Goal: Task Accomplishment & Management: Manage account settings

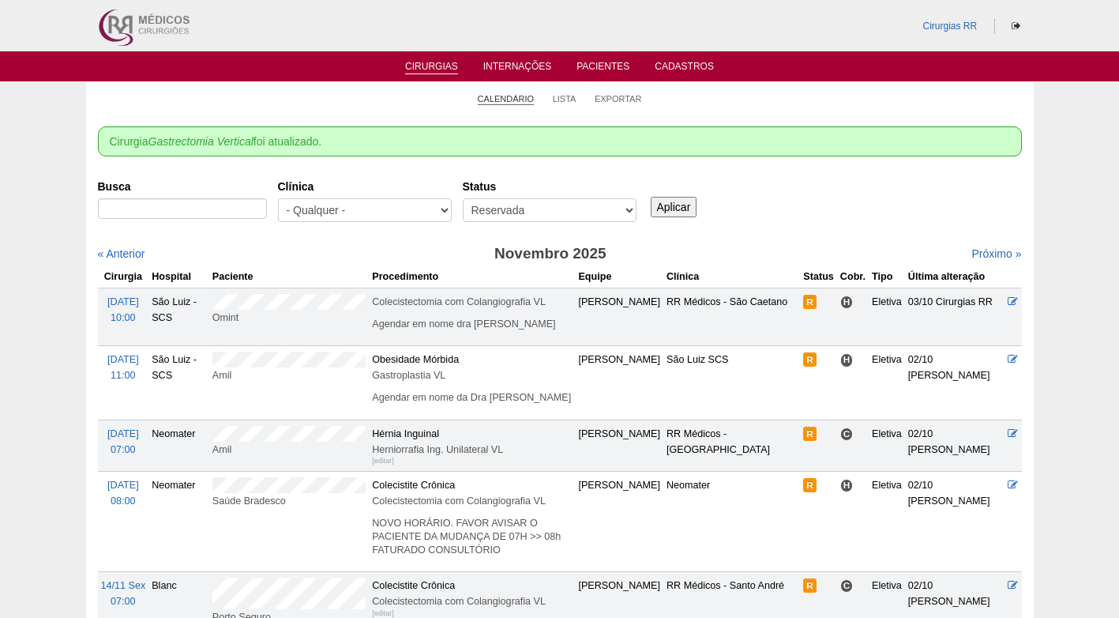
click at [513, 103] on link "Calendário" at bounding box center [506, 99] width 57 height 12
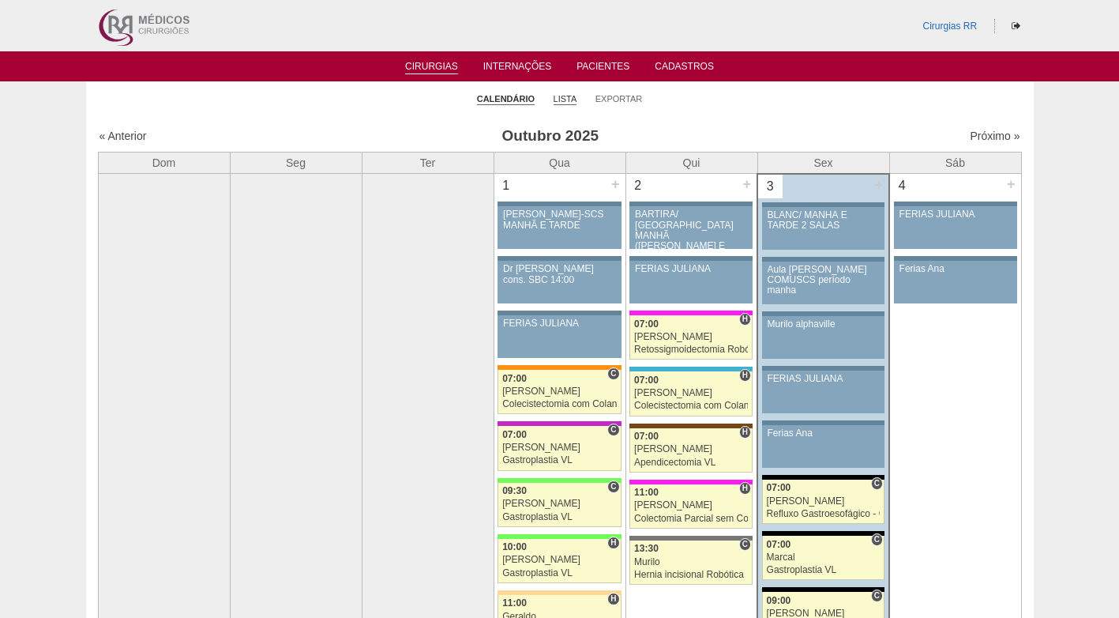
click at [558, 97] on link "Lista" at bounding box center [566, 99] width 24 height 12
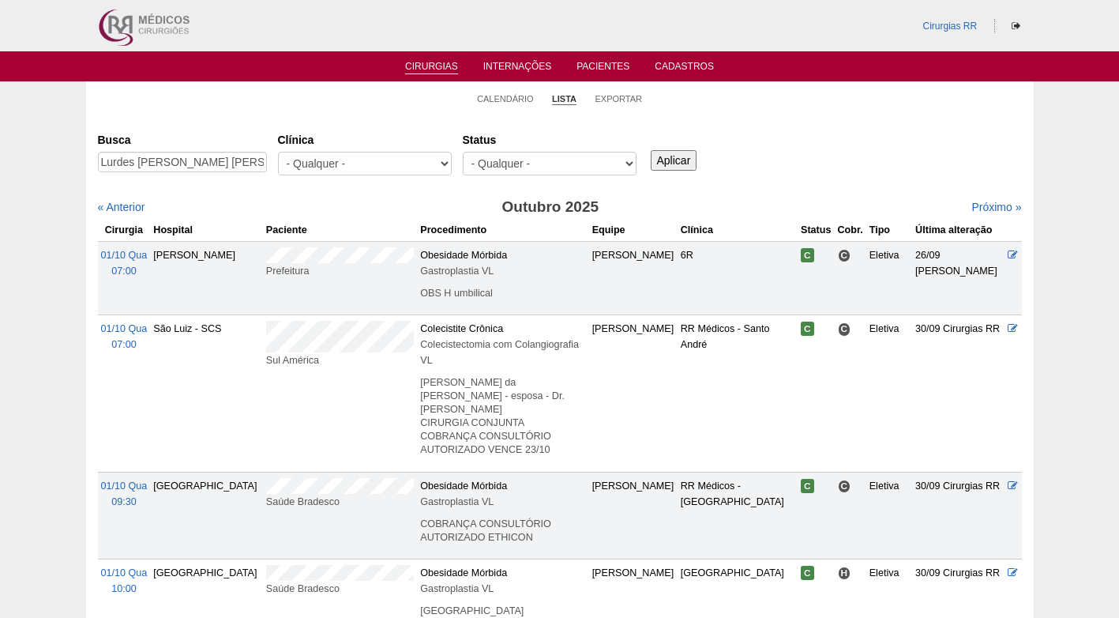
type input "Lurdes Julia de Santana Leodido"
click at [673, 157] on input "Aplicar" at bounding box center [674, 160] width 47 height 21
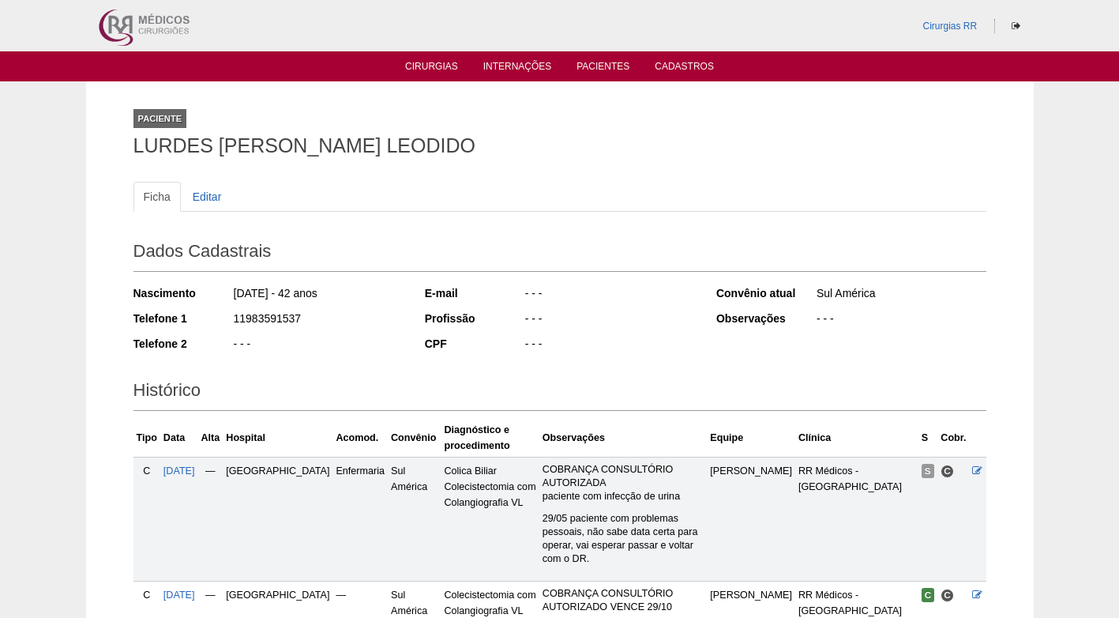
drag, startPoint x: 304, startPoint y: 316, endPoint x: 232, endPoint y: 316, distance: 71.9
click at [232, 316] on div "11983591537" at bounding box center [317, 320] width 171 height 20
copy div "11983591537"
click at [582, 190] on ul "Ficha Editar" at bounding box center [559, 197] width 853 height 30
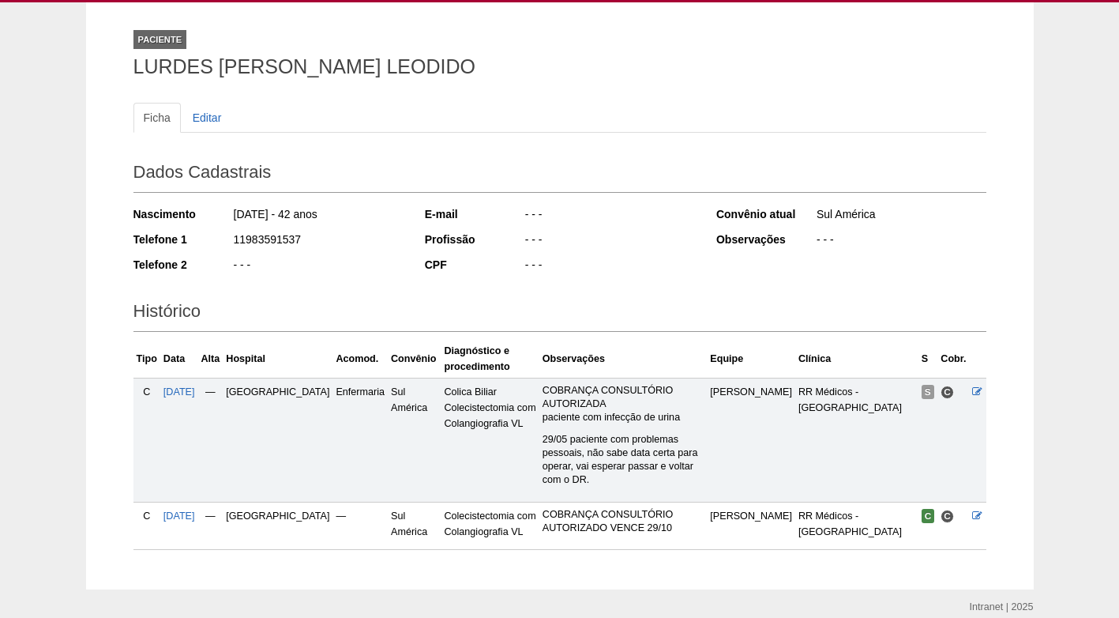
scroll to position [133, 0]
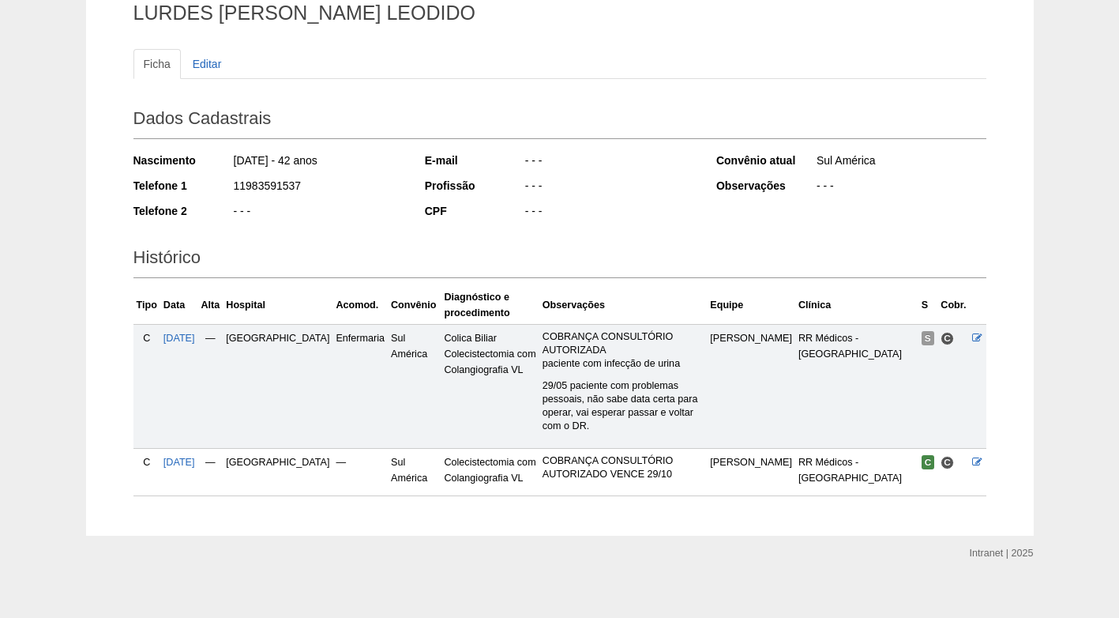
click at [596, 178] on div "- - -" at bounding box center [609, 188] width 171 height 20
click at [623, 144] on div "Dados Cadastrais Nascimento 12/04/1983 - 42 anos Telefone 1 11983591537 Telefon…" at bounding box center [559, 164] width 853 height 139
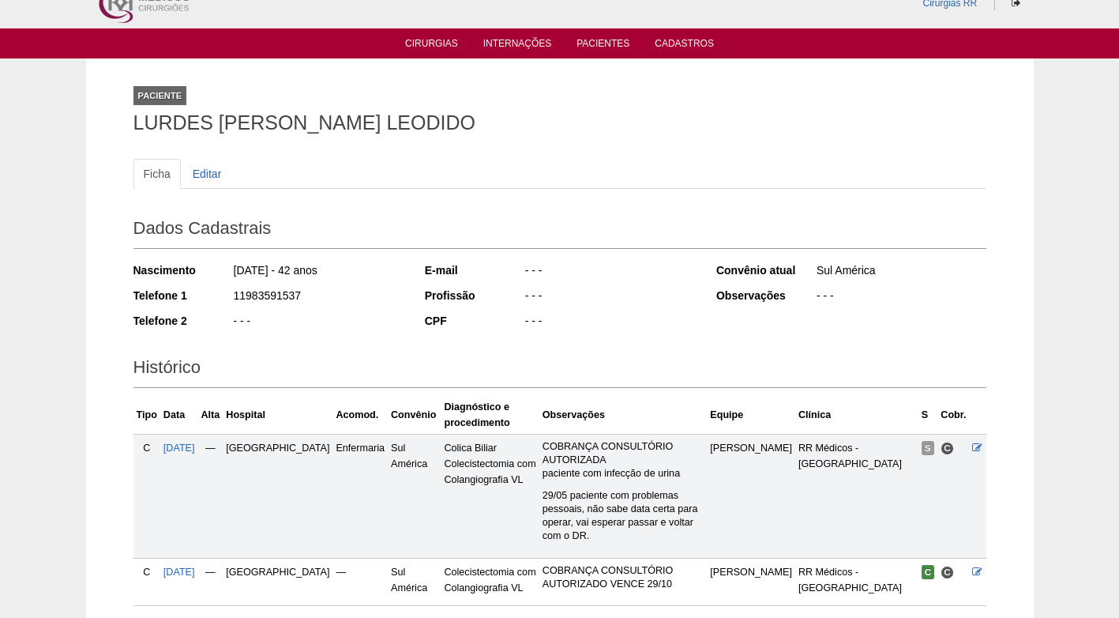
scroll to position [0, 0]
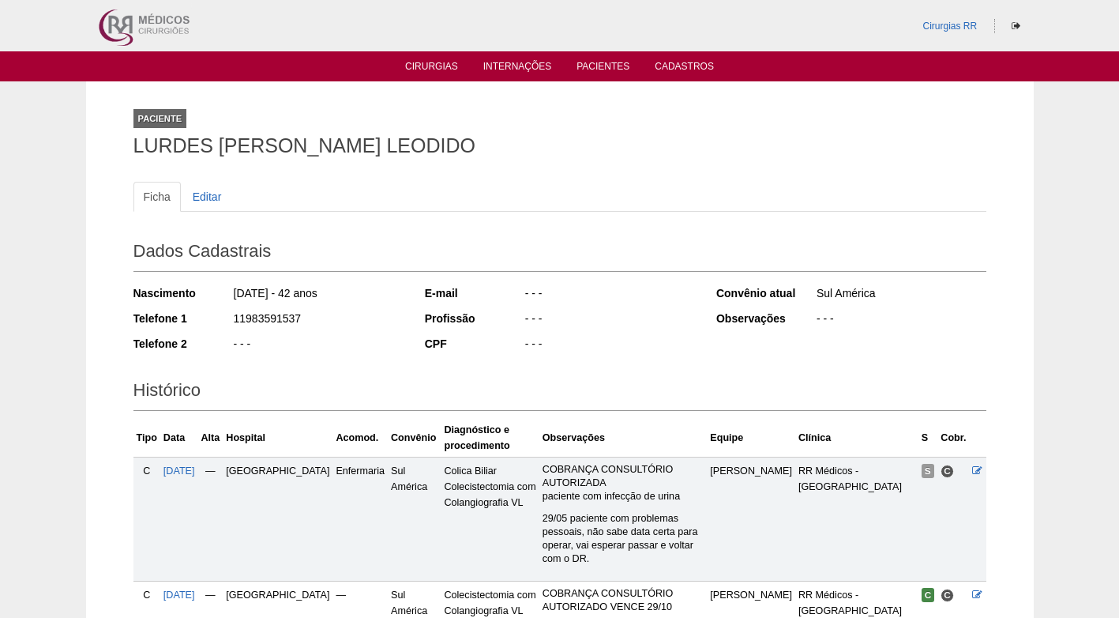
click at [641, 115] on div "Paciente LURDES JULIA DE SANTANA LEODIDO" at bounding box center [559, 129] width 853 height 73
click at [605, 170] on div "Ficha Editar Dados Cadastrais Nascimento 12/04/1983 - 42 anos Telefone 1 119835…" at bounding box center [559, 397] width 853 height 463
drag, startPoint x: 396, startPoint y: 219, endPoint x: 389, endPoint y: 214, distance: 8.5
click at [394, 217] on div "Ficha Editar" at bounding box center [559, 205] width 853 height 46
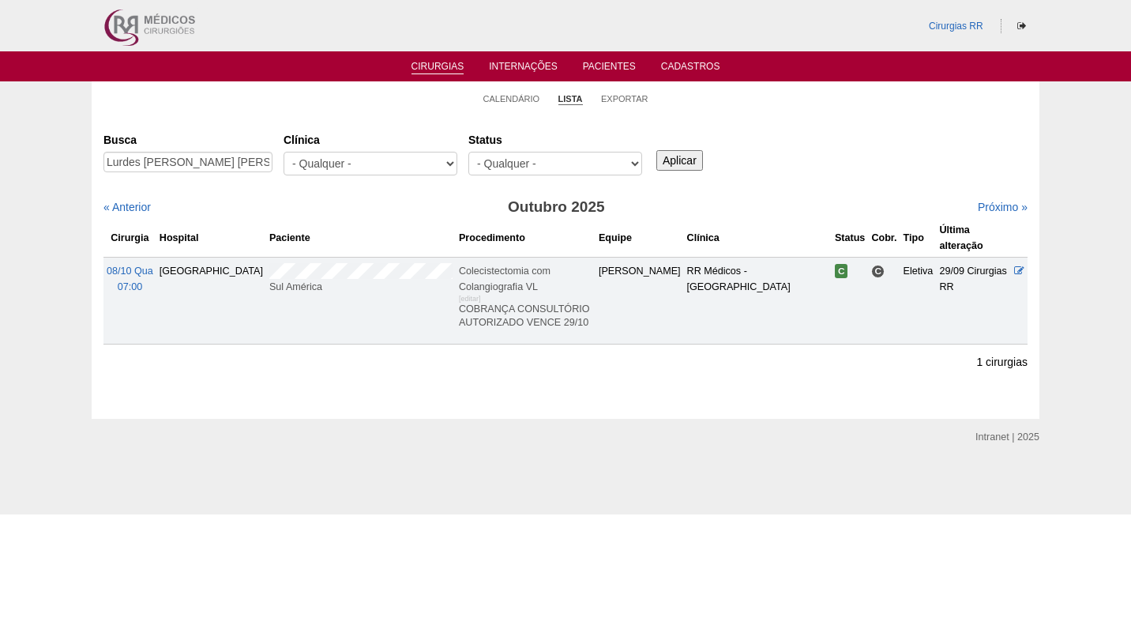
click at [804, 135] on div "Busca Lurdes Julia de Santana Leodido Clínica - Qualquer - 6R Alphaville Assunç…" at bounding box center [565, 154] width 924 height 57
click at [332, 111] on ul "Calendário Lista Exportar" at bounding box center [566, 97] width 948 height 33
click at [865, 111] on ul "Calendário Lista Exportar" at bounding box center [566, 97] width 948 height 33
click at [508, 100] on link "Calendário" at bounding box center [511, 99] width 57 height 12
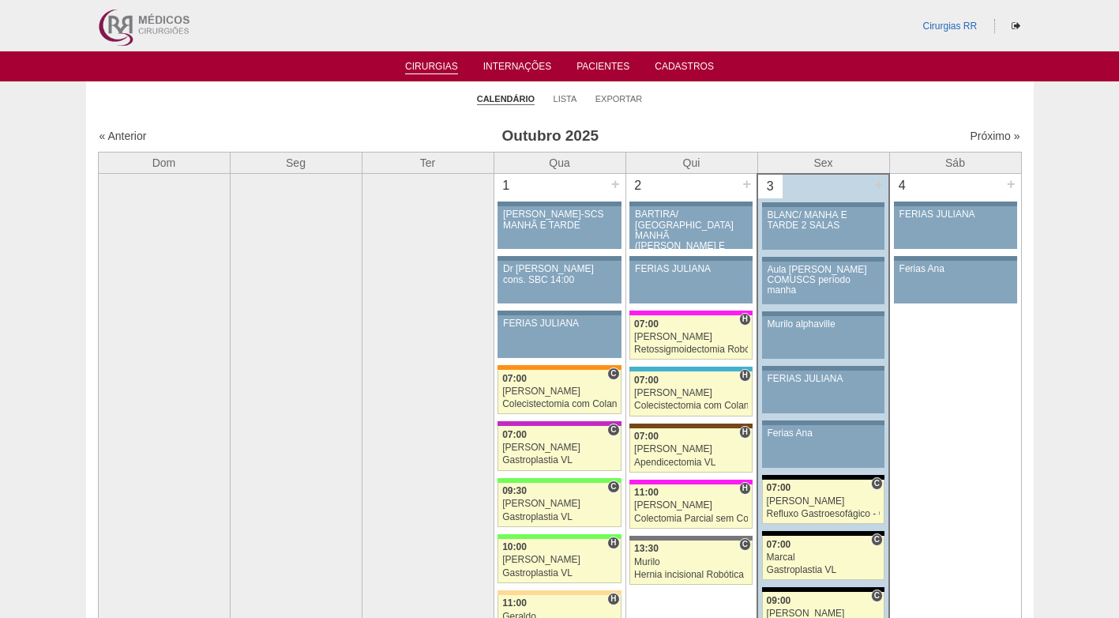
click at [776, 114] on ul "Calendário Lista Exportar" at bounding box center [560, 97] width 948 height 33
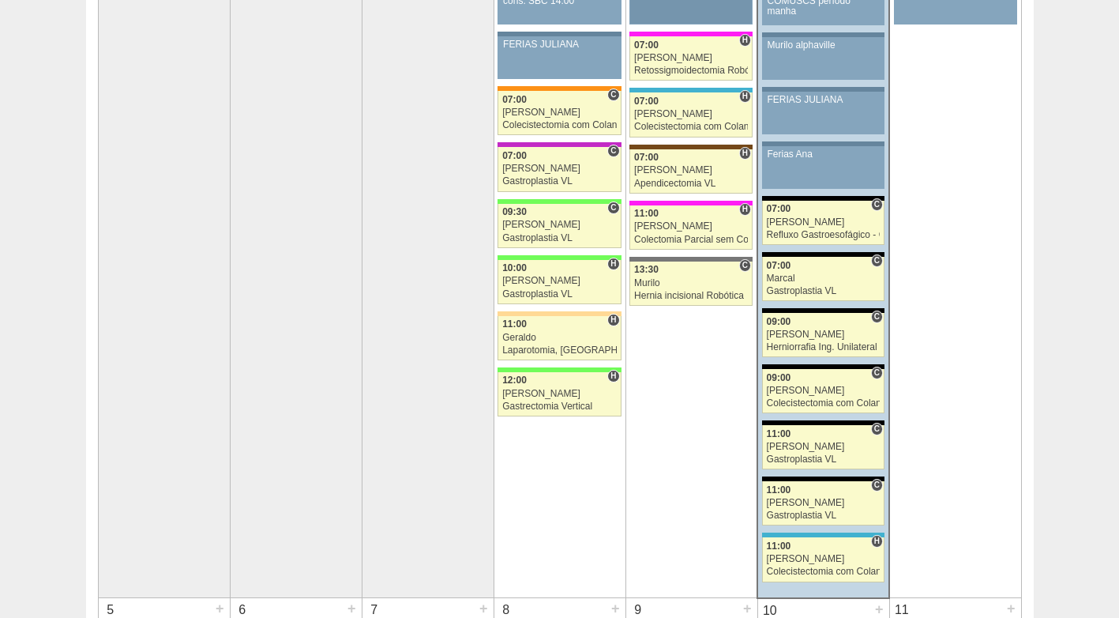
scroll to position [316, 0]
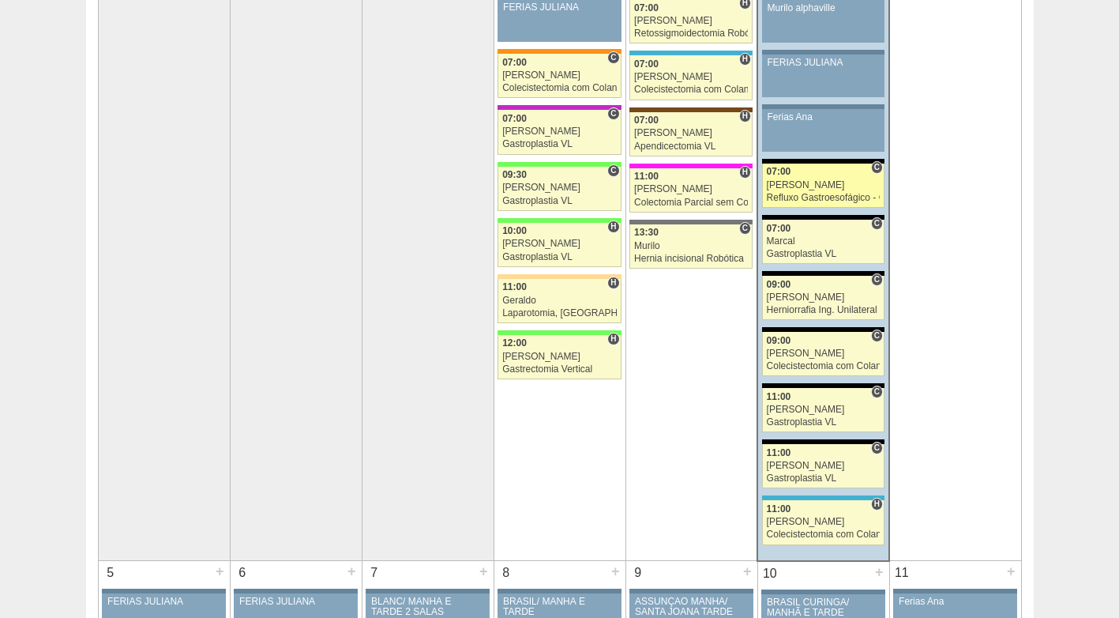
click at [793, 189] on div "[PERSON_NAME]" at bounding box center [824, 185] width 114 height 10
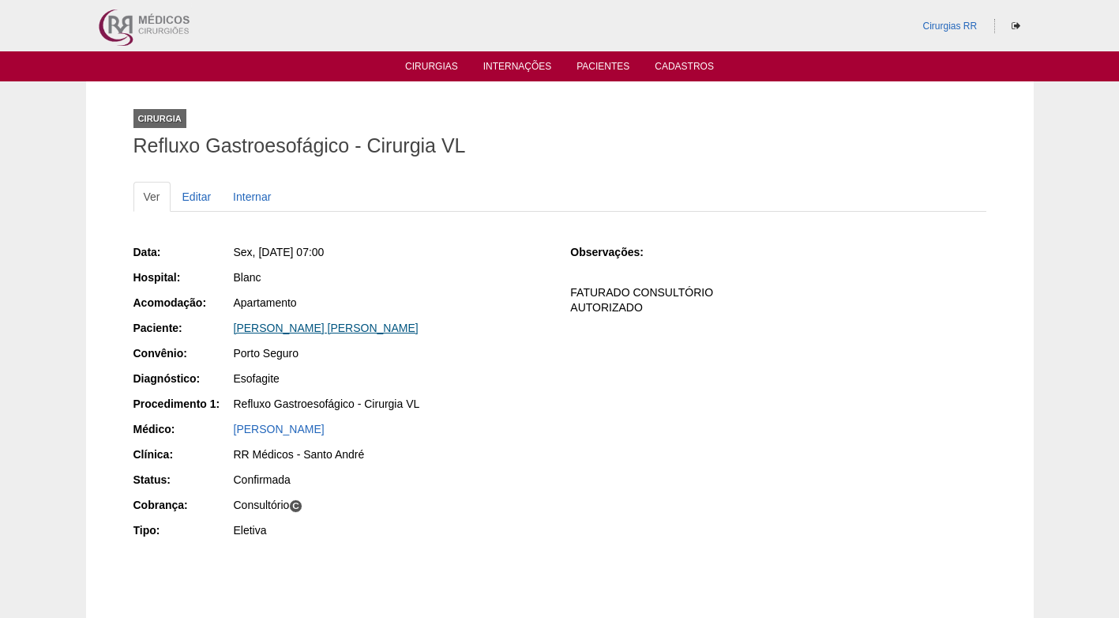
click at [284, 330] on link "RODRIGO SANTOS DE MENEZES" at bounding box center [326, 327] width 185 height 13
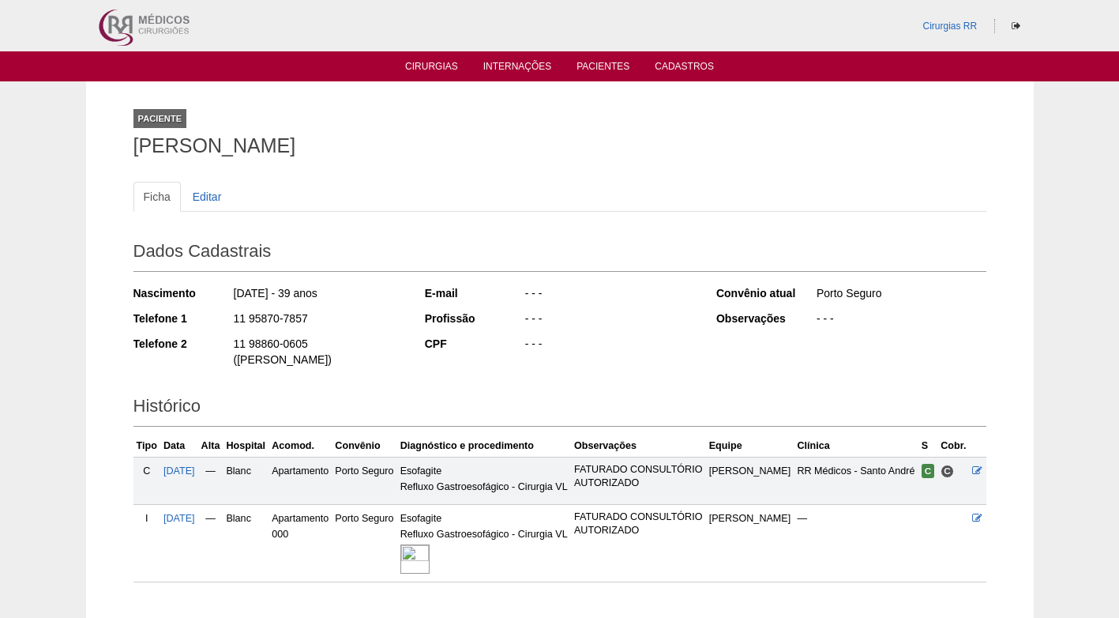
click at [652, 313] on div "- - -" at bounding box center [609, 320] width 171 height 20
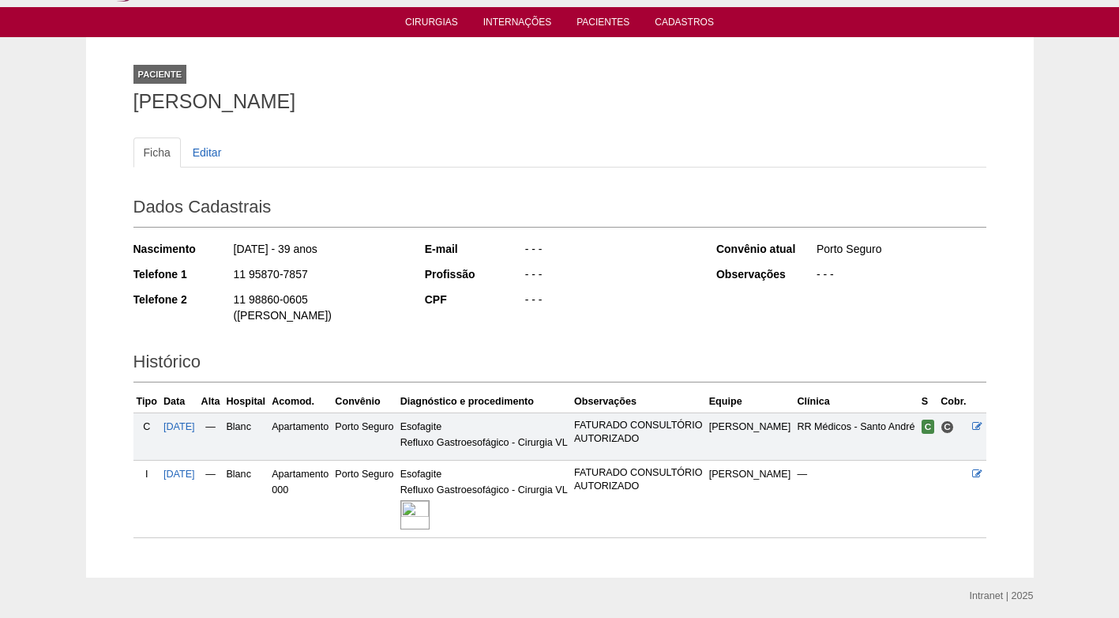
scroll to position [79, 0]
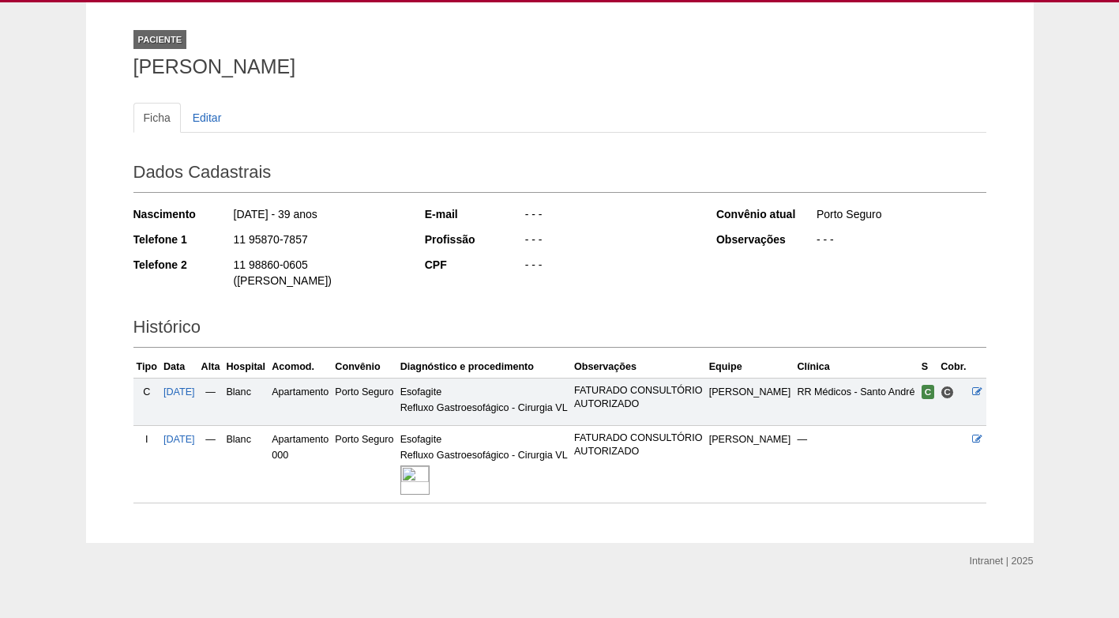
click at [430, 465] on img at bounding box center [414, 479] width 29 height 29
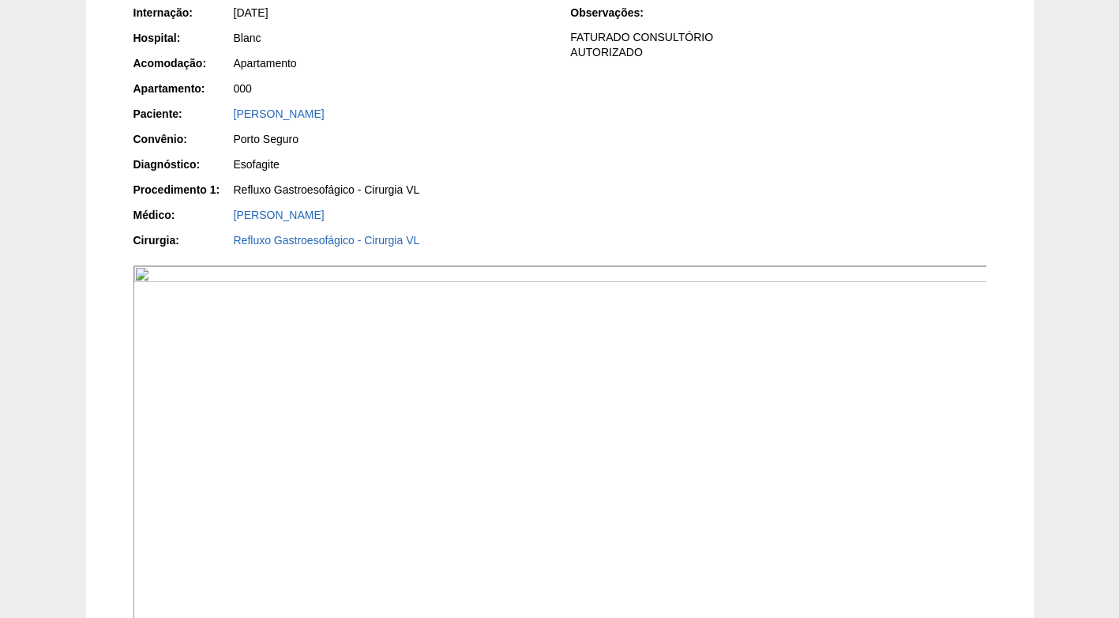
scroll to position [237, 0]
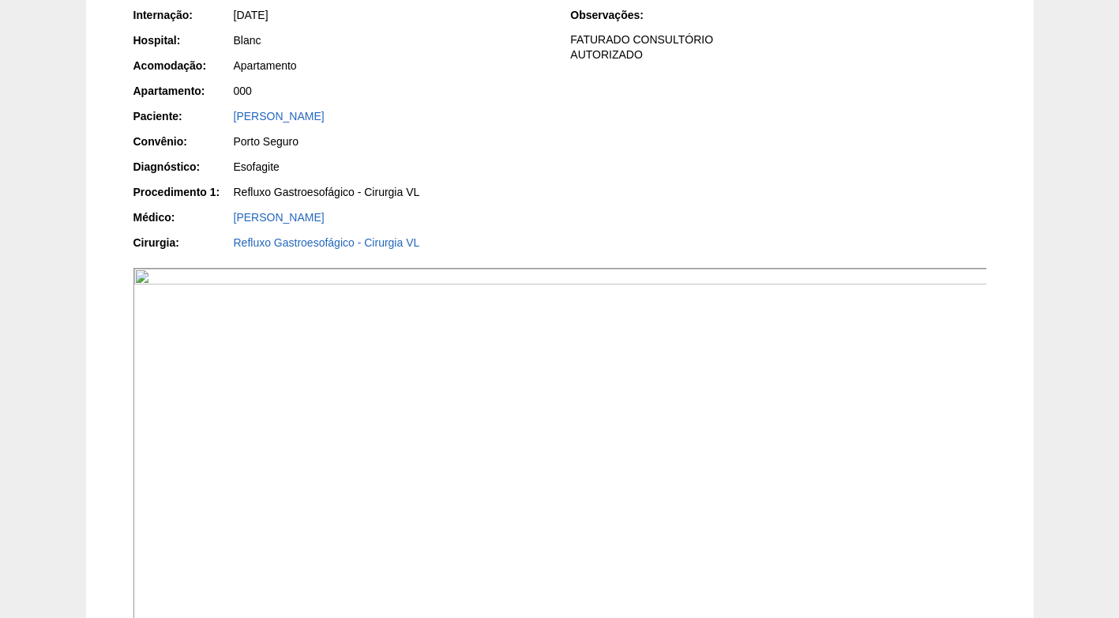
click at [530, 420] on img at bounding box center [560, 461] width 854 height 386
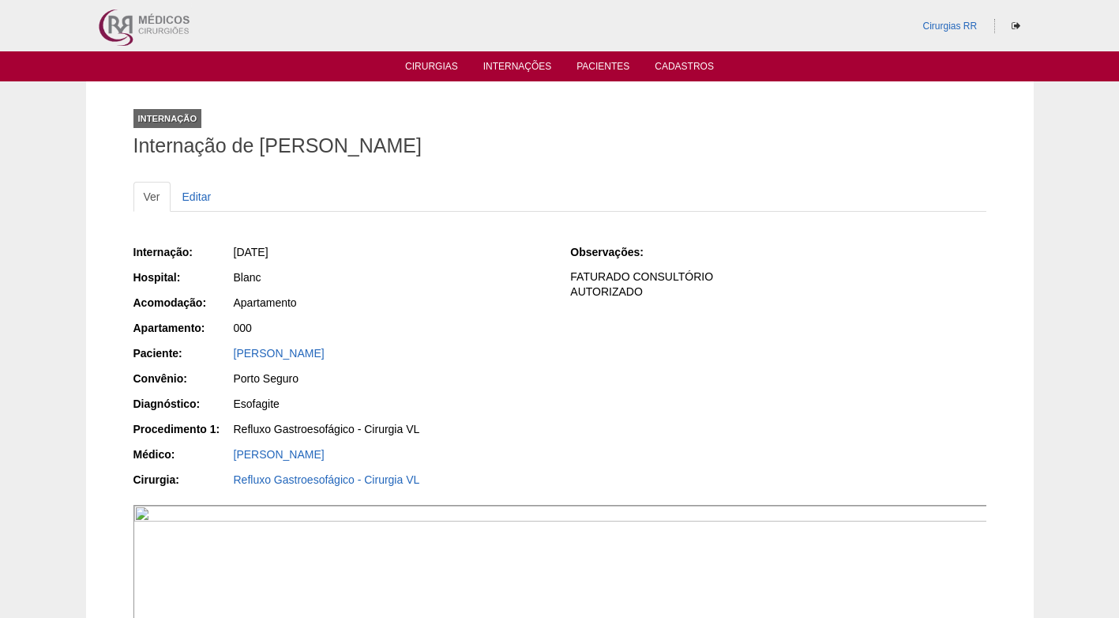
click at [546, 317] on div "Internação: 03/10/2025 Hospital: Blanc Acomodação: Apartamento Apartamento: 000…" at bounding box center [340, 367] width 415 height 258
click at [504, 285] on div "Blanc" at bounding box center [390, 279] width 317 height 20
click at [264, 354] on link "[PERSON_NAME]" at bounding box center [279, 353] width 91 height 13
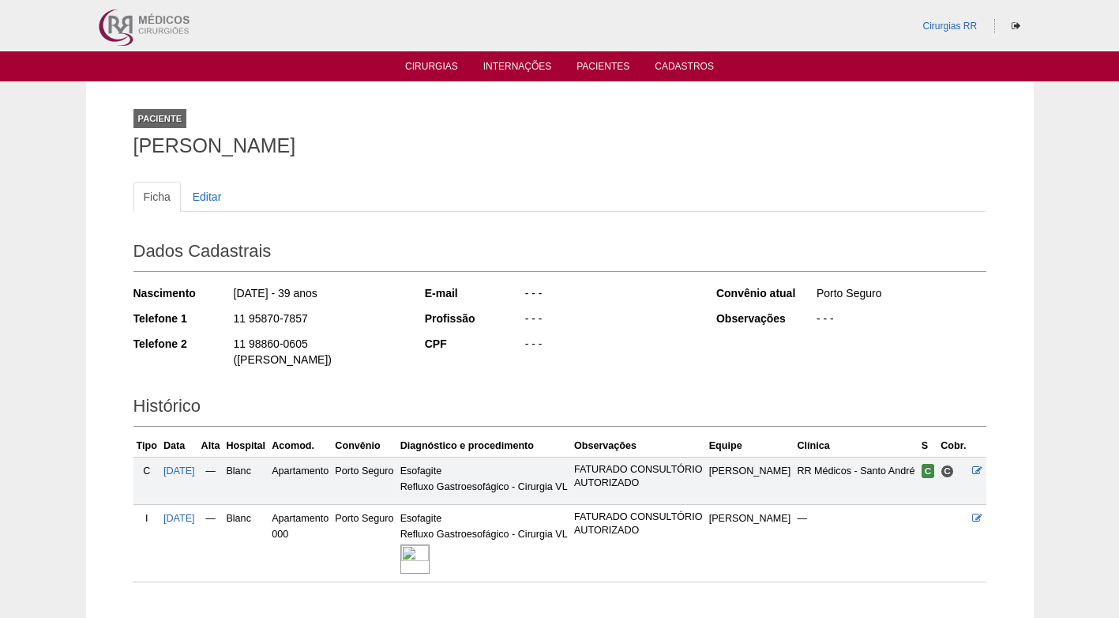
drag, startPoint x: 347, startPoint y: 319, endPoint x: 200, endPoint y: 323, distance: 147.7
click at [200, 323] on div "Telefone 1 11 95870-7857" at bounding box center [268, 320] width 270 height 20
copy div "11 95870-7857"
click at [371, 322] on div "11 95870-7857" at bounding box center [317, 320] width 171 height 20
drag, startPoint x: 301, startPoint y: 318, endPoint x: 236, endPoint y: 318, distance: 64.8
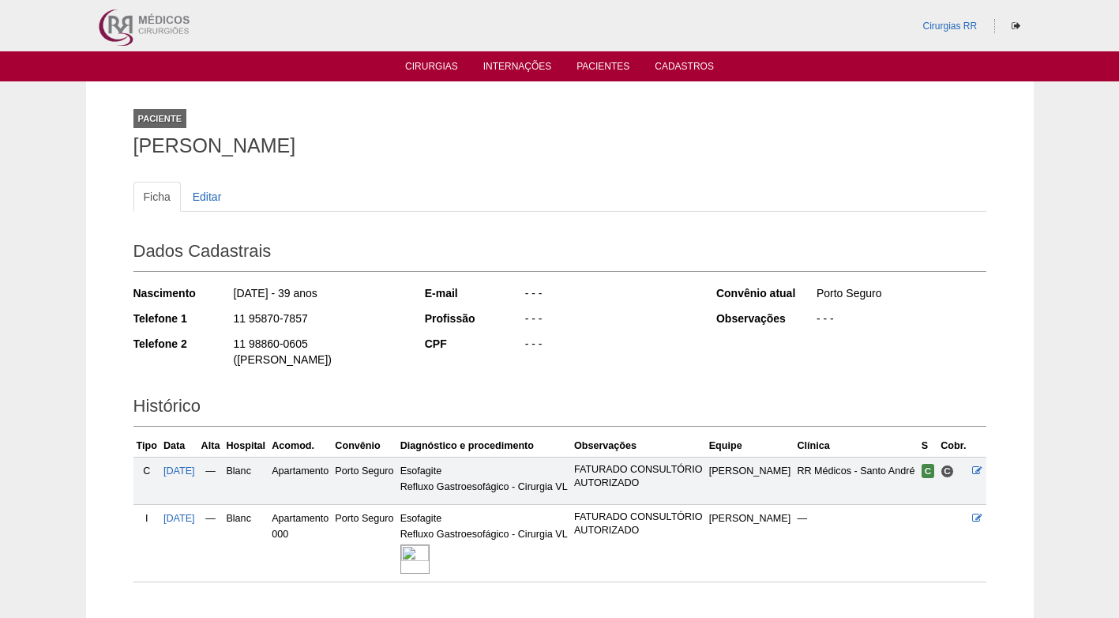
click at [234, 318] on div "11 95870-7857" at bounding box center [317, 320] width 171 height 20
copy div "11 95870-7857"
click at [359, 325] on div "11 95870-7857" at bounding box center [317, 320] width 171 height 20
drag, startPoint x: 354, startPoint y: 139, endPoint x: 48, endPoint y: 27, distance: 325.5
click at [355, 140] on h1 "[PERSON_NAME]" at bounding box center [559, 146] width 853 height 20
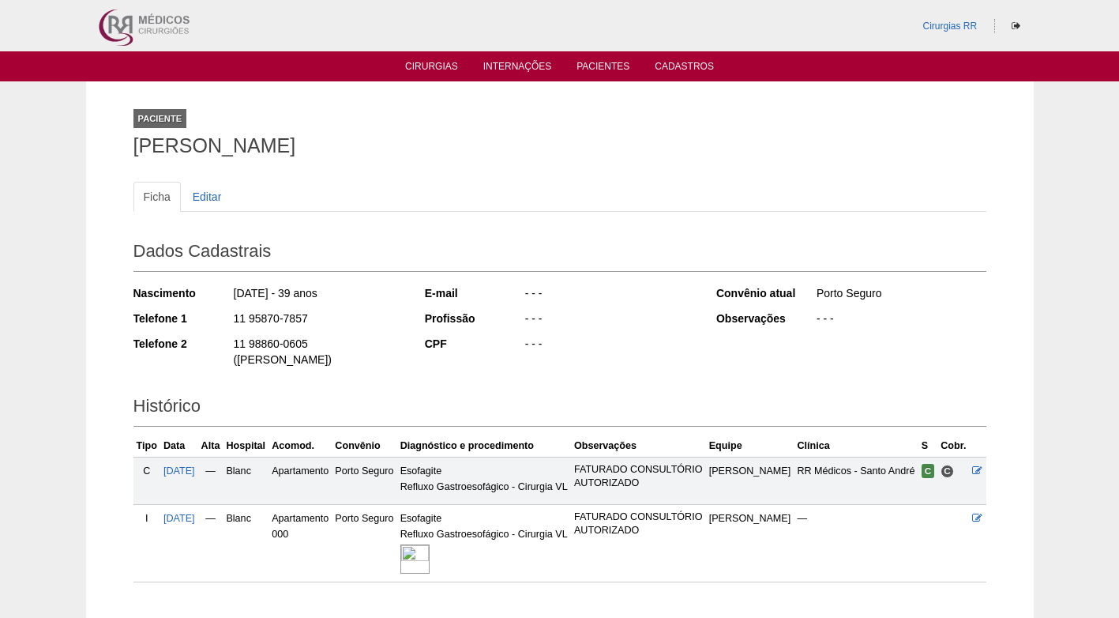
scroll to position [79, 0]
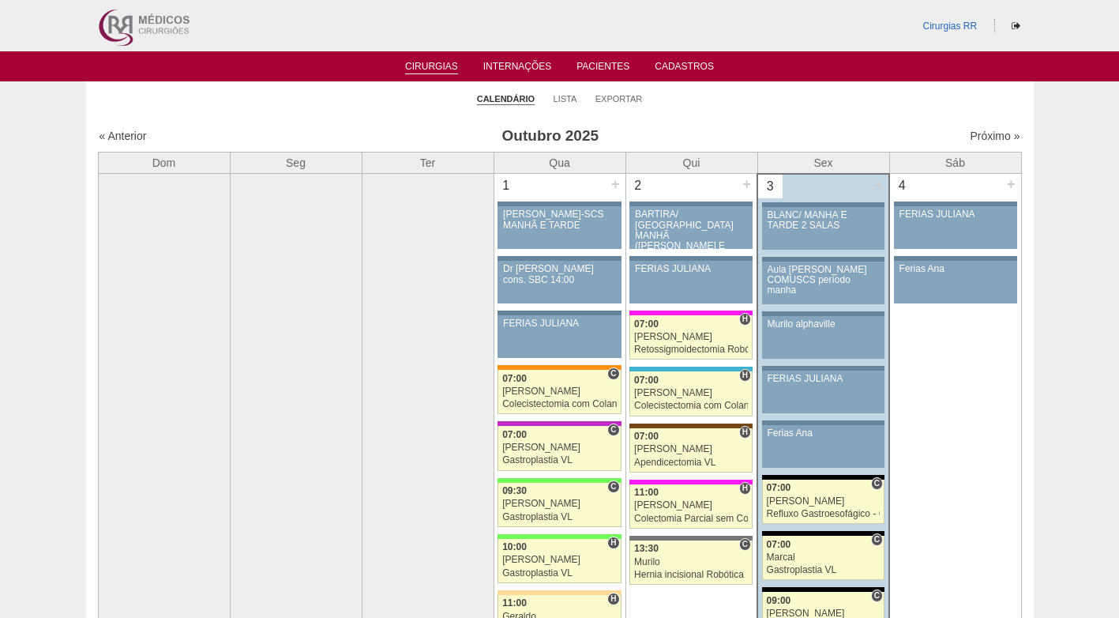
scroll to position [316, 0]
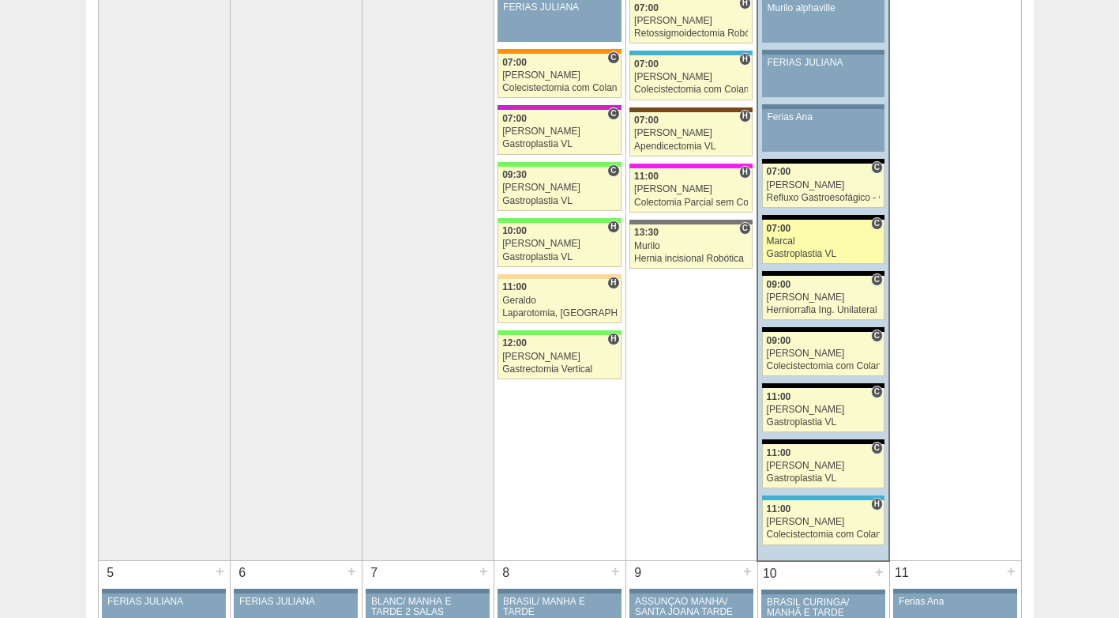
click at [821, 238] on div "Marcal" at bounding box center [824, 241] width 114 height 10
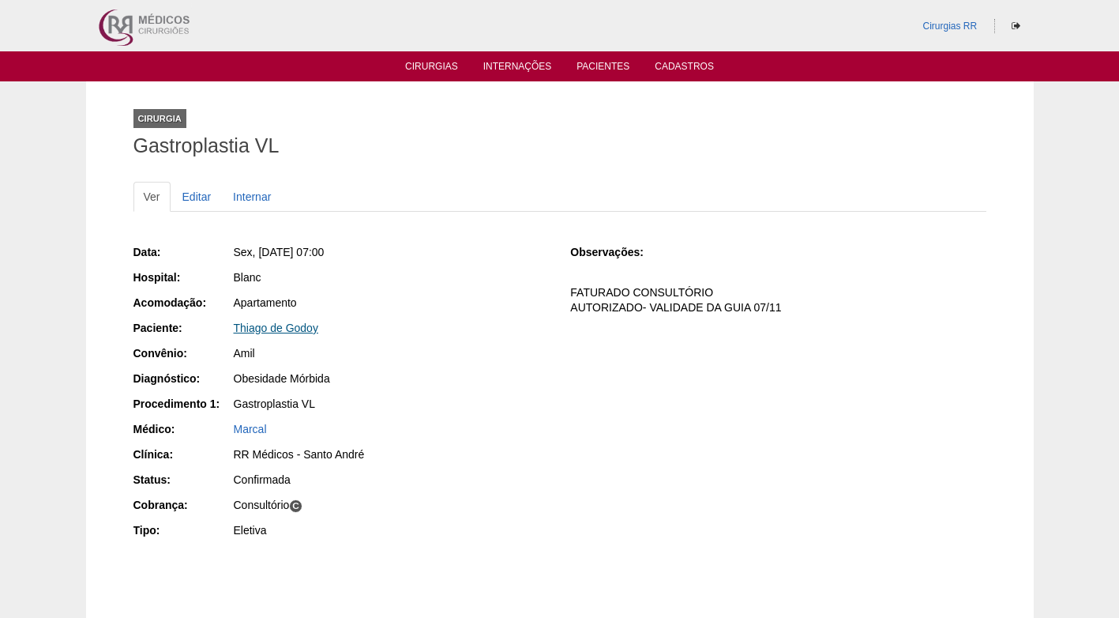
click at [272, 326] on link "Thiago de Godoy" at bounding box center [276, 327] width 84 height 13
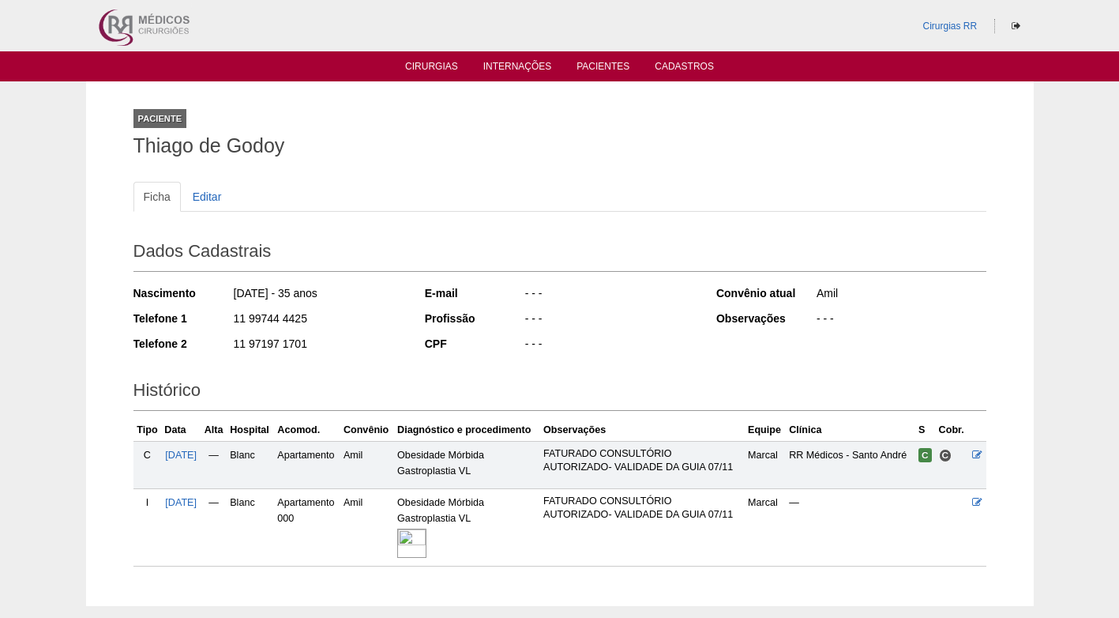
drag, startPoint x: 313, startPoint y: 320, endPoint x: 224, endPoint y: 320, distance: 88.4
click at [224, 320] on div "Telefone 1 11 99744 4425" at bounding box center [268, 320] width 270 height 20
copy div "11 99744 4425"
click at [349, 317] on div "11 99744 4425" at bounding box center [317, 320] width 171 height 20
click at [426, 539] on img at bounding box center [411, 542] width 29 height 29
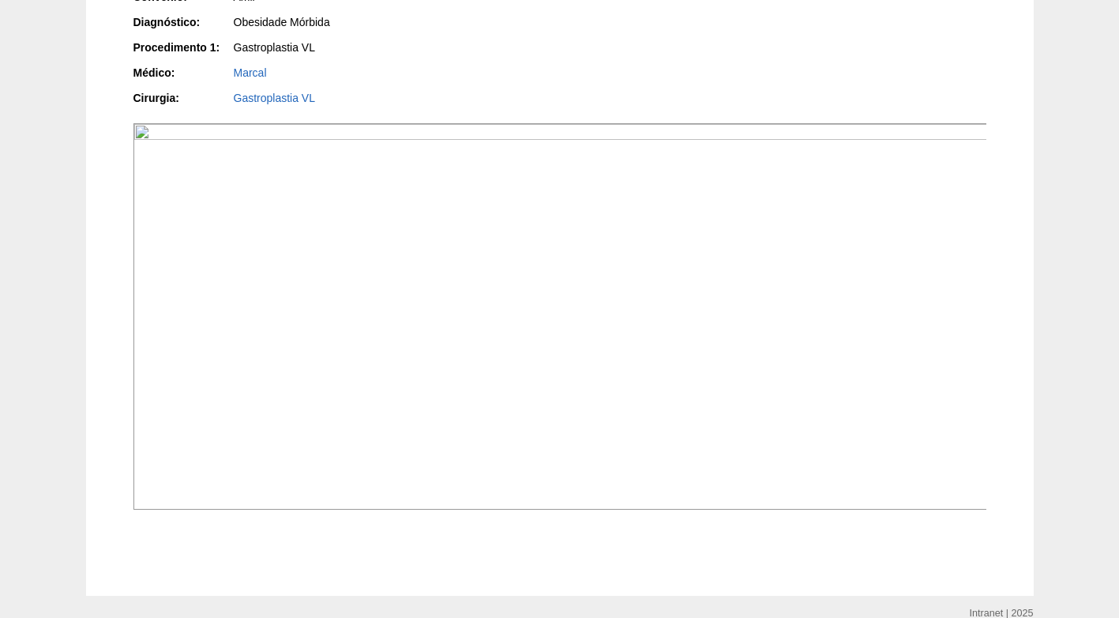
scroll to position [158, 0]
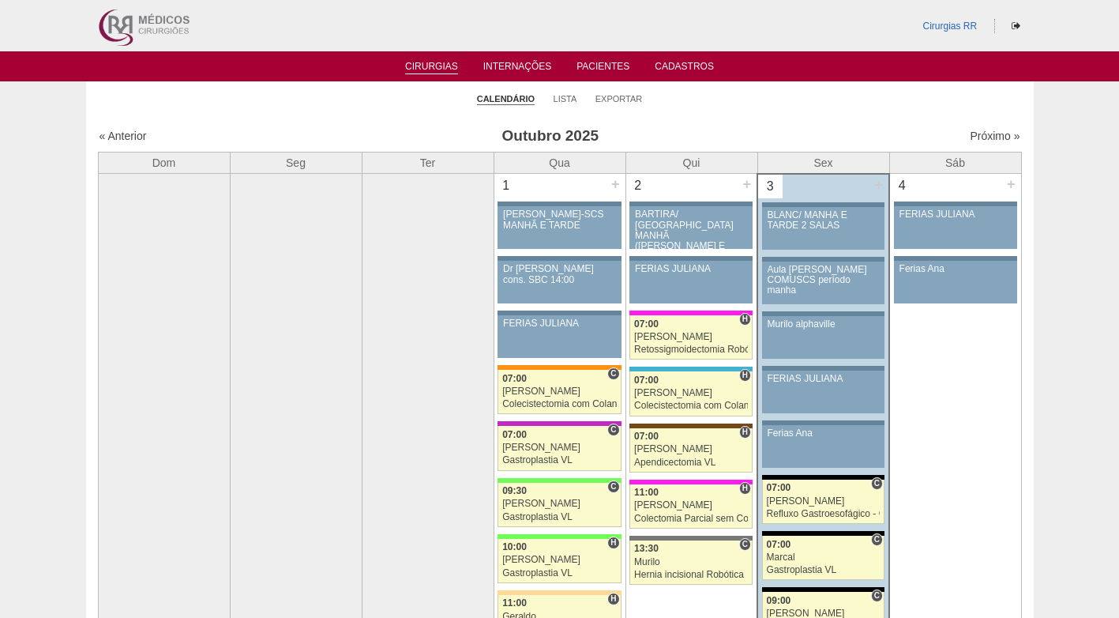
scroll to position [316, 0]
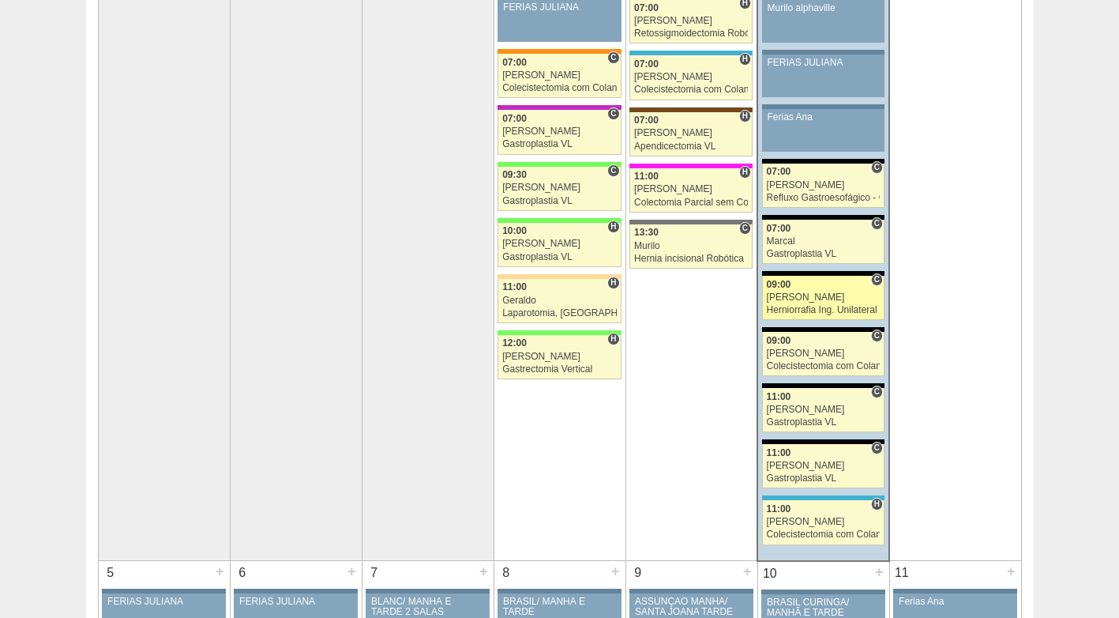
click at [825, 287] on div "09:00" at bounding box center [824, 285] width 114 height 10
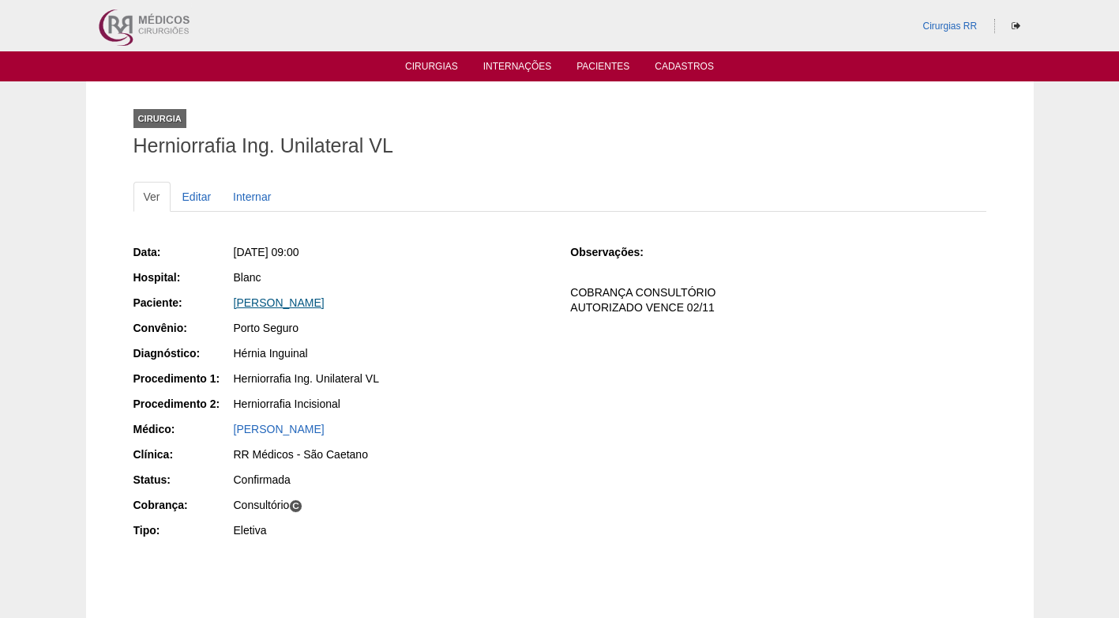
click at [325, 302] on link "[PERSON_NAME]" at bounding box center [279, 302] width 91 height 13
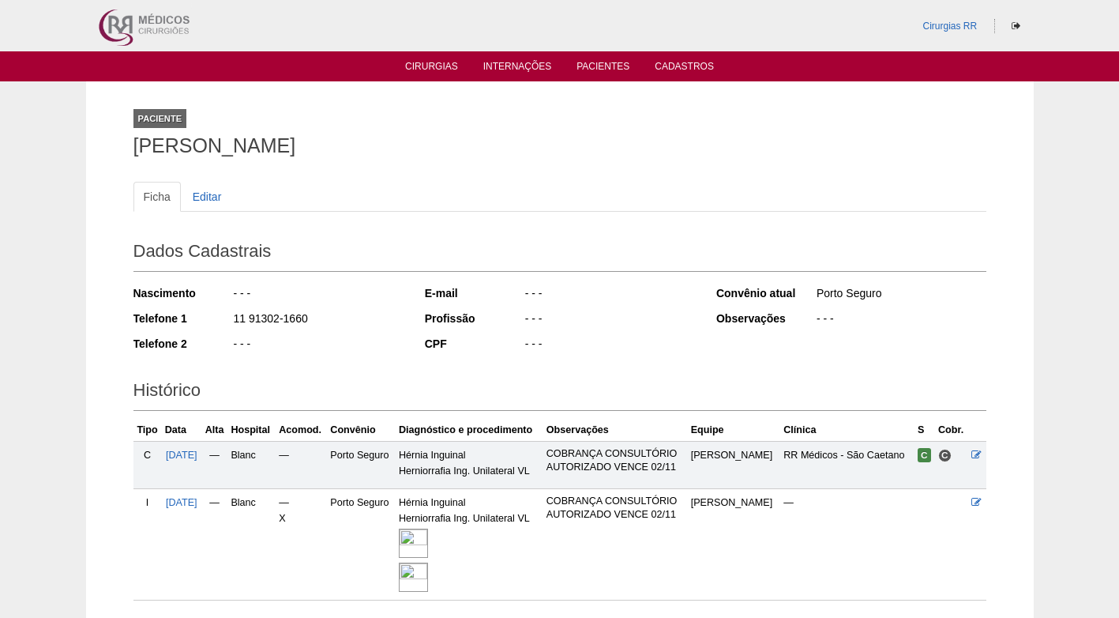
click at [340, 306] on div "Nascimento - - - Telefone 1 11 91302-1660 Telefone 2 - - -" at bounding box center [268, 323] width 270 height 87
click at [344, 306] on div "Nascimento - - - Telefone 1 11 91302-1660 Telefone 2 - - -" at bounding box center [268, 323] width 270 height 87
drag, startPoint x: 280, startPoint y: 324, endPoint x: 228, endPoint y: 323, distance: 52.1
click at [228, 323] on div "Telefone 1 11 91302-1660" at bounding box center [268, 320] width 270 height 20
copy div "11 91302-1660"
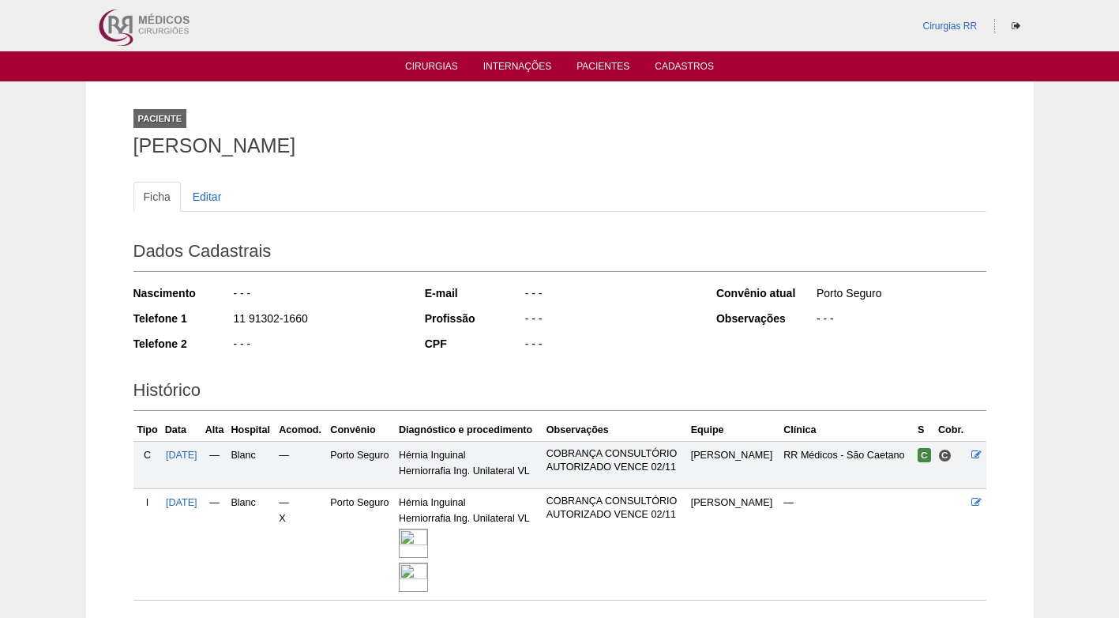
click at [381, 251] on h2 "Dados Cadastrais" at bounding box center [559, 253] width 853 height 36
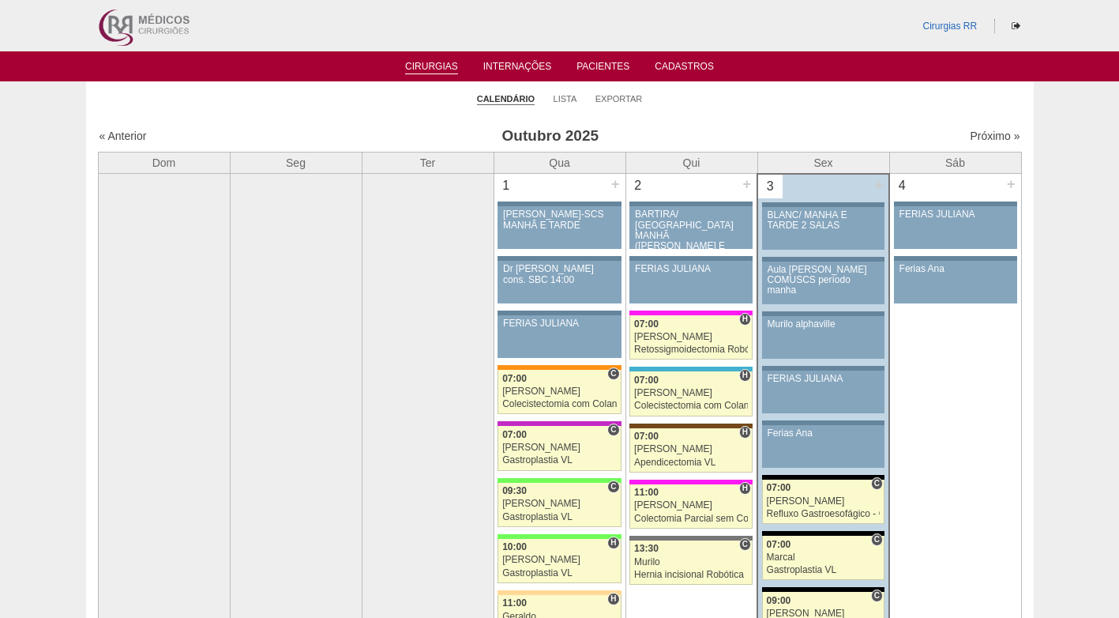
scroll to position [316, 0]
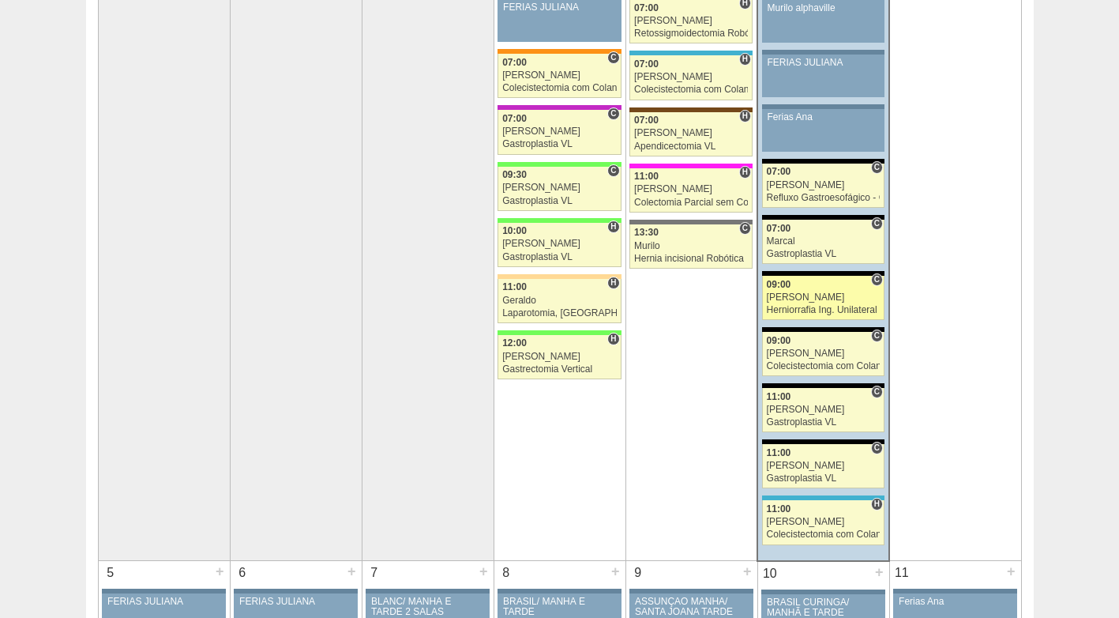
click at [834, 310] on div "Herniorrafia Ing. Unilateral VL" at bounding box center [824, 310] width 114 height 10
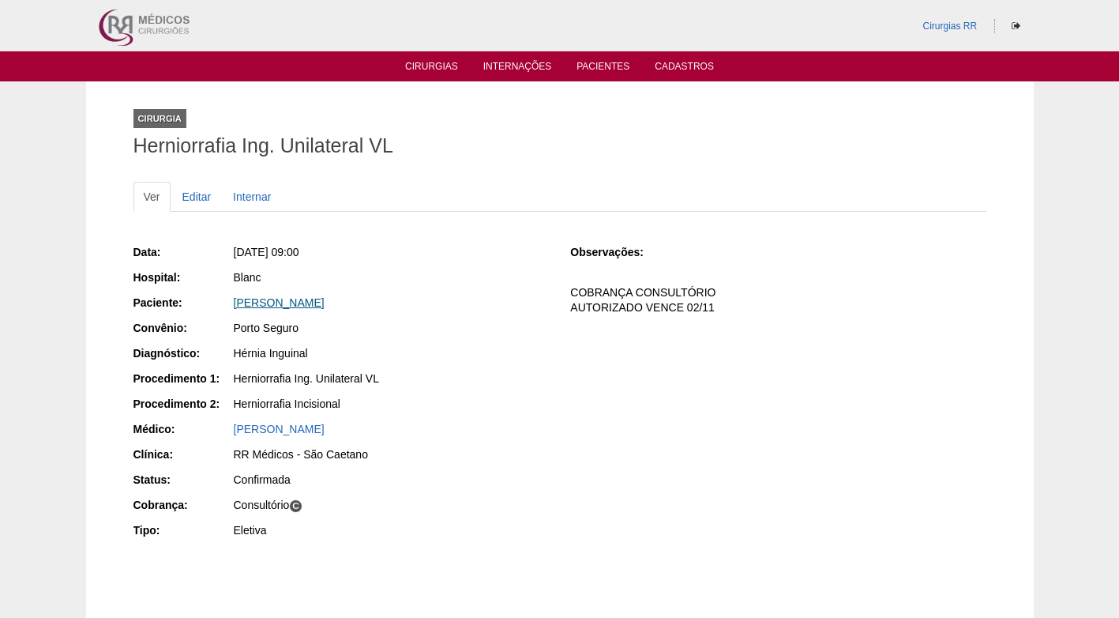
click at [325, 304] on link "[PERSON_NAME]" at bounding box center [279, 302] width 91 height 13
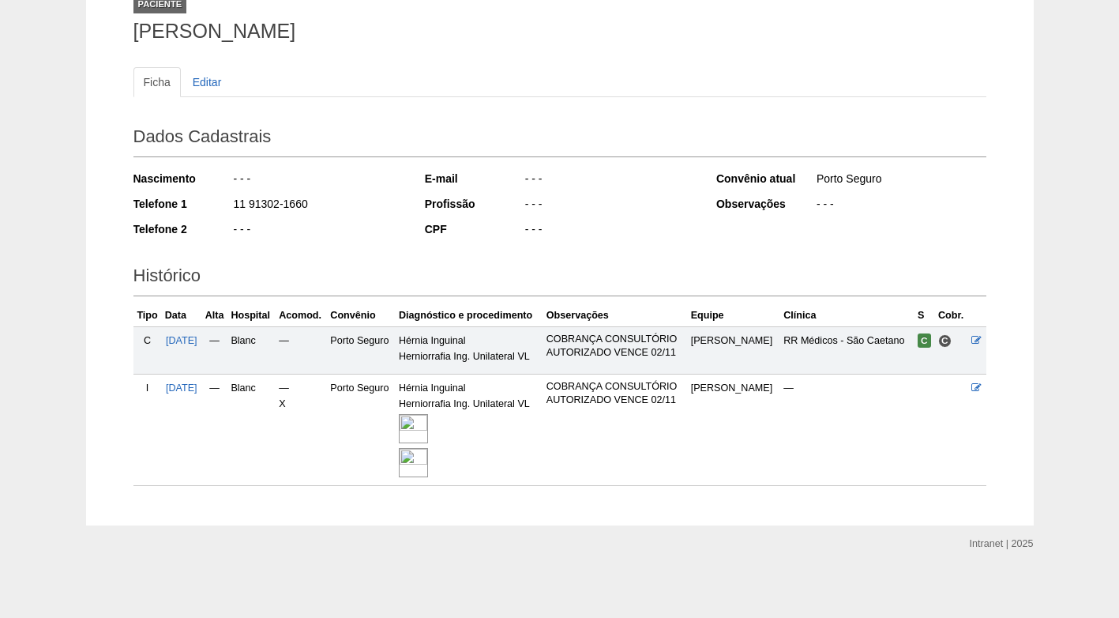
scroll to position [118, 0]
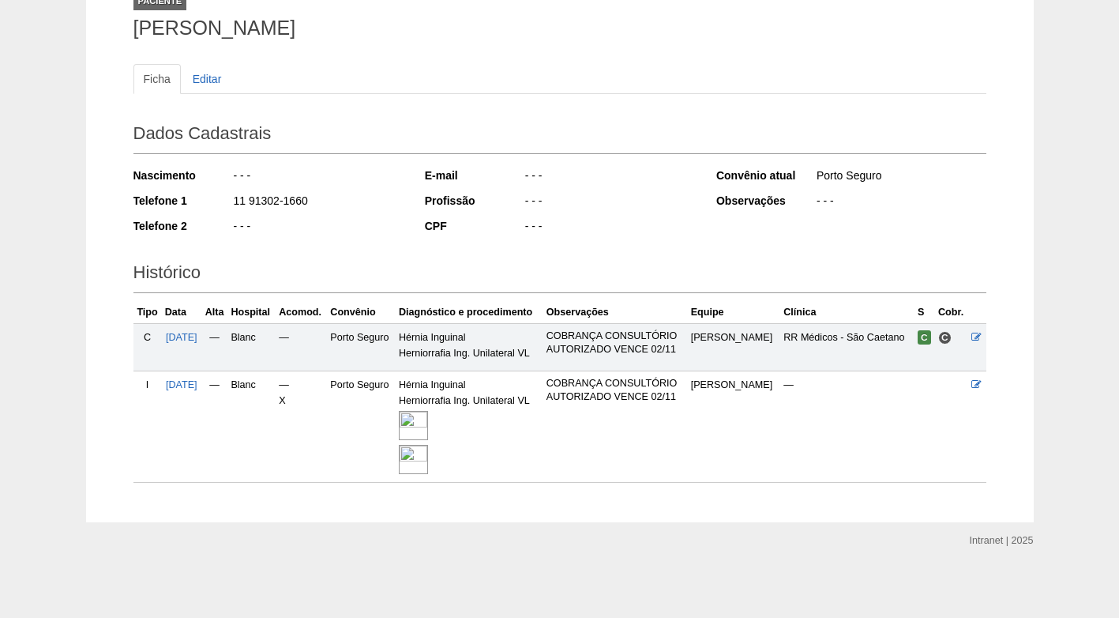
click at [428, 419] on img at bounding box center [413, 425] width 29 height 29
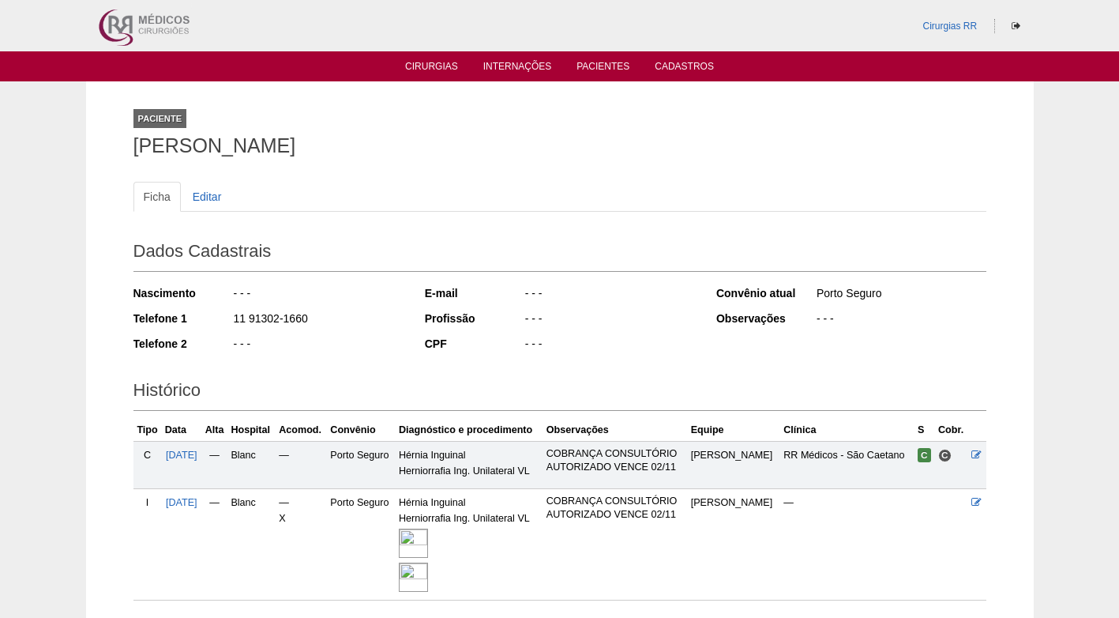
scroll to position [113, 0]
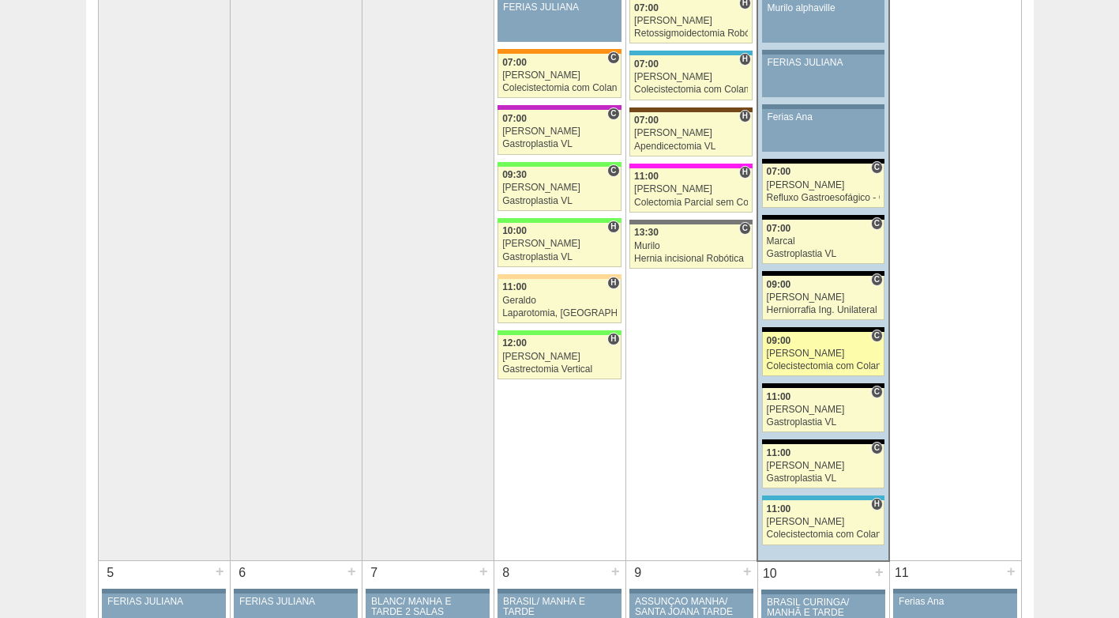
scroll to position [316, 0]
click at [822, 351] on div "[PERSON_NAME]" at bounding box center [824, 353] width 114 height 10
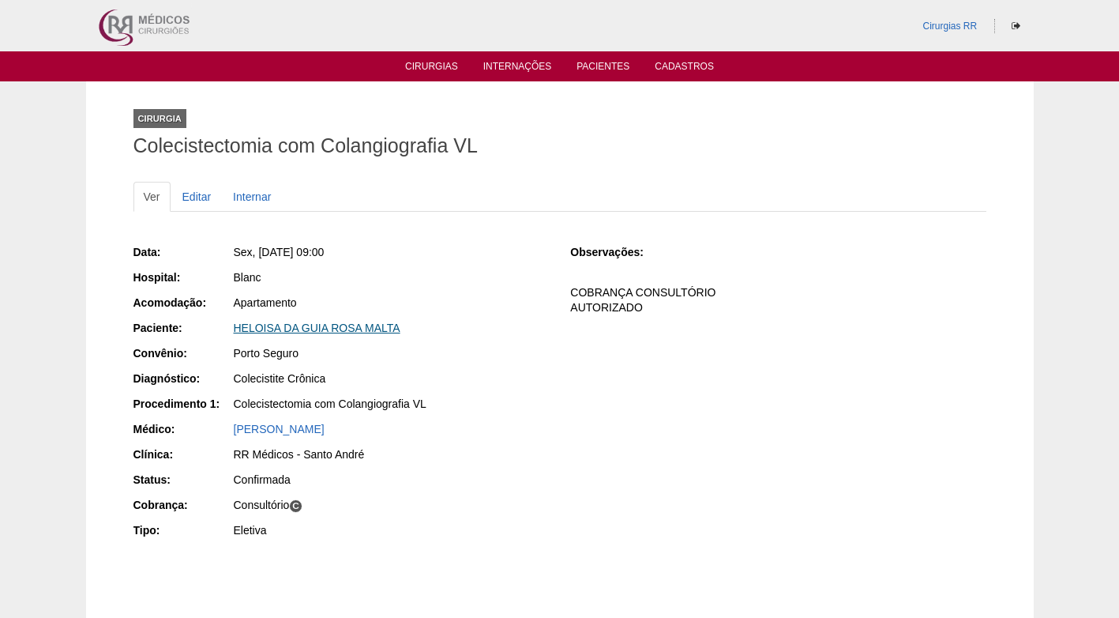
click at [327, 326] on link "HELOISA DA GUIA ROSA MALTA" at bounding box center [317, 327] width 167 height 13
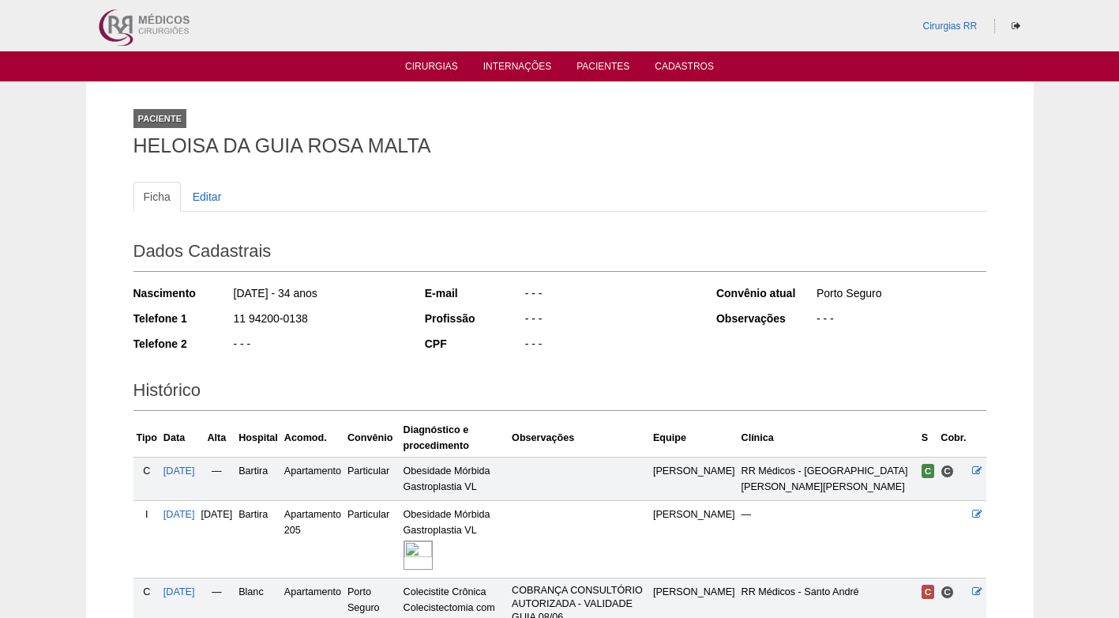
click at [327, 326] on div "11 94200-0138" at bounding box center [317, 320] width 171 height 20
click at [351, 301] on div "21/05/1991 - 34 anos" at bounding box center [317, 295] width 171 height 20
click at [566, 137] on h1 "HELOISA DA GUIA ROSA MALTA" at bounding box center [559, 146] width 853 height 20
click at [690, 136] on h1 "HELOISA DA GUIA ROSA MALTA" at bounding box center [559, 146] width 853 height 20
click at [690, 140] on h1 "HELOISA DA GUIA ROSA MALTA" at bounding box center [559, 146] width 853 height 20
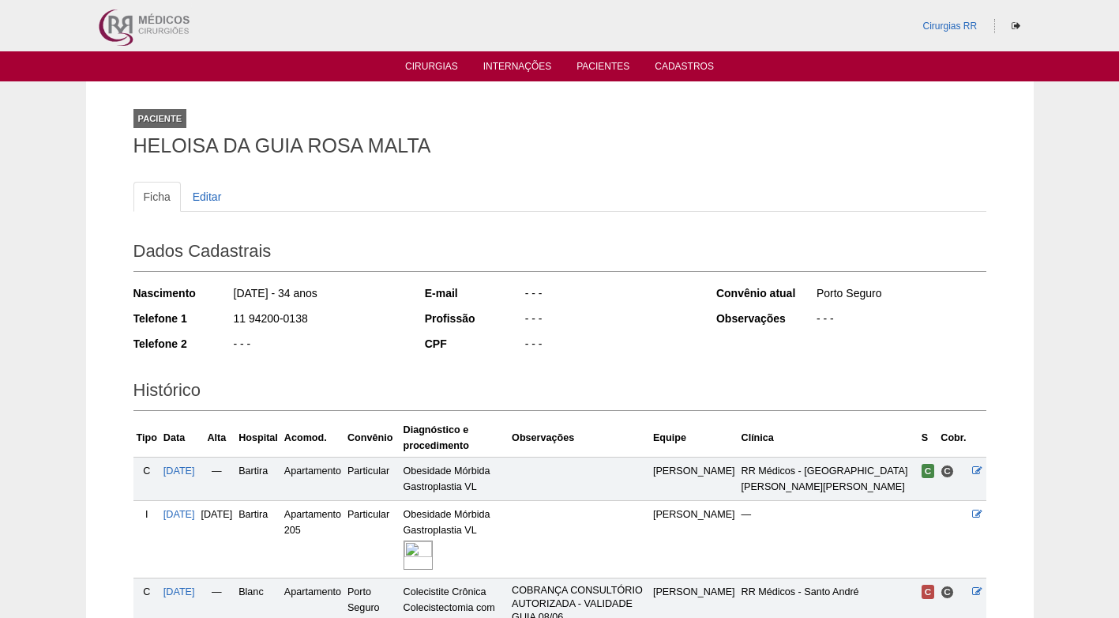
click at [638, 196] on ul "Ficha Editar" at bounding box center [559, 197] width 853 height 30
click at [692, 163] on div "Paciente HELOISA DA GUIA ROSA MALTA" at bounding box center [559, 129] width 853 height 73
click at [566, 200] on ul "Ficha Editar" at bounding box center [559, 197] width 853 height 30
click at [669, 339] on div "- - -" at bounding box center [609, 346] width 171 height 20
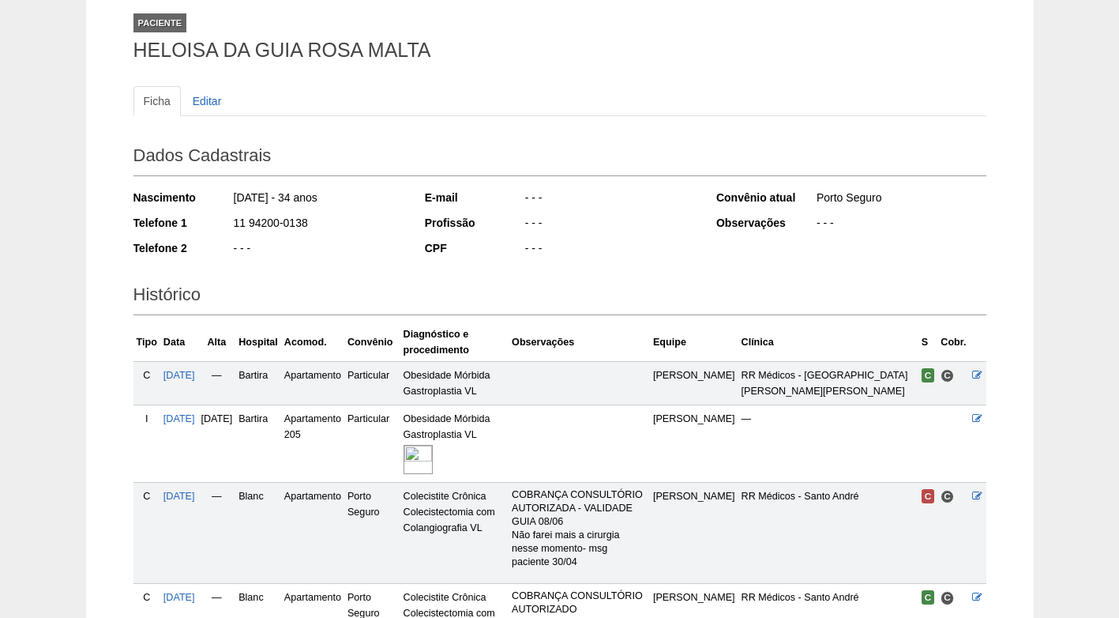
scroll to position [40, 0]
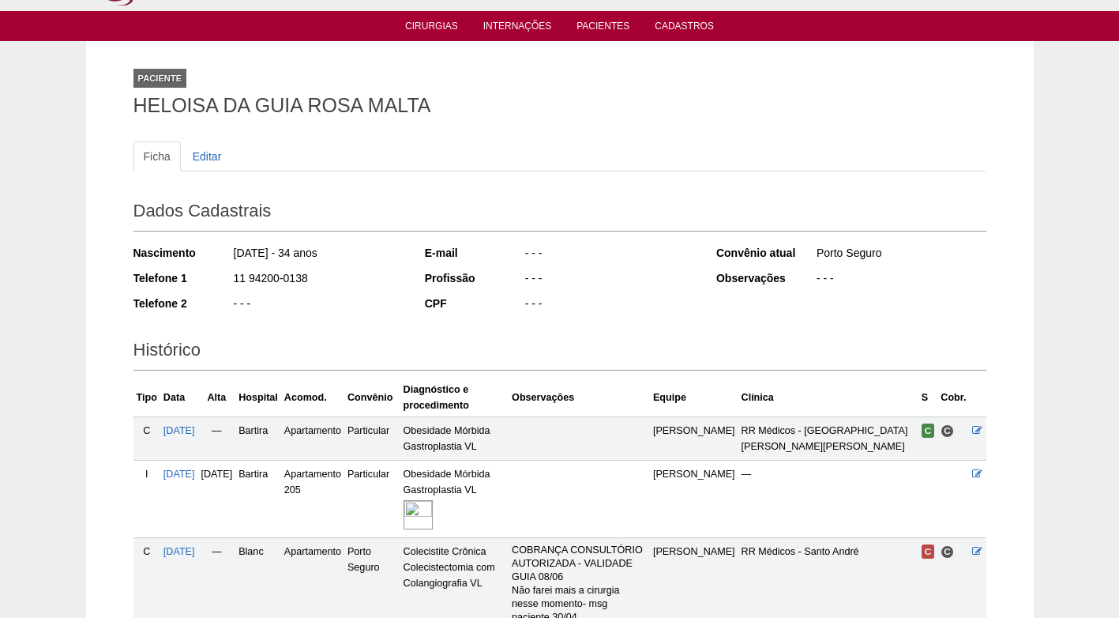
drag, startPoint x: 310, startPoint y: 272, endPoint x: 219, endPoint y: 287, distance: 91.9
click at [219, 287] on div "Telefone 1 11 94200-0138" at bounding box center [268, 280] width 270 height 20
copy div "11 94200-0138"
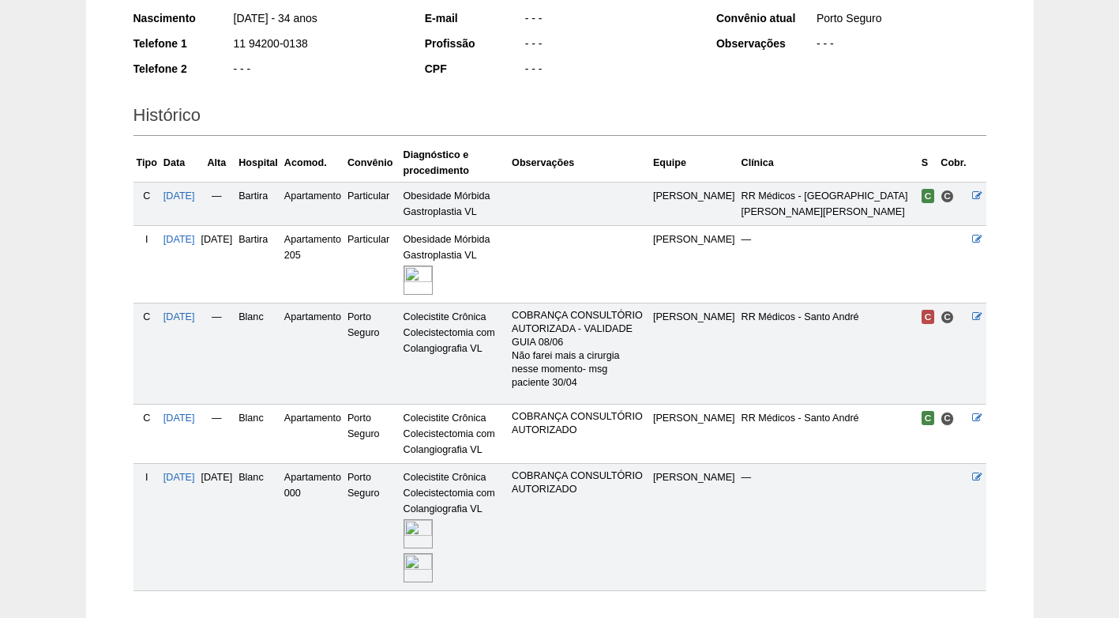
scroll to position [277, 0]
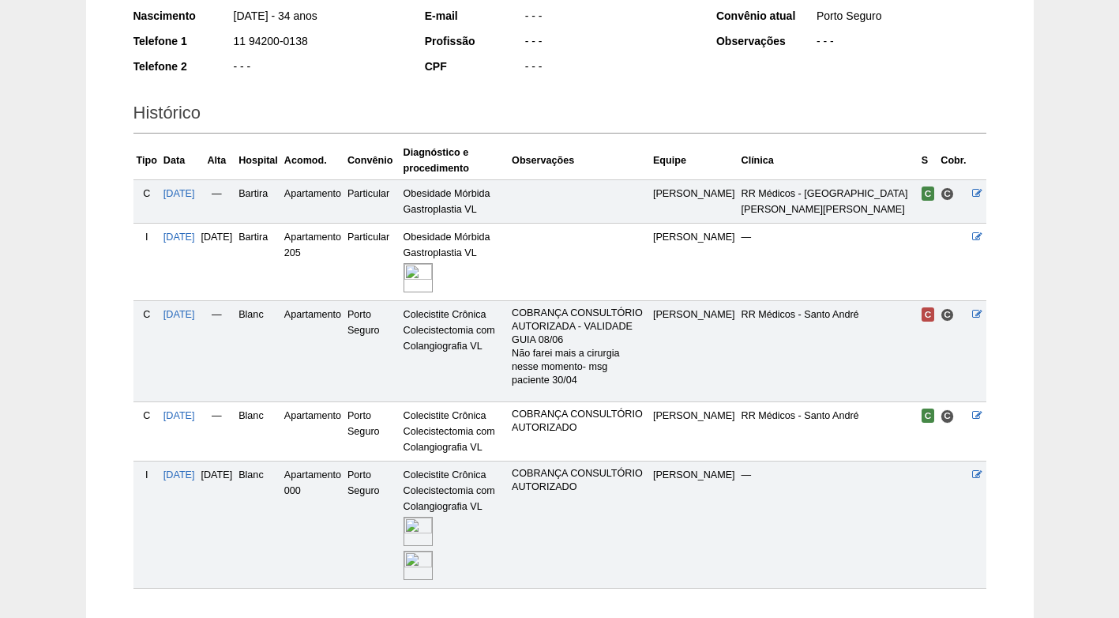
click at [433, 550] on img at bounding box center [418, 564] width 29 height 29
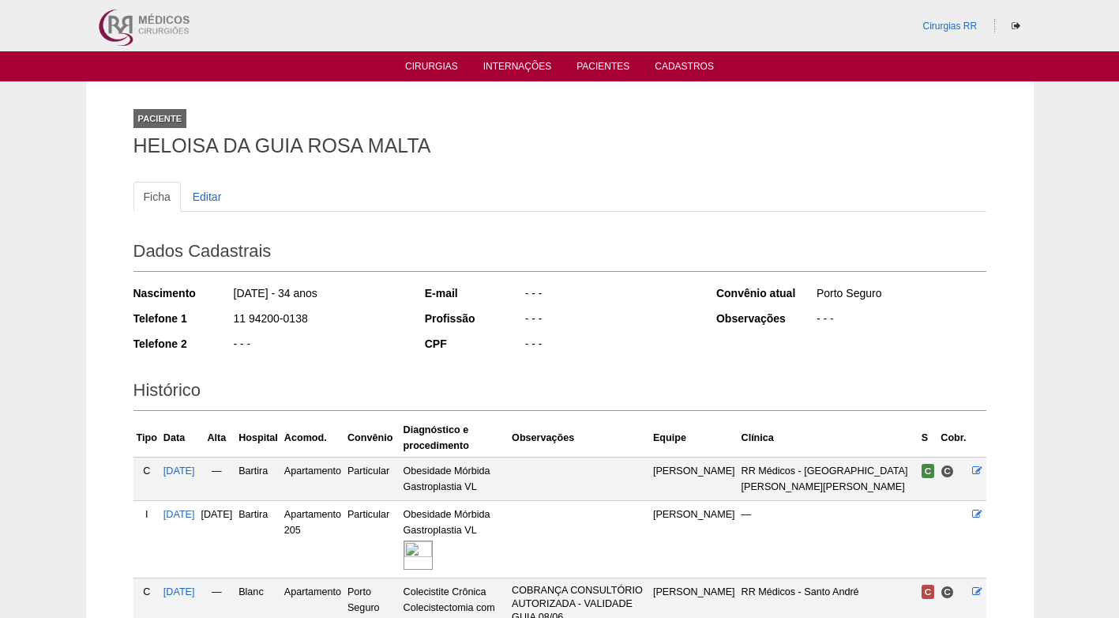
scroll to position [277, 0]
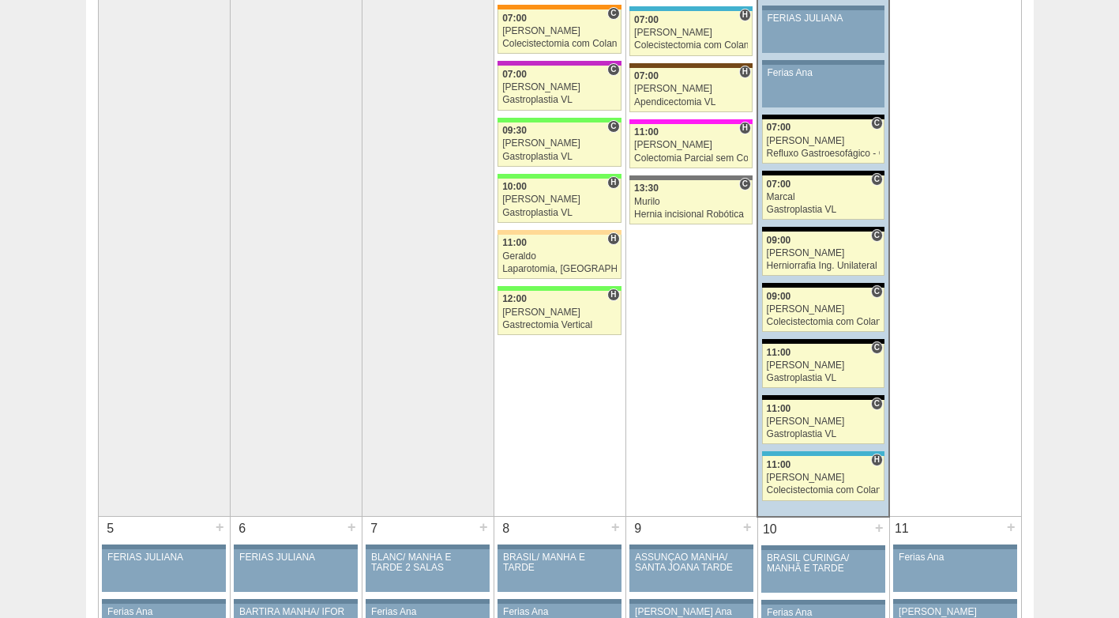
scroll to position [395, 0]
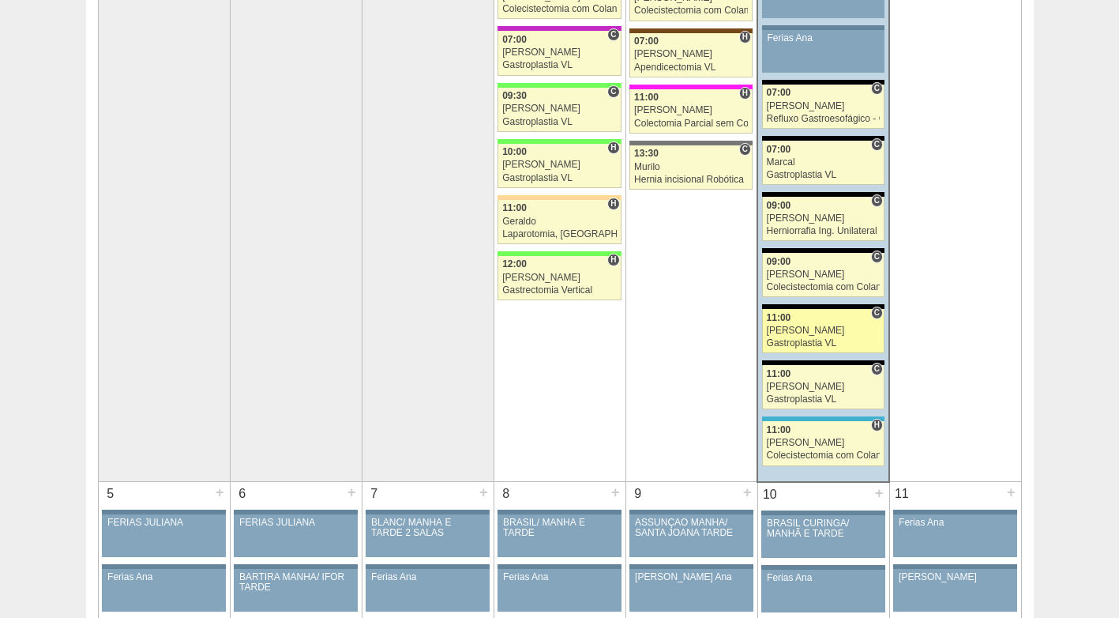
click at [796, 331] on div "[PERSON_NAME]" at bounding box center [824, 330] width 114 height 10
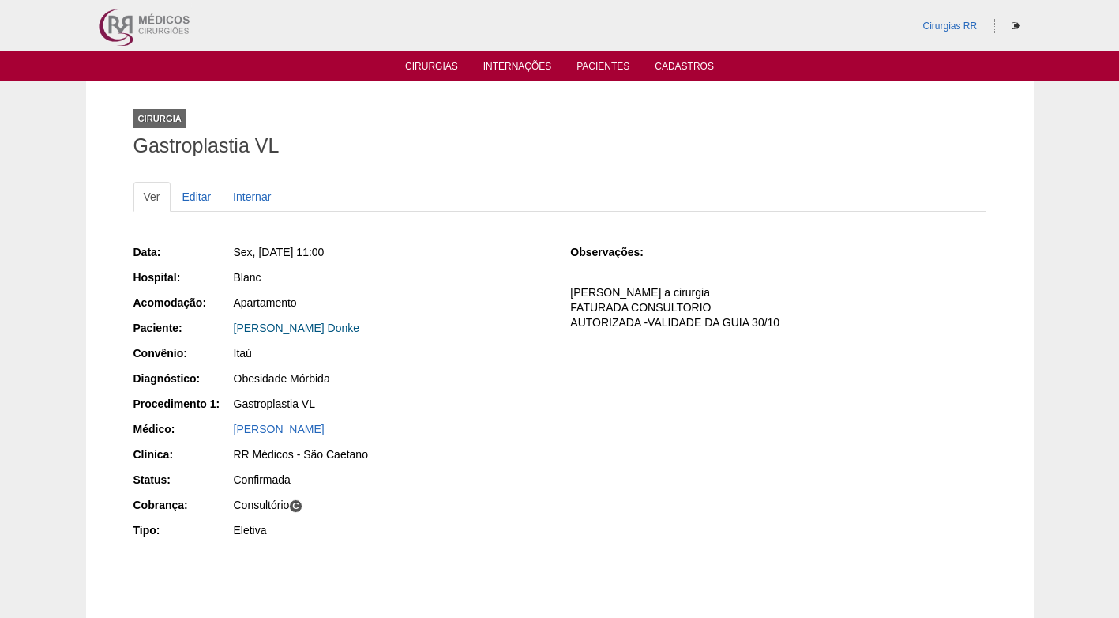
click at [285, 329] on link "[PERSON_NAME] Donke" at bounding box center [297, 327] width 126 height 13
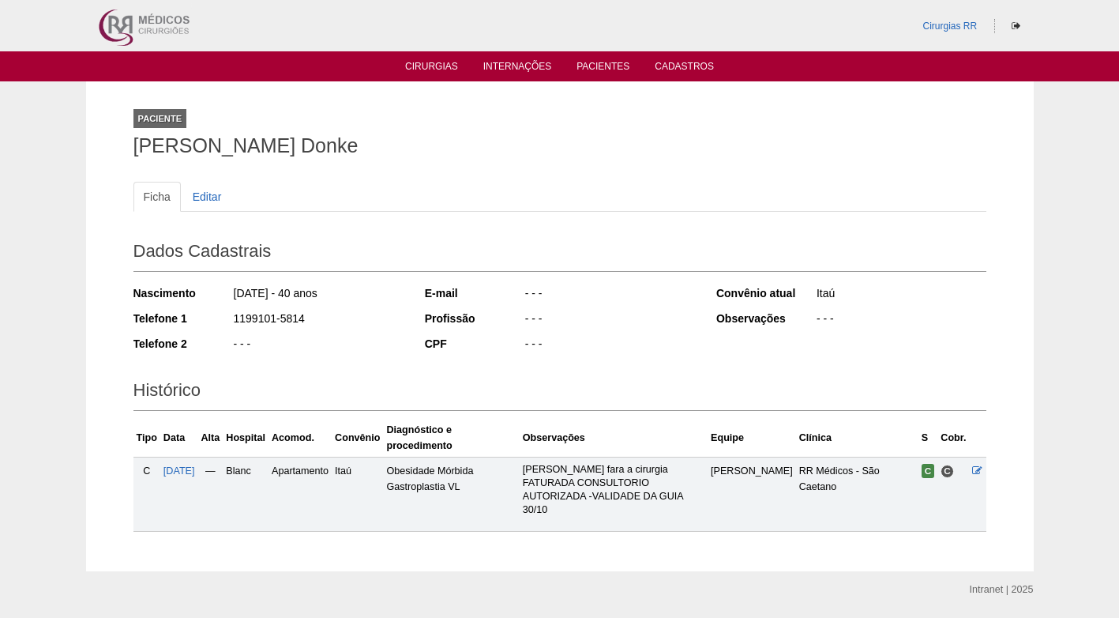
drag, startPoint x: 304, startPoint y: 317, endPoint x: 227, endPoint y: 322, distance: 77.5
click at [227, 322] on div "Telefone 1 1199101-5814" at bounding box center [268, 320] width 270 height 20
click at [377, 319] on div "1199101-5814" at bounding box center [317, 320] width 171 height 20
click at [648, 310] on div "- - -" at bounding box center [609, 320] width 171 height 20
drag, startPoint x: 135, startPoint y: 147, endPoint x: 421, endPoint y: 138, distance: 286.0
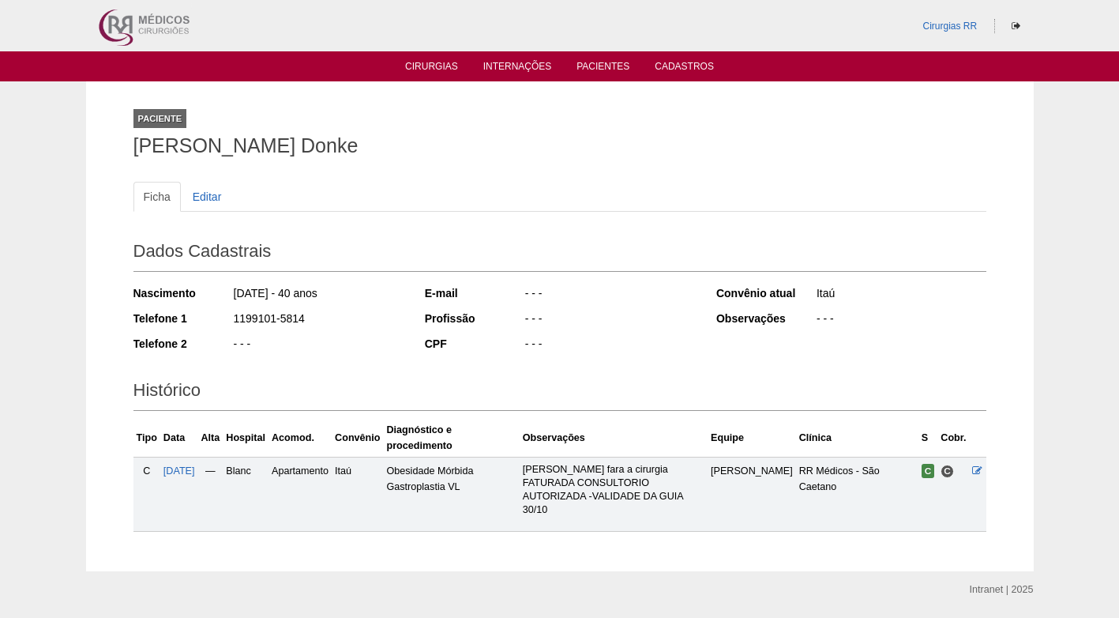
click at [421, 138] on h1 "Gabriela Comenale Donke" at bounding box center [559, 146] width 853 height 20
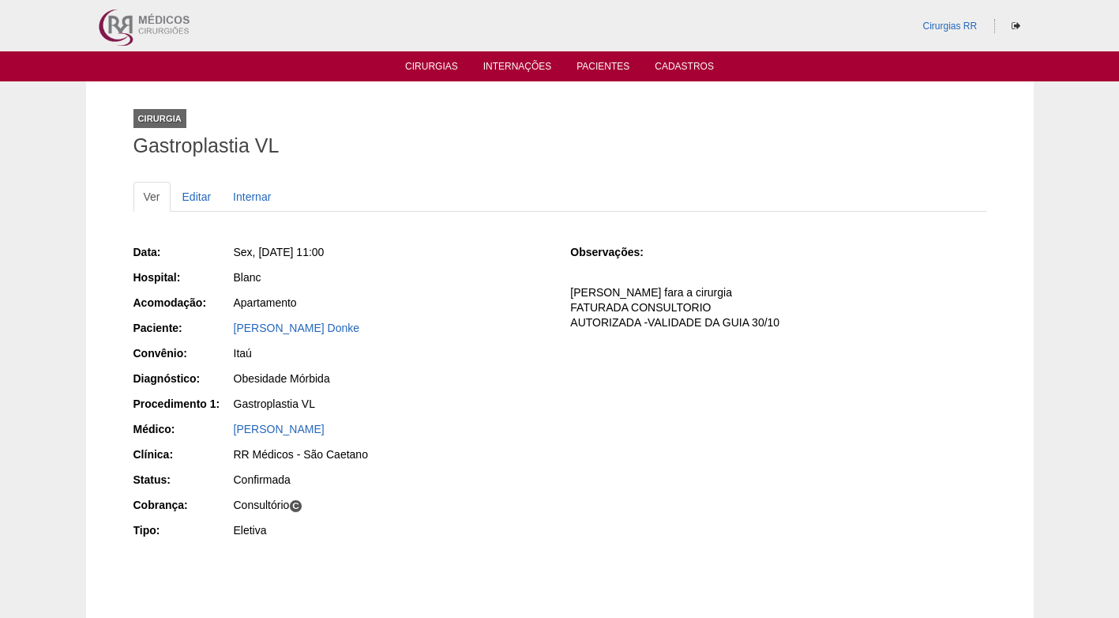
drag, startPoint x: 381, startPoint y: 333, endPoint x: 227, endPoint y: 333, distance: 153.2
click at [227, 333] on div "Paciente: Gabriela Comenale Donke" at bounding box center [340, 330] width 415 height 20
copy div "Paciente: Gabriela Comenale Donke"
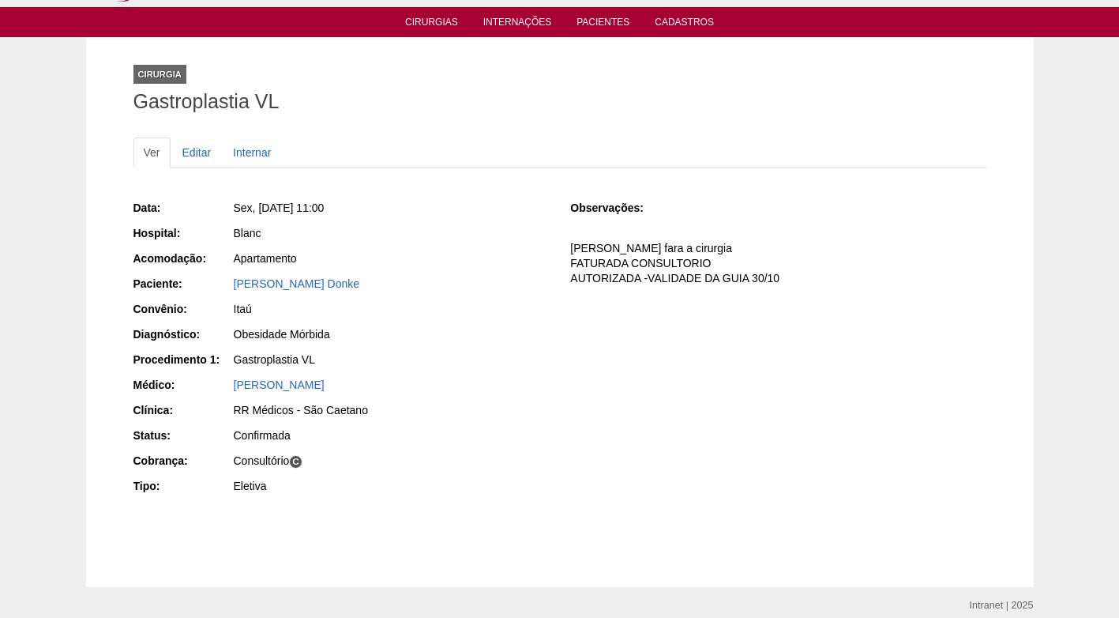
scroll to position [79, 0]
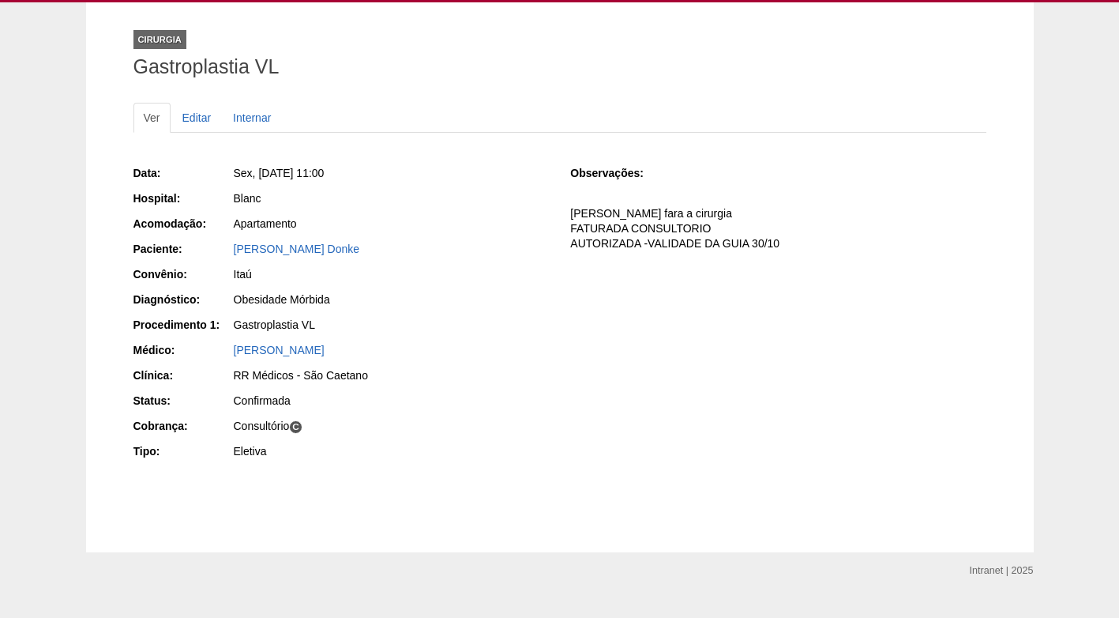
click at [461, 227] on div "Apartamento" at bounding box center [391, 224] width 315 height 16
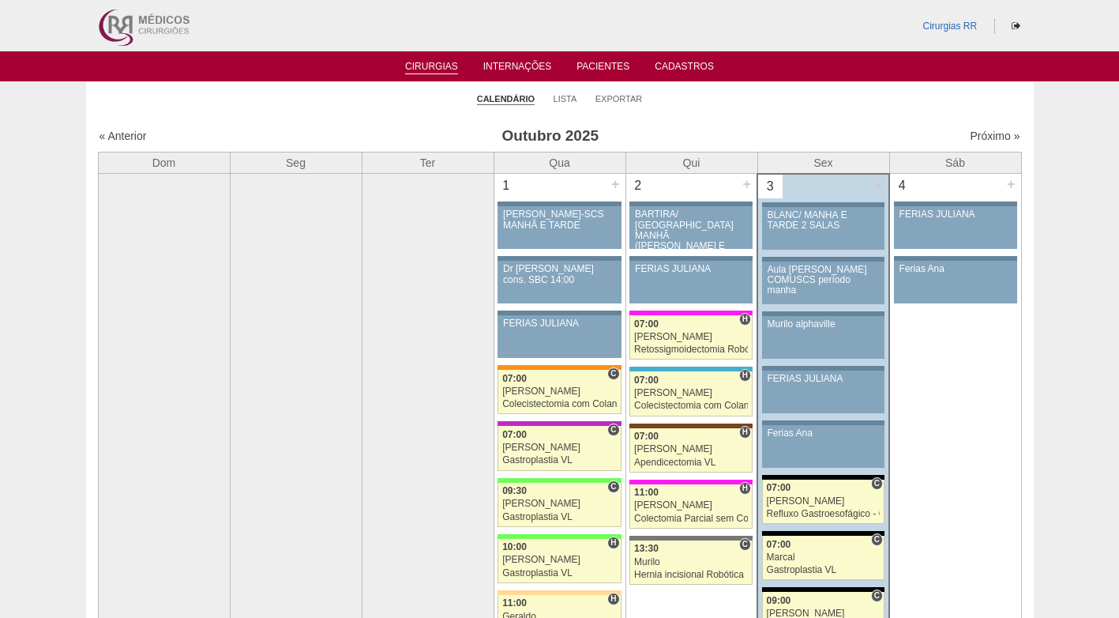
scroll to position [395, 0]
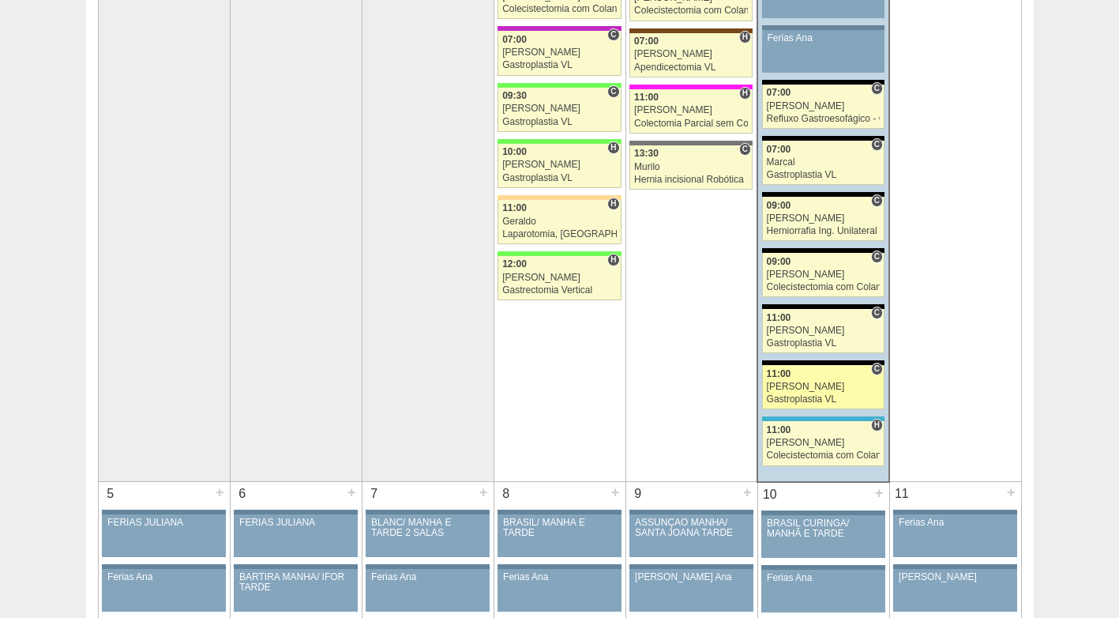
click at [809, 396] on div "Gastroplastia VL" at bounding box center [824, 399] width 114 height 10
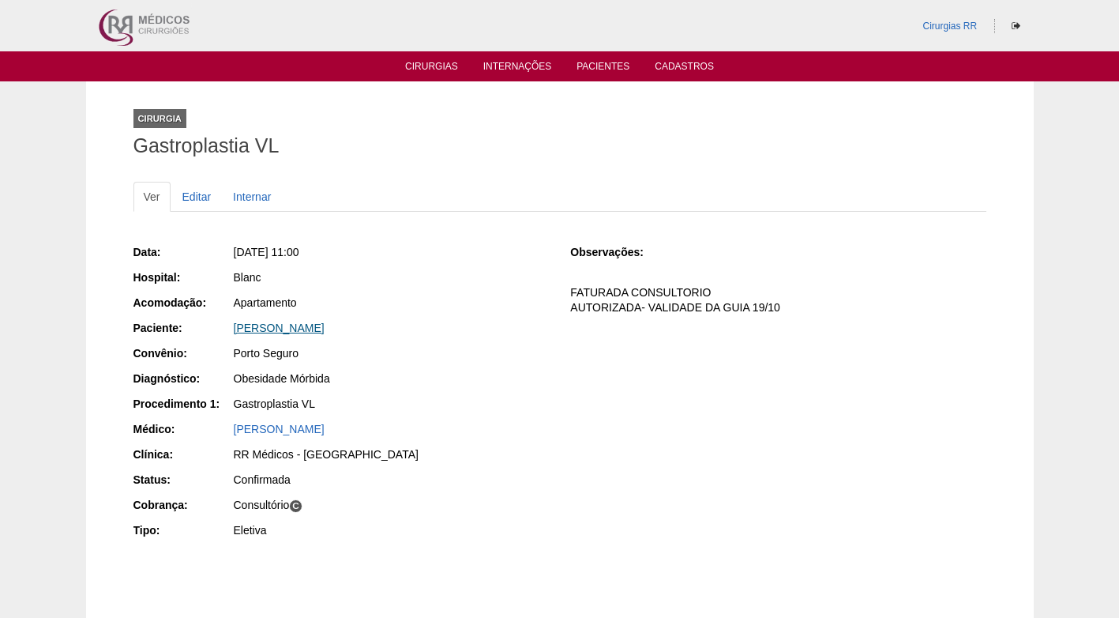
click at [325, 325] on link "[PERSON_NAME]" at bounding box center [279, 327] width 91 height 13
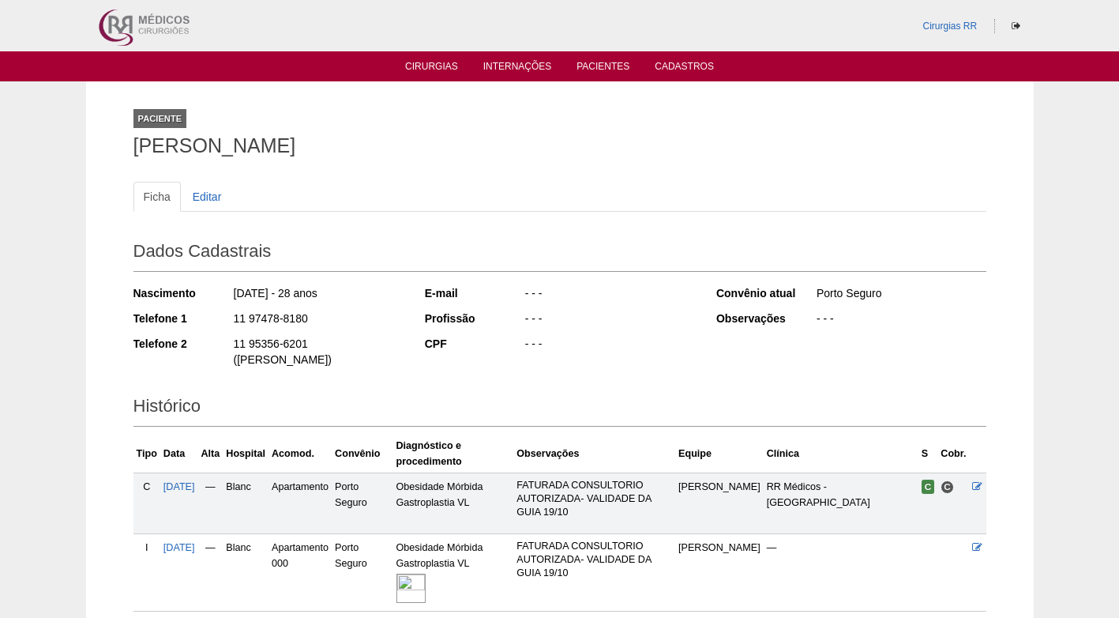
drag, startPoint x: 314, startPoint y: 322, endPoint x: 230, endPoint y: 321, distance: 83.7
click at [230, 321] on div "Telefone 1 11 97478-8180" at bounding box center [268, 320] width 270 height 20
copy div "11 97478-8180"
click at [363, 318] on div "11 97478-8180" at bounding box center [317, 320] width 171 height 20
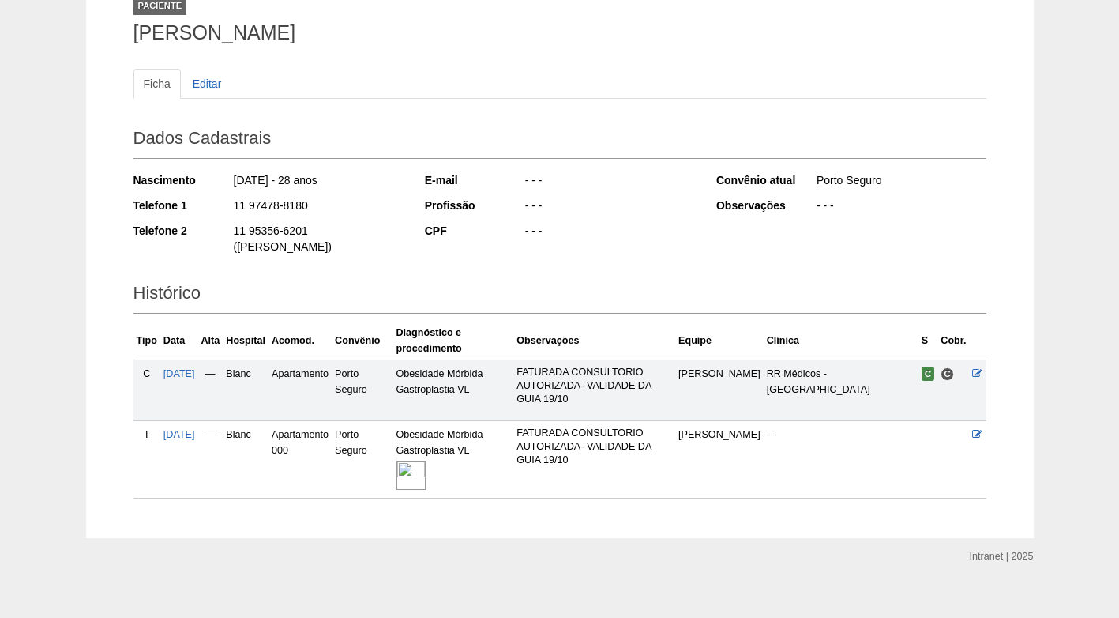
scroll to position [34, 0]
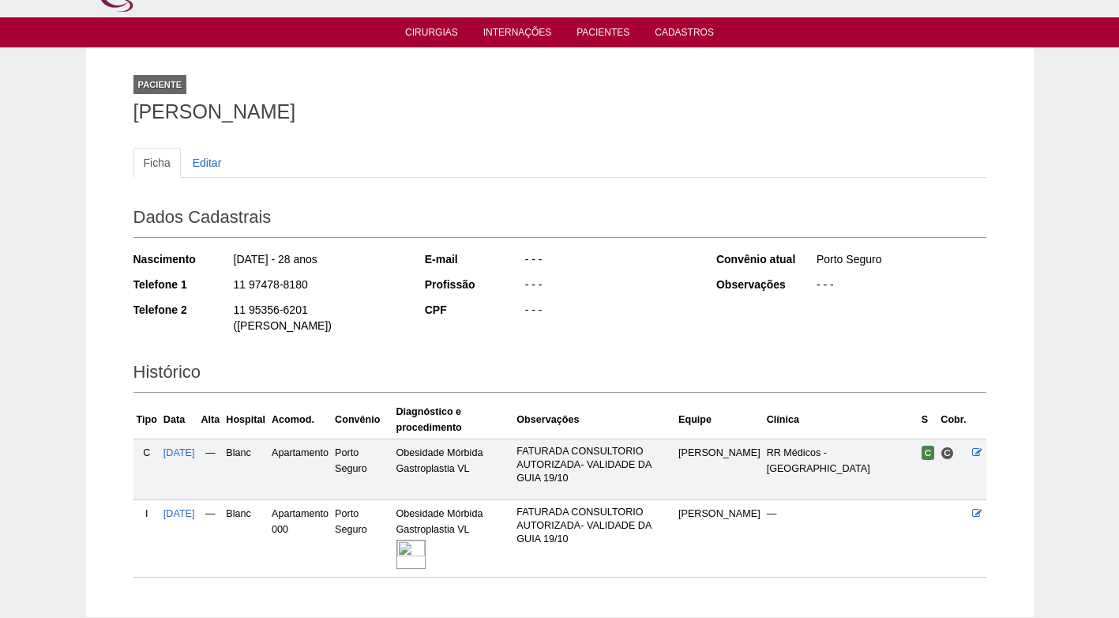
click at [426, 539] on img at bounding box center [410, 553] width 29 height 29
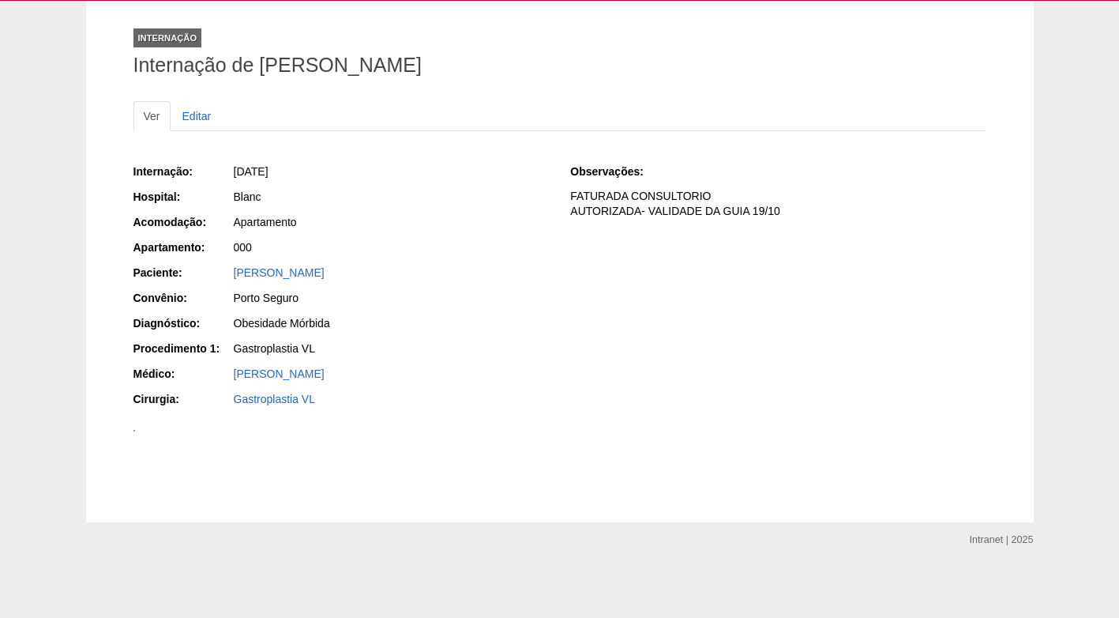
scroll to position [149, 0]
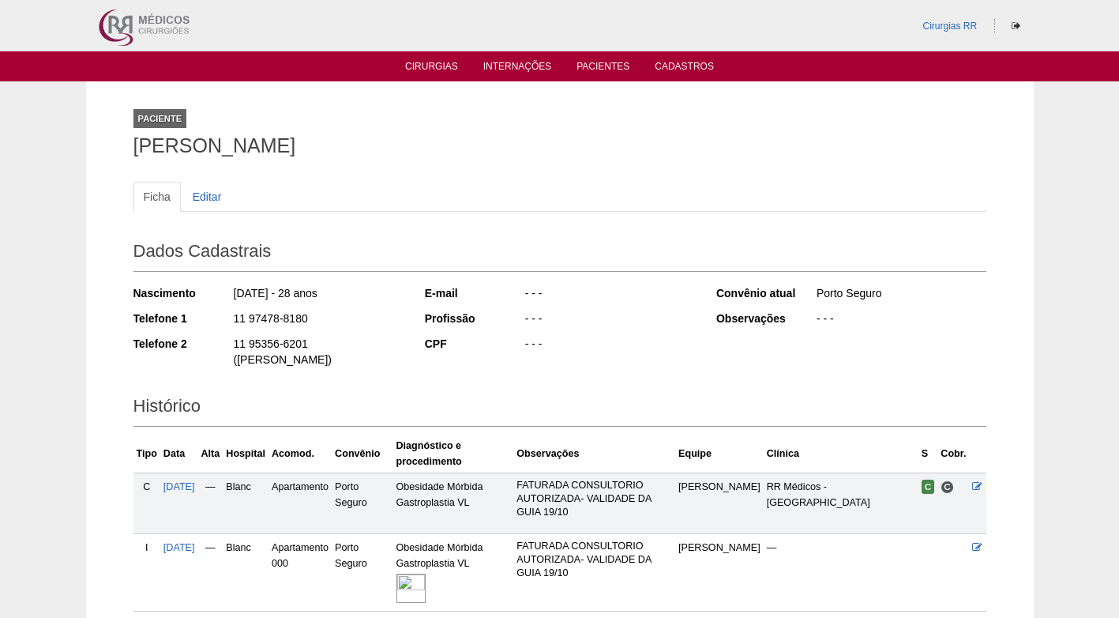
scroll to position [34, 0]
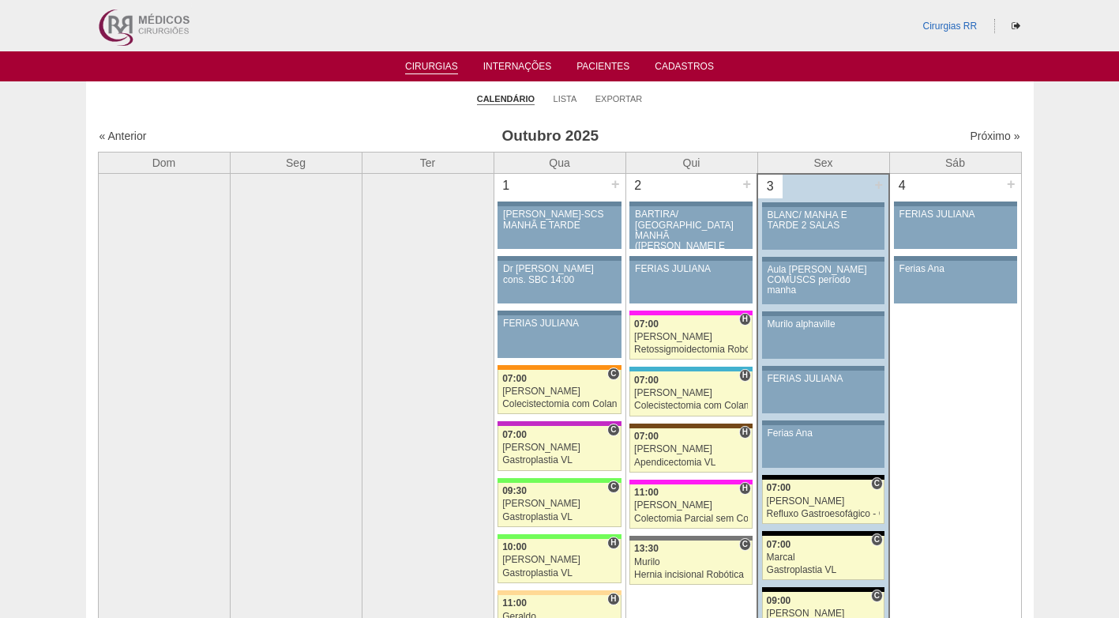
scroll to position [395, 0]
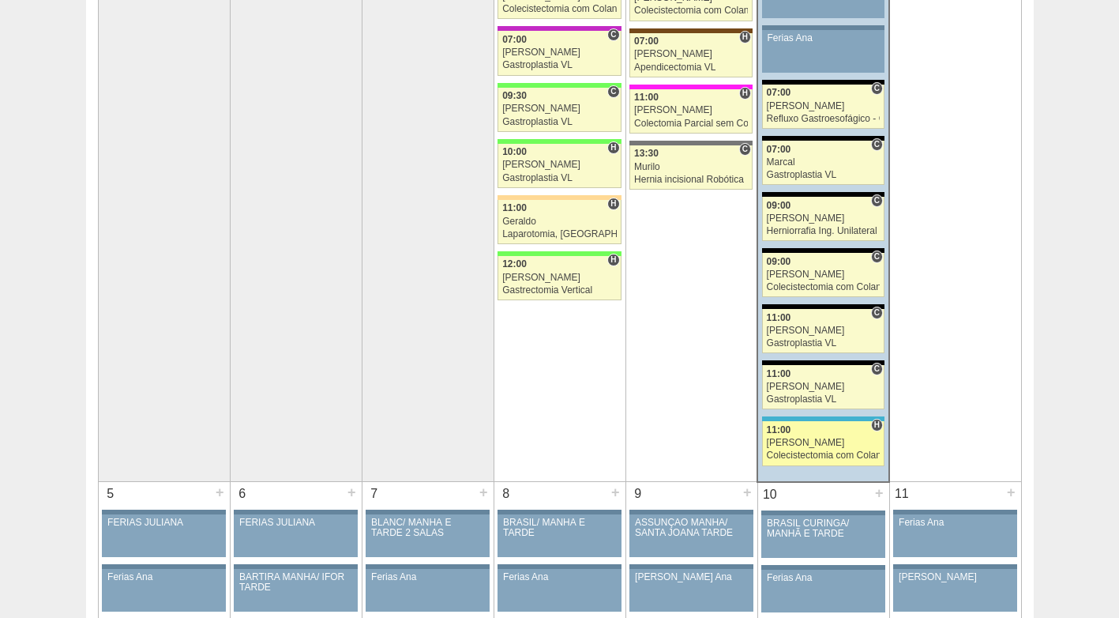
click at [822, 441] on div "[PERSON_NAME]" at bounding box center [824, 443] width 114 height 10
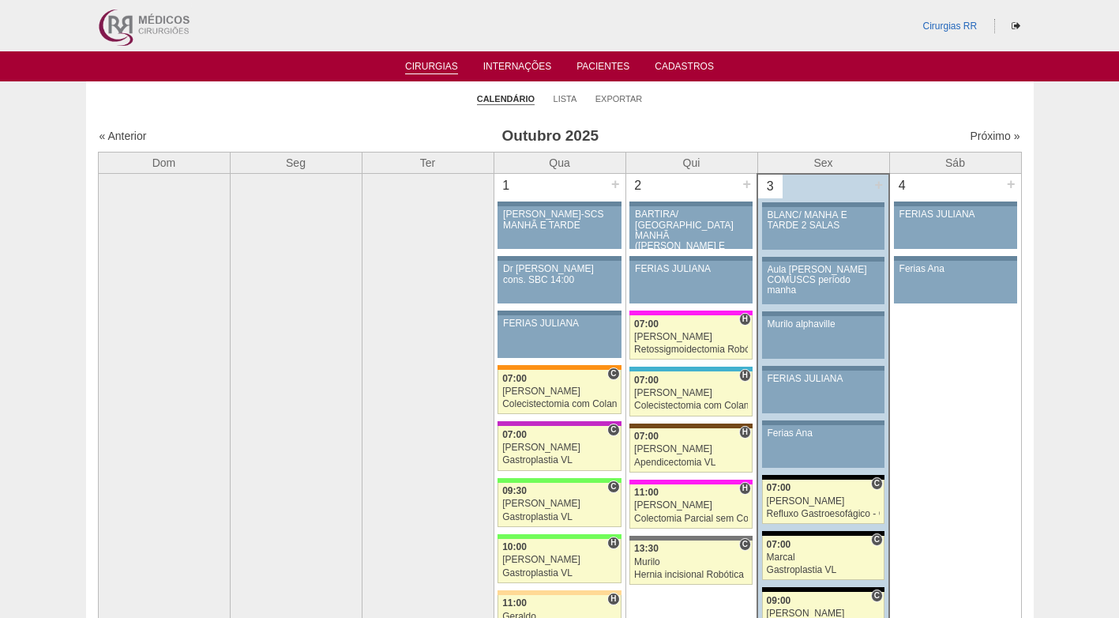
scroll to position [395, 0]
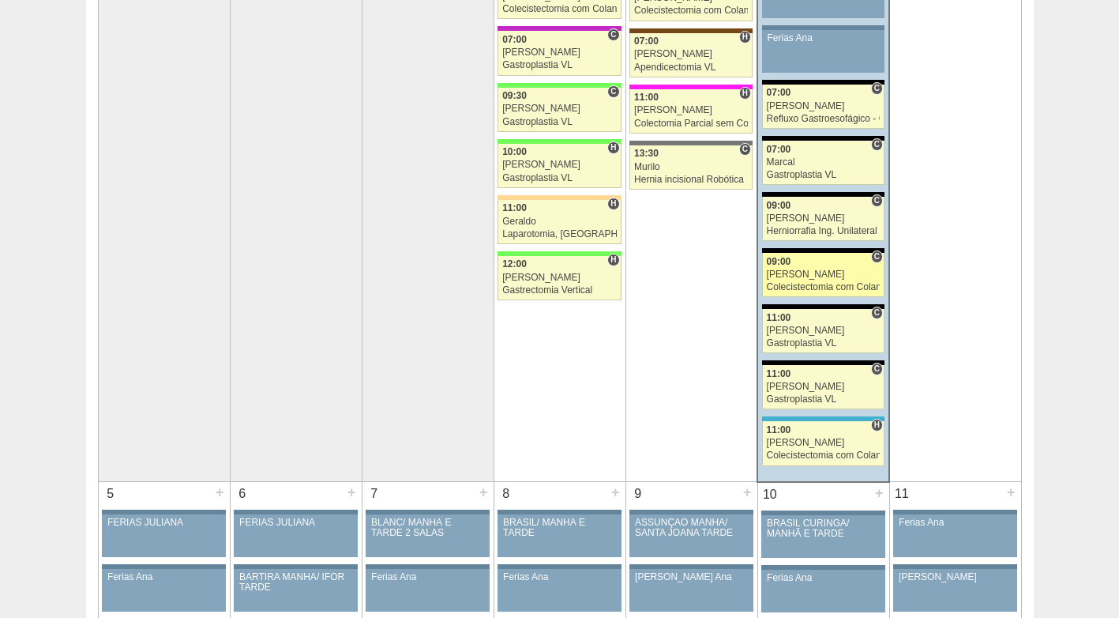
click at [824, 280] on div "[PERSON_NAME]" at bounding box center [824, 274] width 114 height 10
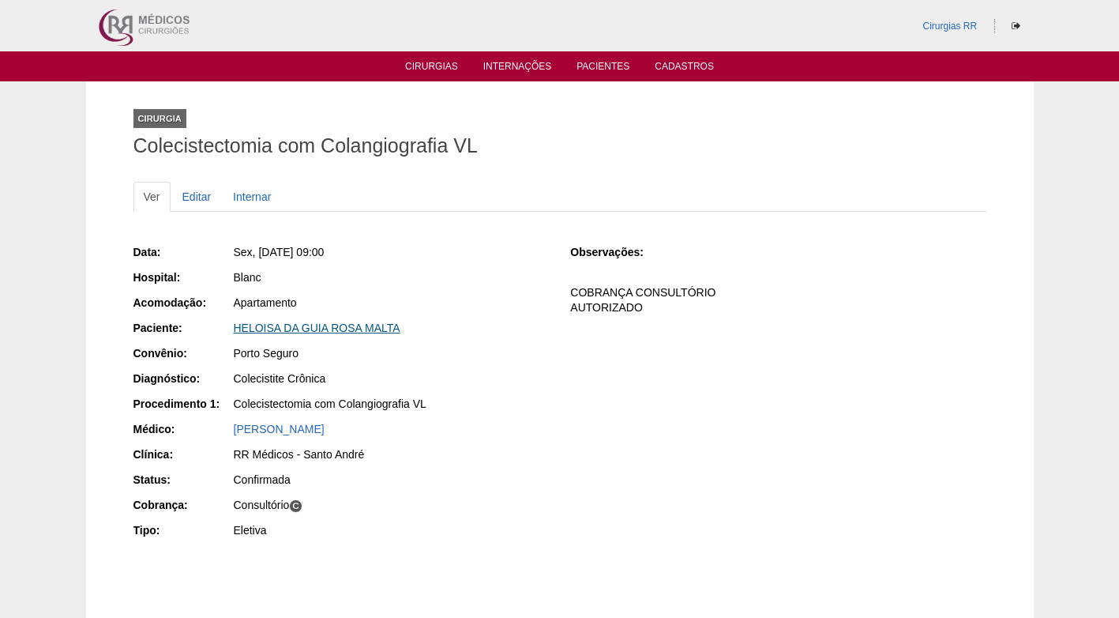
click at [290, 325] on link "HELOISA DA GUIA ROSA MALTA" at bounding box center [317, 327] width 167 height 13
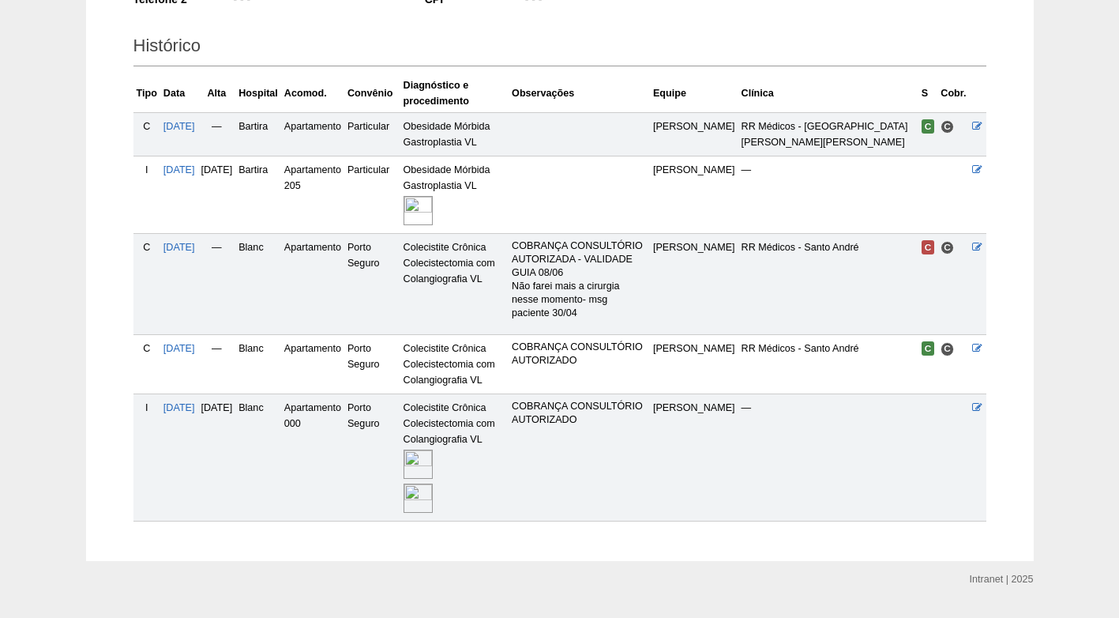
scroll to position [356, 0]
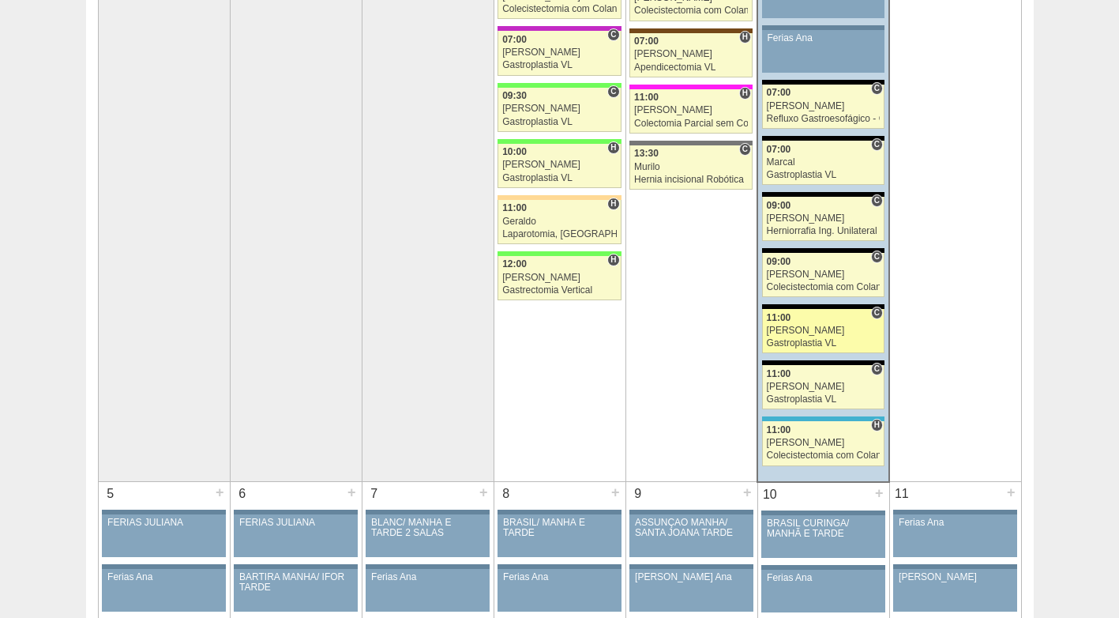
scroll to position [395, 0]
click at [823, 330] on div "[PERSON_NAME]" at bounding box center [824, 330] width 114 height 10
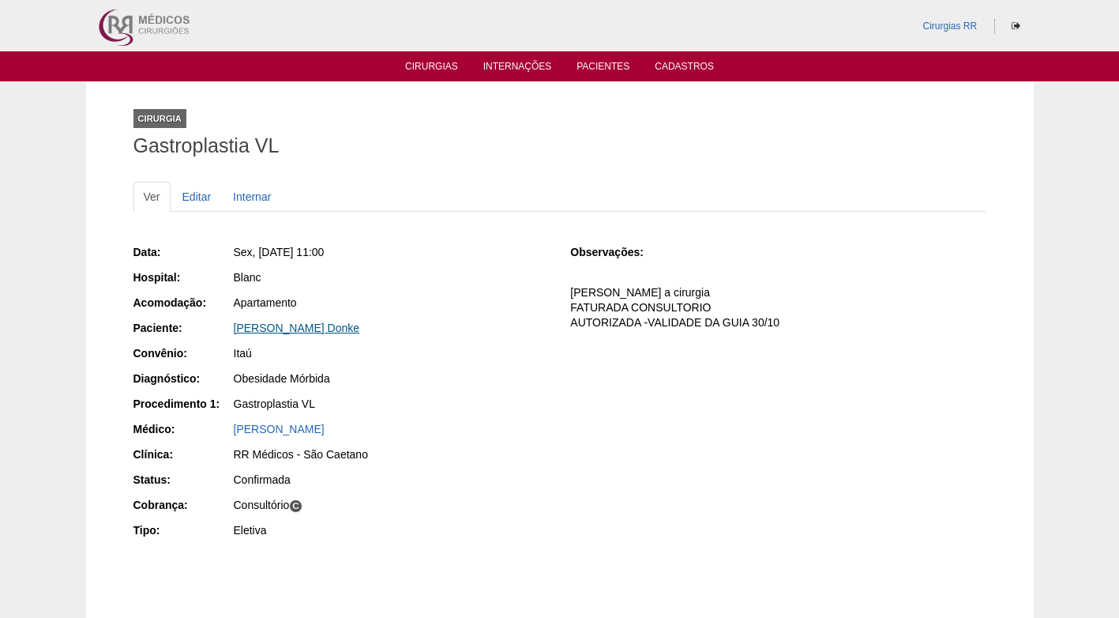
click at [287, 331] on link "[PERSON_NAME] Donke" at bounding box center [297, 327] width 126 height 13
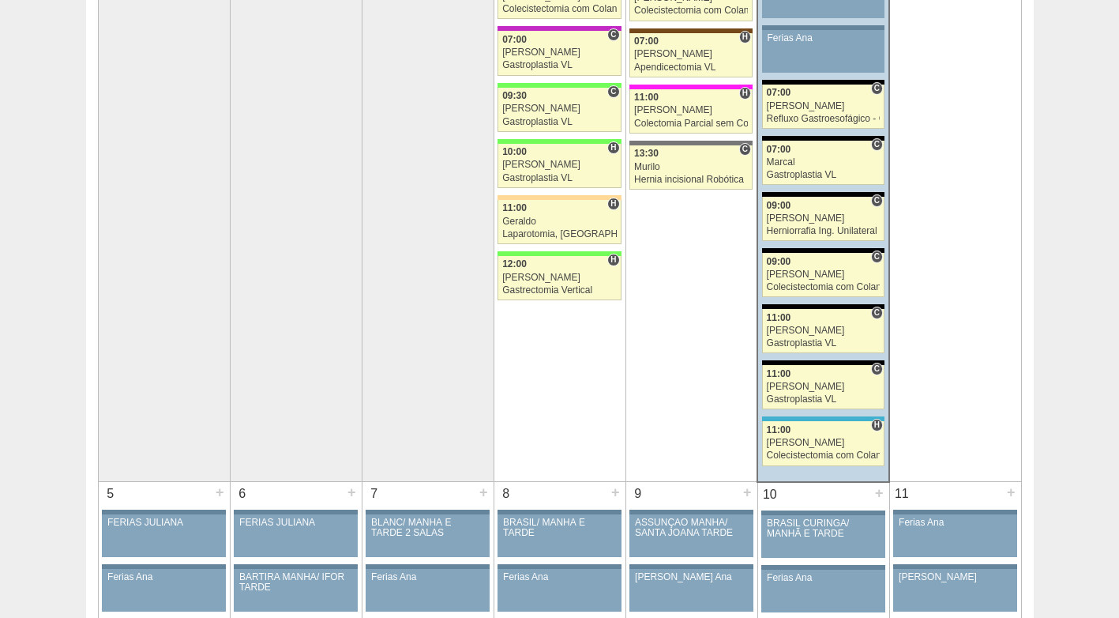
scroll to position [395, 0]
click at [789, 389] on div "[PERSON_NAME]" at bounding box center [824, 386] width 114 height 10
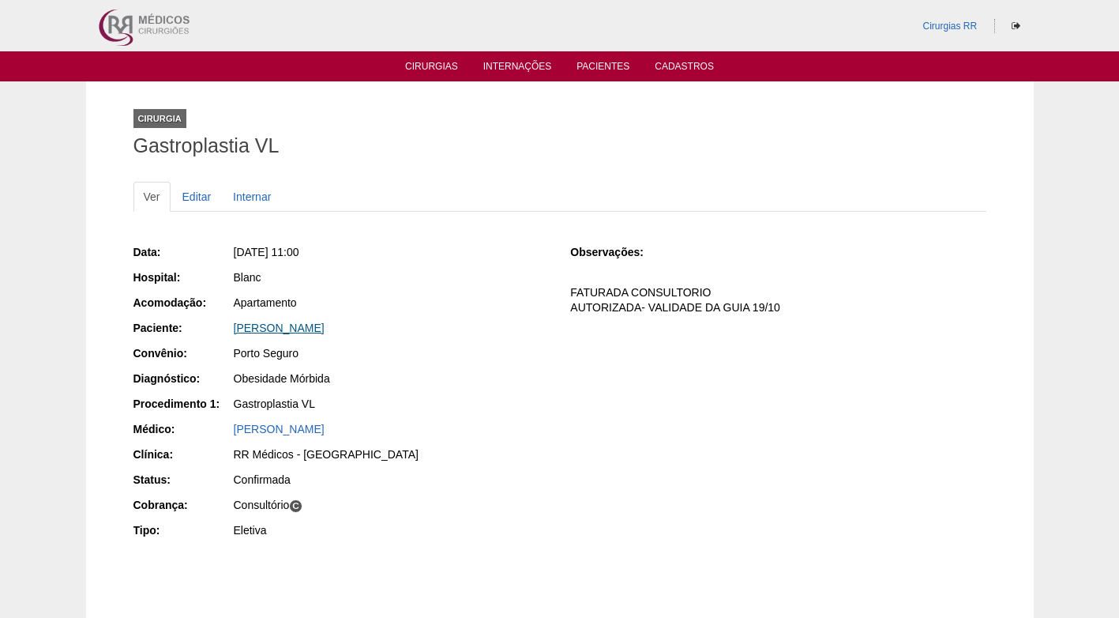
click at [270, 325] on link "[PERSON_NAME]" at bounding box center [279, 327] width 91 height 13
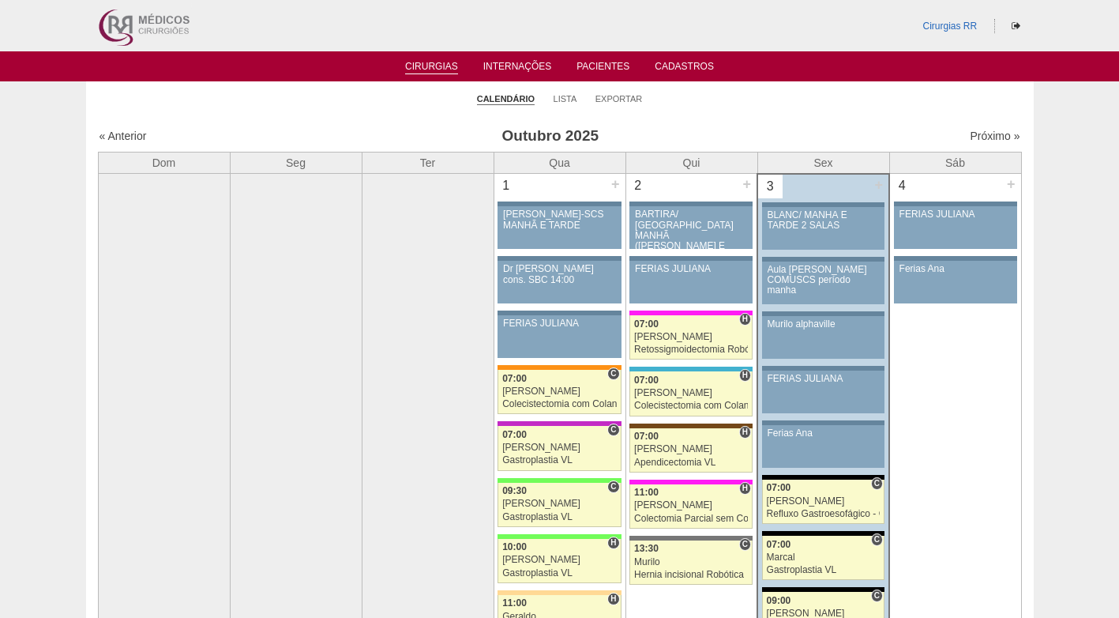
scroll to position [395, 0]
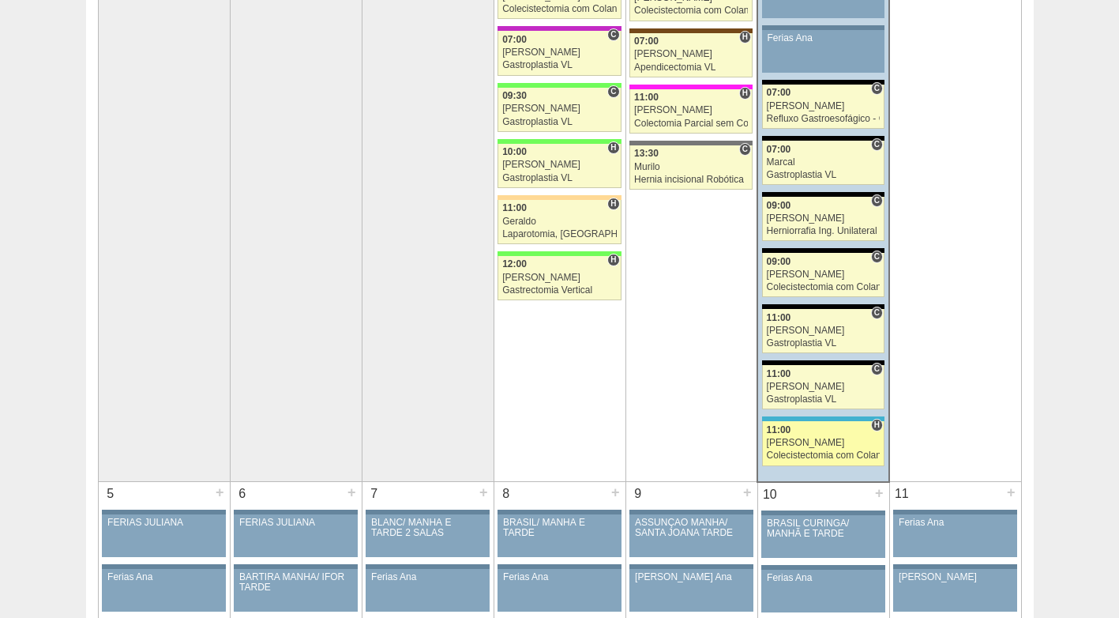
click at [805, 453] on div "Colecistectomia com Colangiografia VL" at bounding box center [824, 455] width 114 height 10
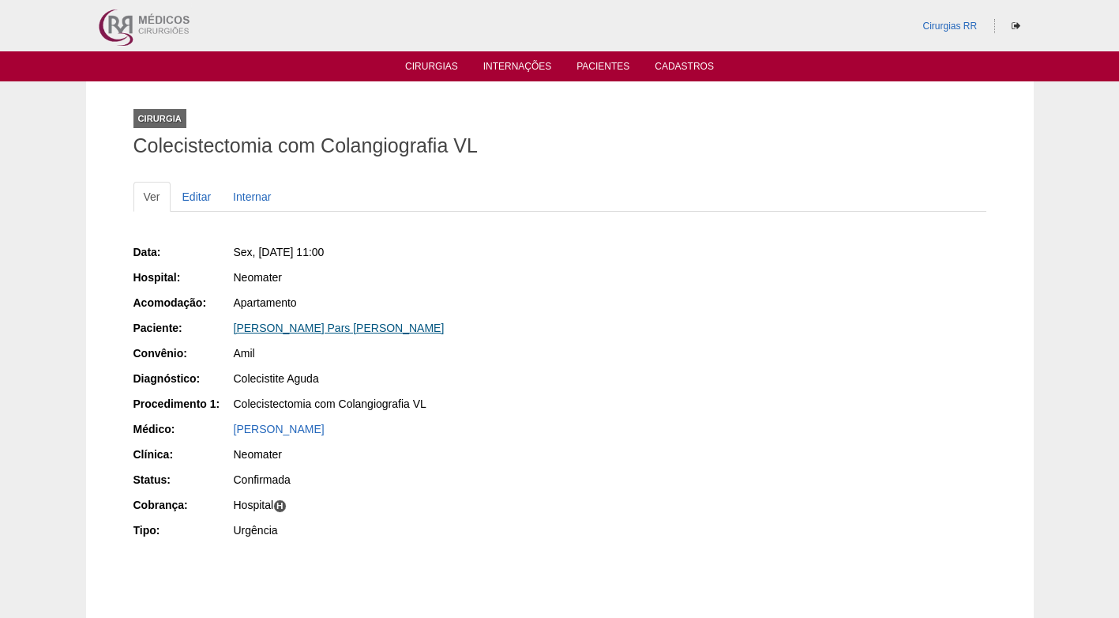
click at [309, 325] on link "Lilian Alves Pars Souza" at bounding box center [339, 327] width 211 height 13
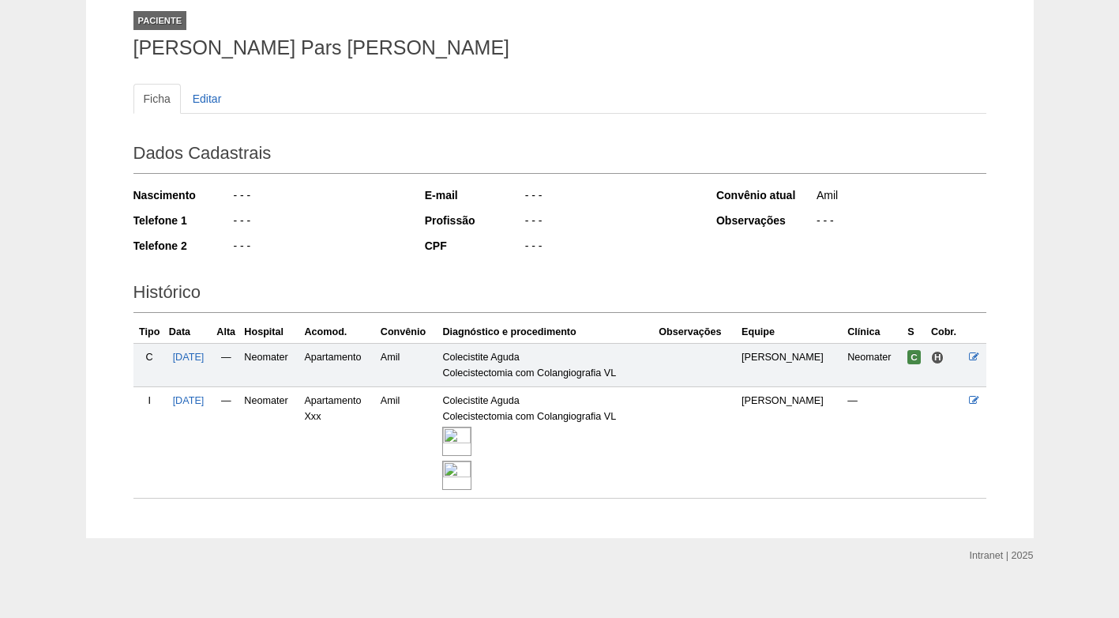
scroll to position [114, 0]
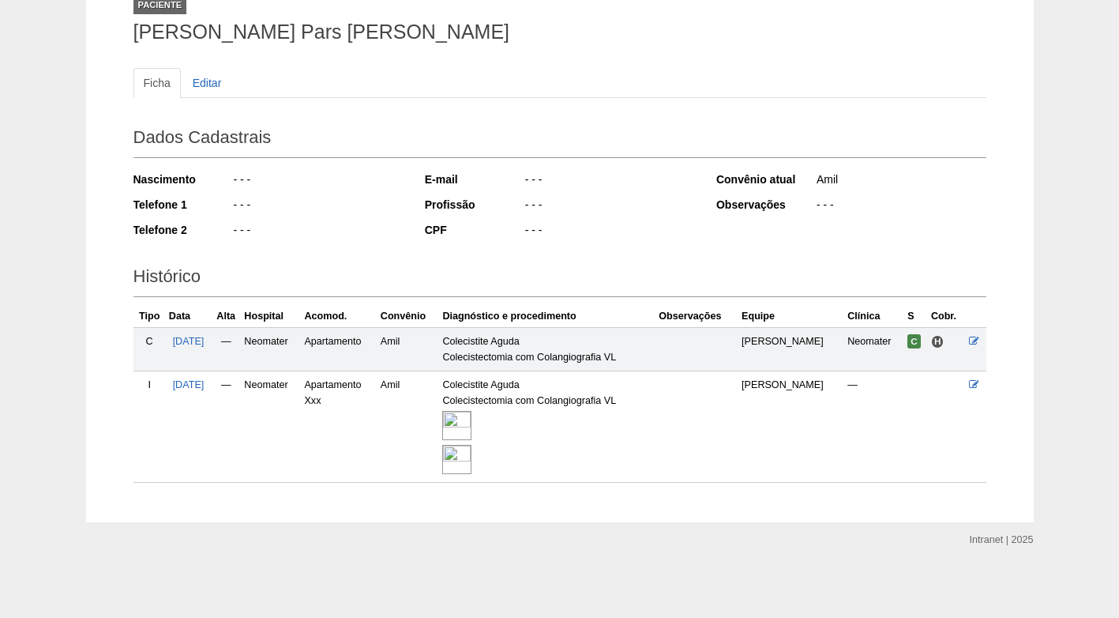
click at [468, 427] on img at bounding box center [456, 425] width 29 height 29
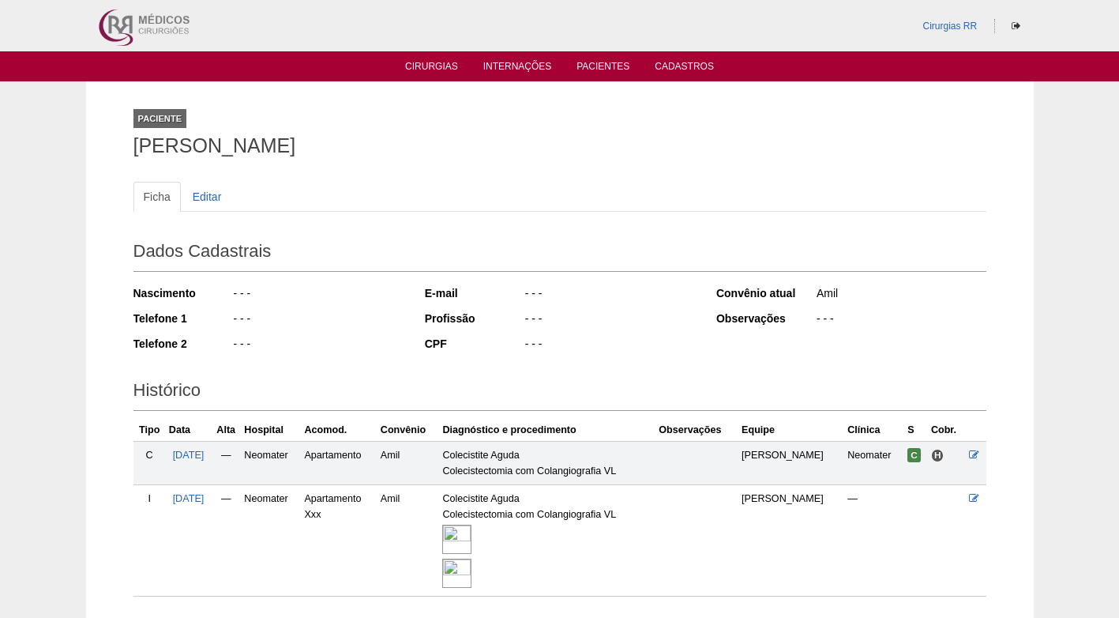
scroll to position [109, 0]
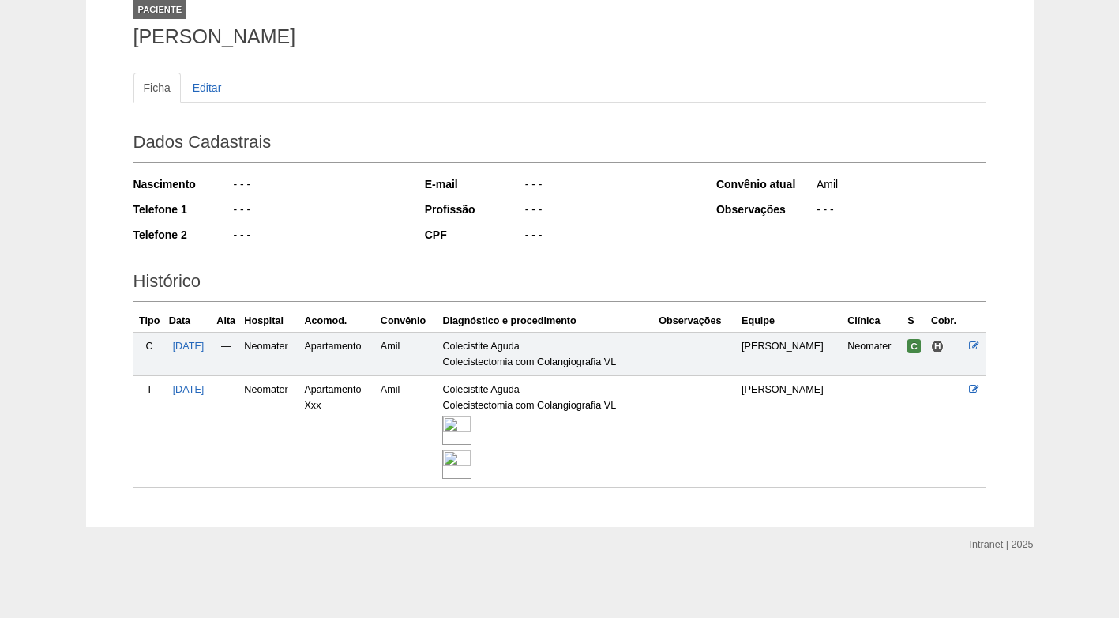
drag, startPoint x: 136, startPoint y: 37, endPoint x: 351, endPoint y: 49, distance: 215.9
click at [351, 49] on div "Paciente Lilian Alves Pars Souza" at bounding box center [559, 20] width 853 height 73
copy h1 "Lilian Alves Pars Souza"
click at [580, 208] on div "- - -" at bounding box center [609, 211] width 171 height 20
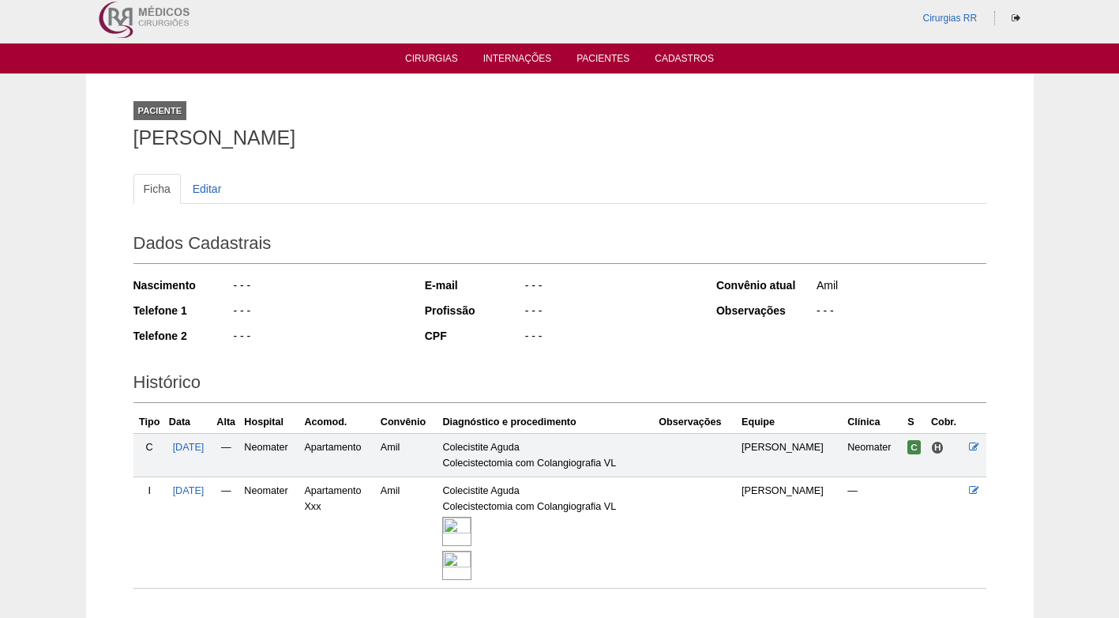
scroll to position [0, 0]
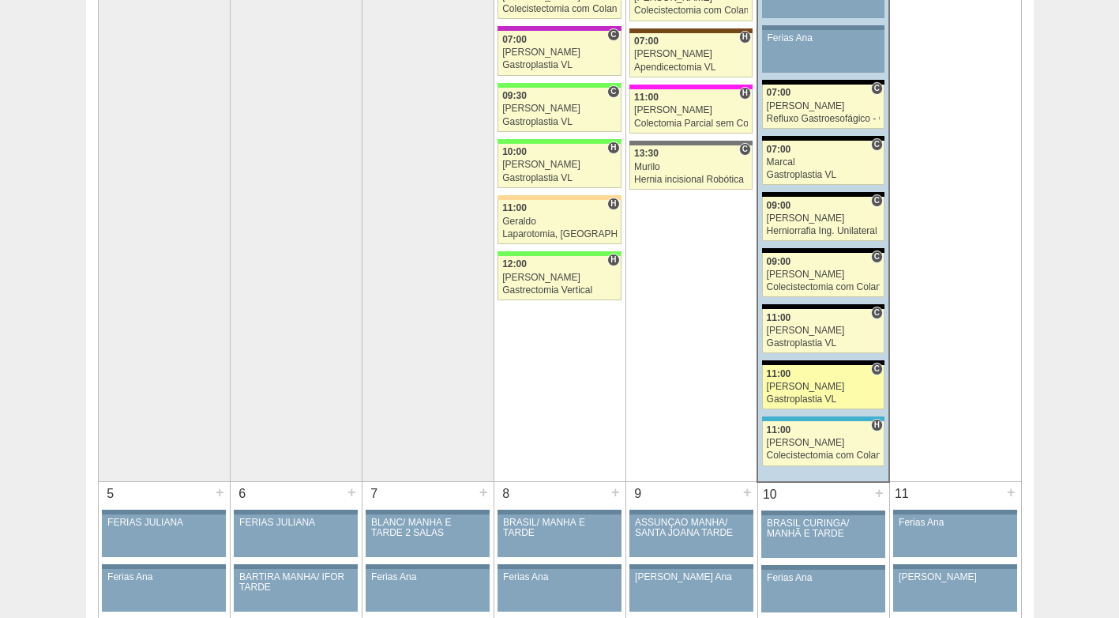
scroll to position [395, 0]
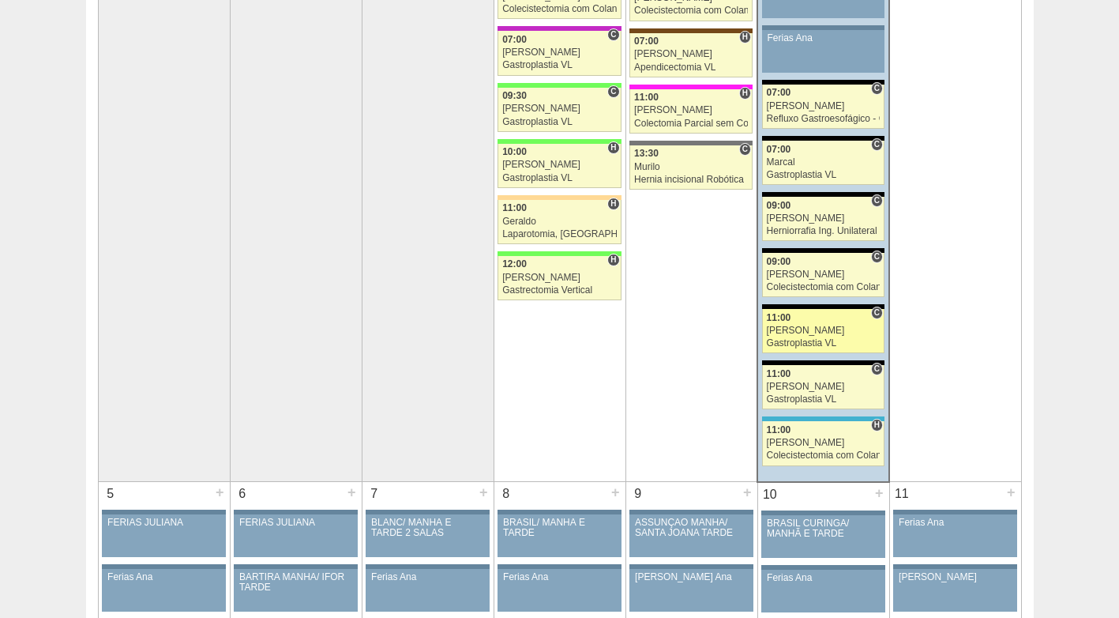
click at [851, 326] on div "[PERSON_NAME]" at bounding box center [824, 330] width 114 height 10
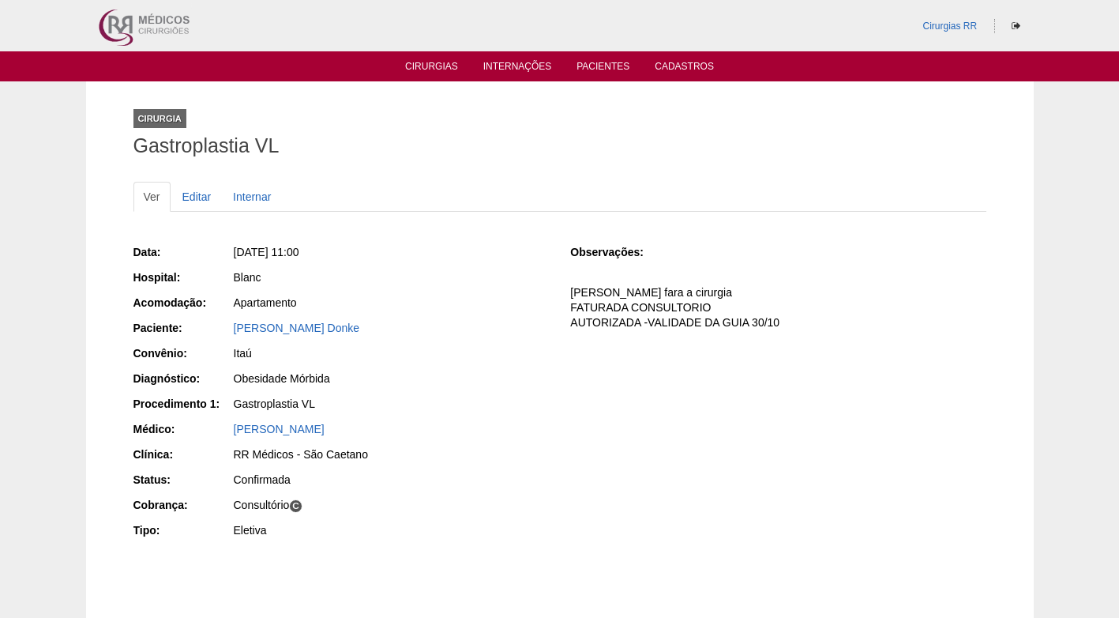
drag, startPoint x: 383, startPoint y: 321, endPoint x: 222, endPoint y: 321, distance: 161.1
click at [221, 321] on div "Paciente: Gabriela Comenale Donke" at bounding box center [340, 330] width 415 height 20
copy div "Paciente: Gabriela Comenale Donke"
click at [435, 359] on div "Itaú" at bounding box center [391, 353] width 315 height 16
click at [449, 366] on div "Data: Sex, 03/10/2025 - 11:00 Hospital: Blanc Acomodação: Apartamento Paciente:…" at bounding box center [340, 392] width 415 height 309
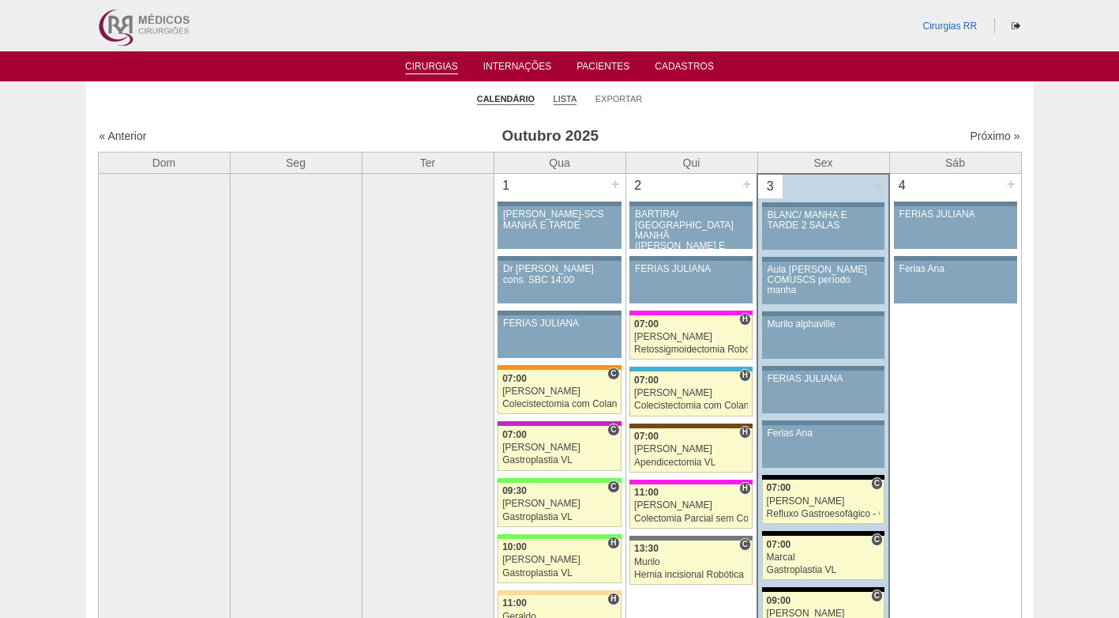
click at [556, 100] on link "Lista" at bounding box center [566, 99] width 24 height 12
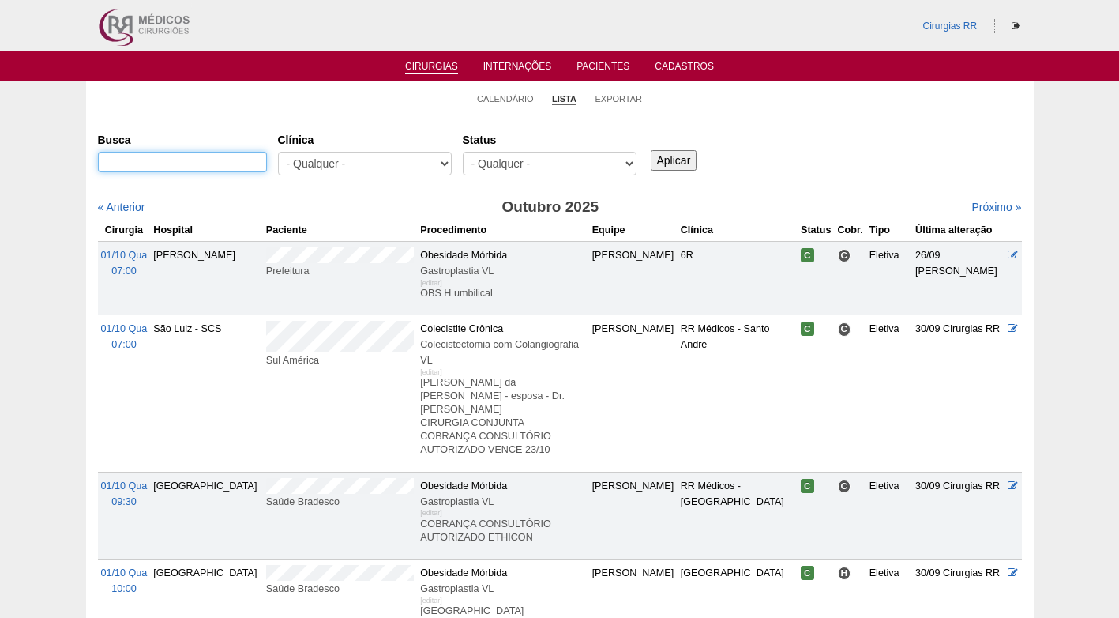
click at [246, 161] on input "Busca" at bounding box center [182, 162] width 169 height 21
paste input "[PERSON_NAME]"
type input "[PERSON_NAME]"
click at [667, 154] on input "Aplicar" at bounding box center [674, 160] width 47 height 21
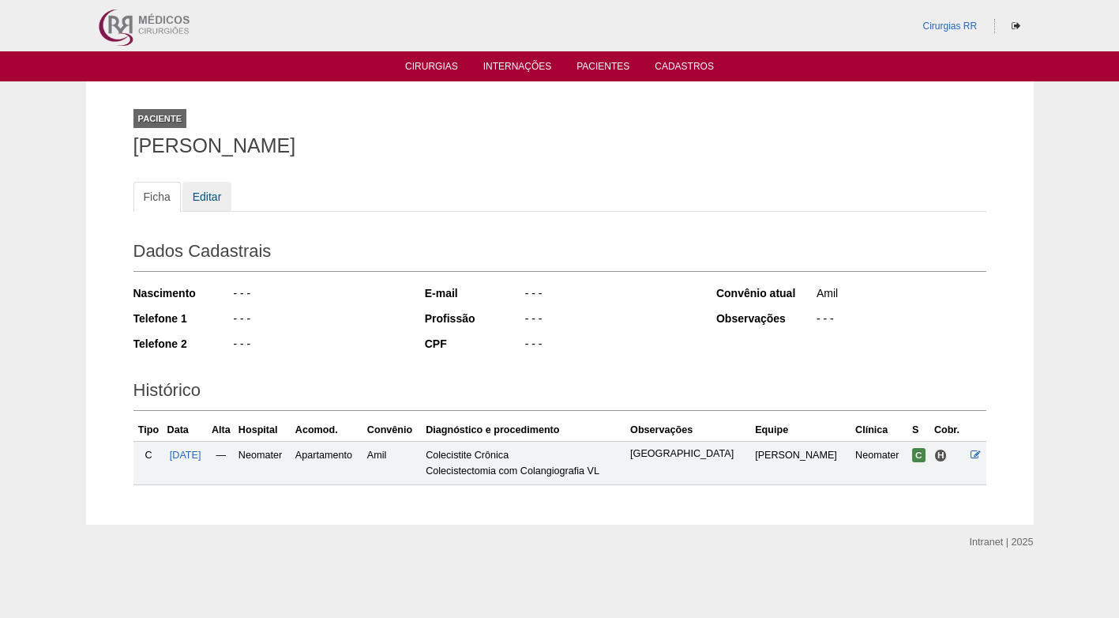
click at [199, 200] on link "Editar" at bounding box center [207, 197] width 50 height 30
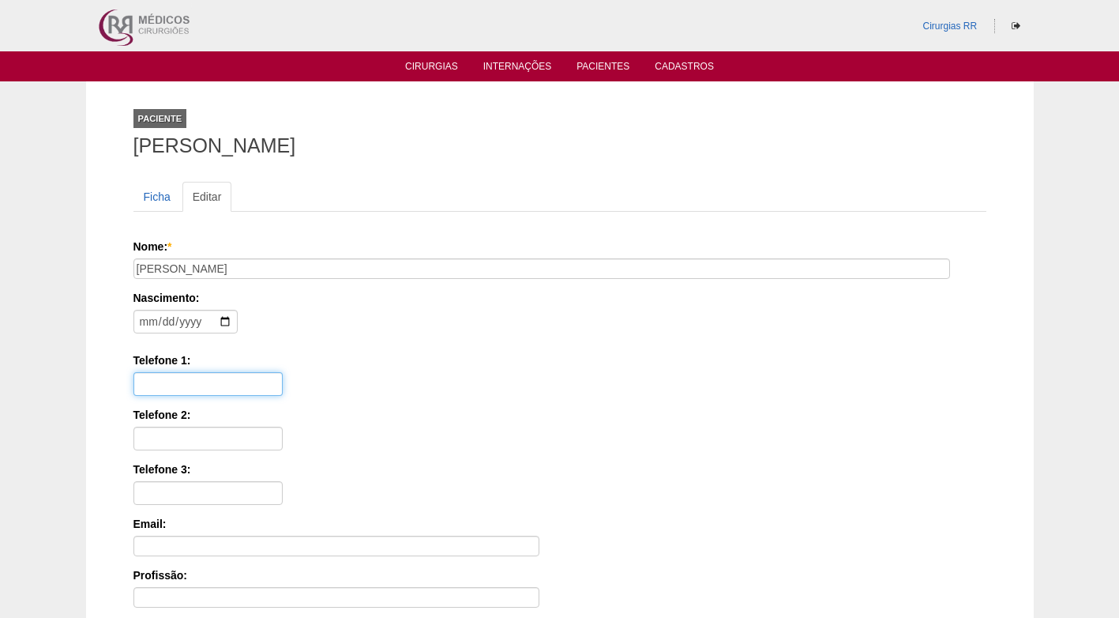
click at [159, 386] on input "Telefone 1:" at bounding box center [207, 384] width 149 height 24
paste input "11 947589516"
type input "11 947589516"
click at [178, 434] on input "Telefone 2:" at bounding box center [207, 438] width 149 height 24
click at [238, 434] on input "Telefone 2:" at bounding box center [207, 438] width 149 height 24
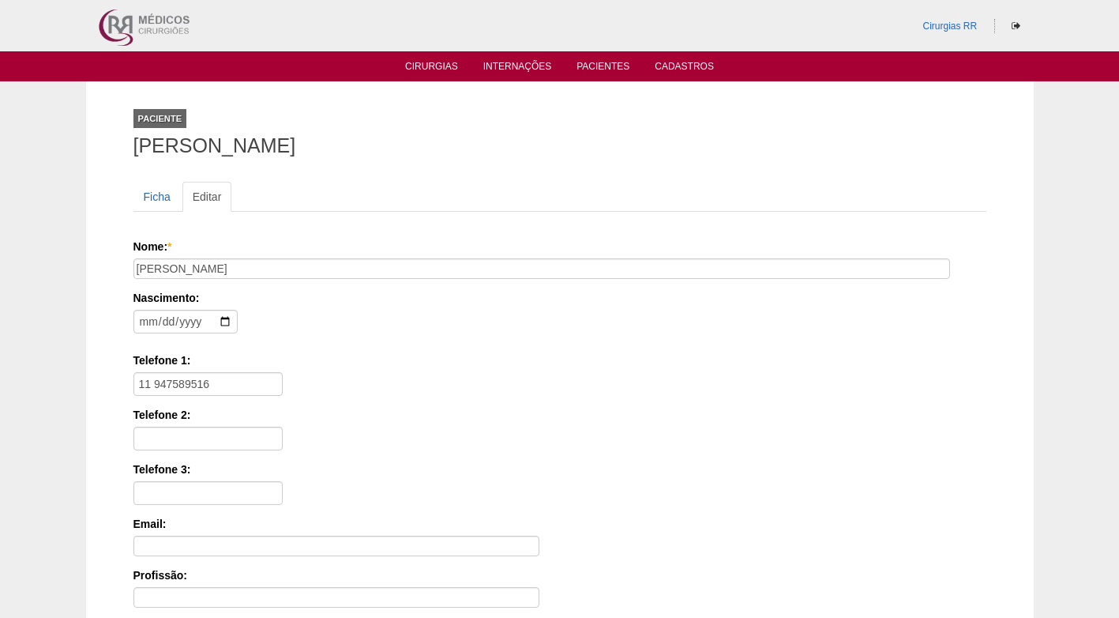
click at [484, 400] on div "Nome: * Patricia Maria da Silva Nascimento: Formato: 2025-10-03 Telefone 1: 11 …" at bounding box center [559, 505] width 853 height 534
click at [179, 438] on input "Telefone 2:" at bounding box center [207, 438] width 149 height 24
paste input "11 947198380"
type input "11 947198380"
click at [409, 448] on div "Telefone 2: 11 947198380" at bounding box center [559, 428] width 853 height 43
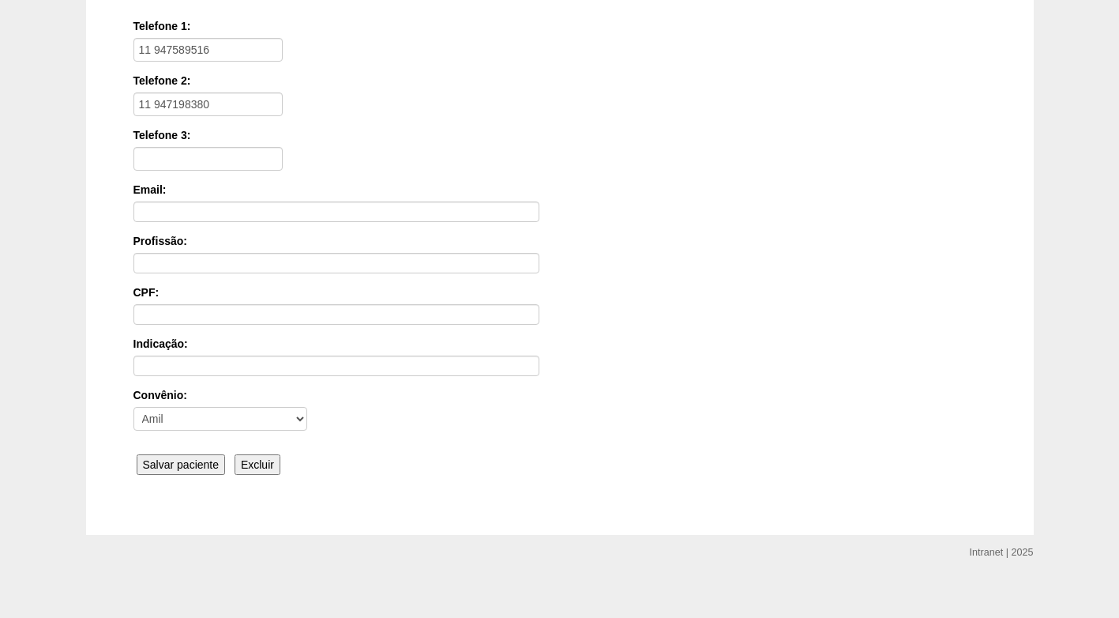
scroll to position [347, 0]
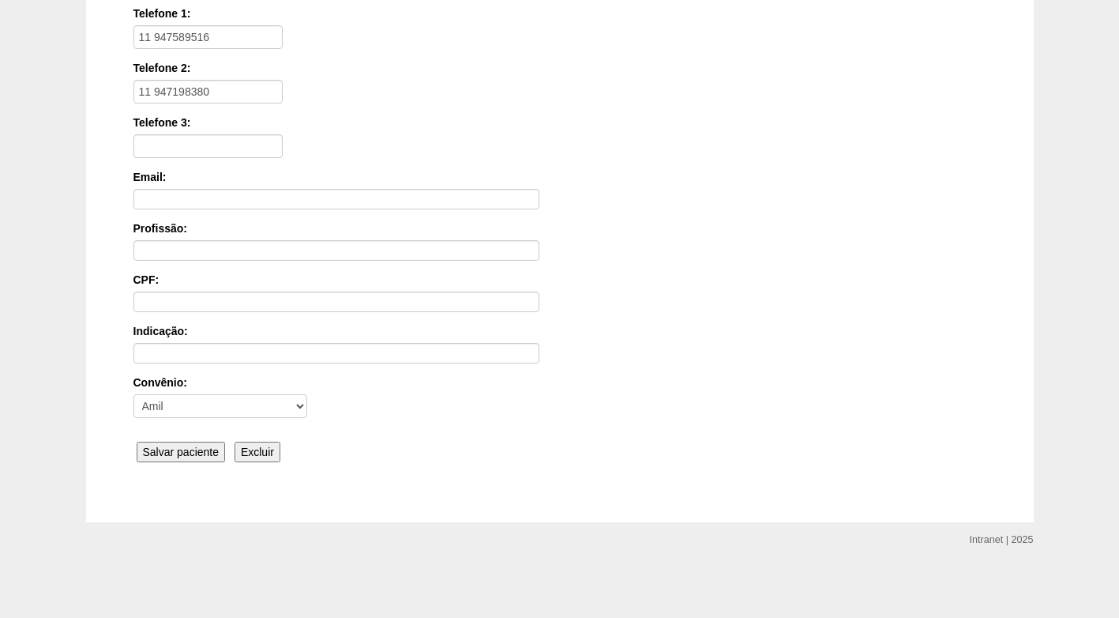
click at [194, 454] on input "Salvar paciente" at bounding box center [181, 451] width 89 height 21
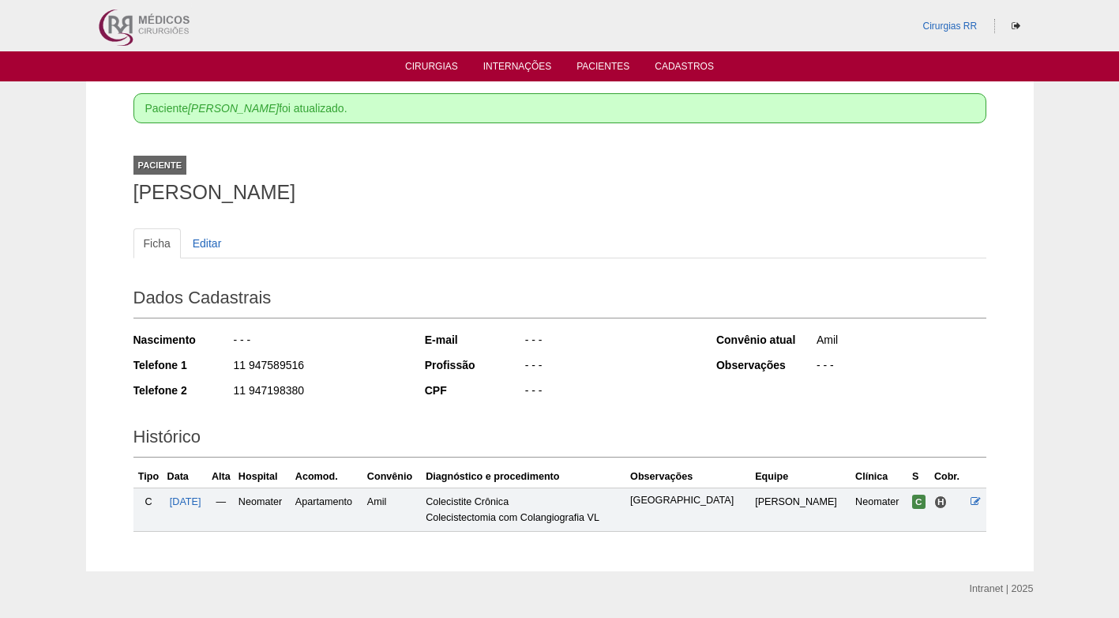
click at [618, 404] on div "E-mail - - - Profissão - - - CPF - - -" at bounding box center [560, 366] width 270 height 81
click at [618, 347] on div "- - -" at bounding box center [609, 342] width 171 height 20
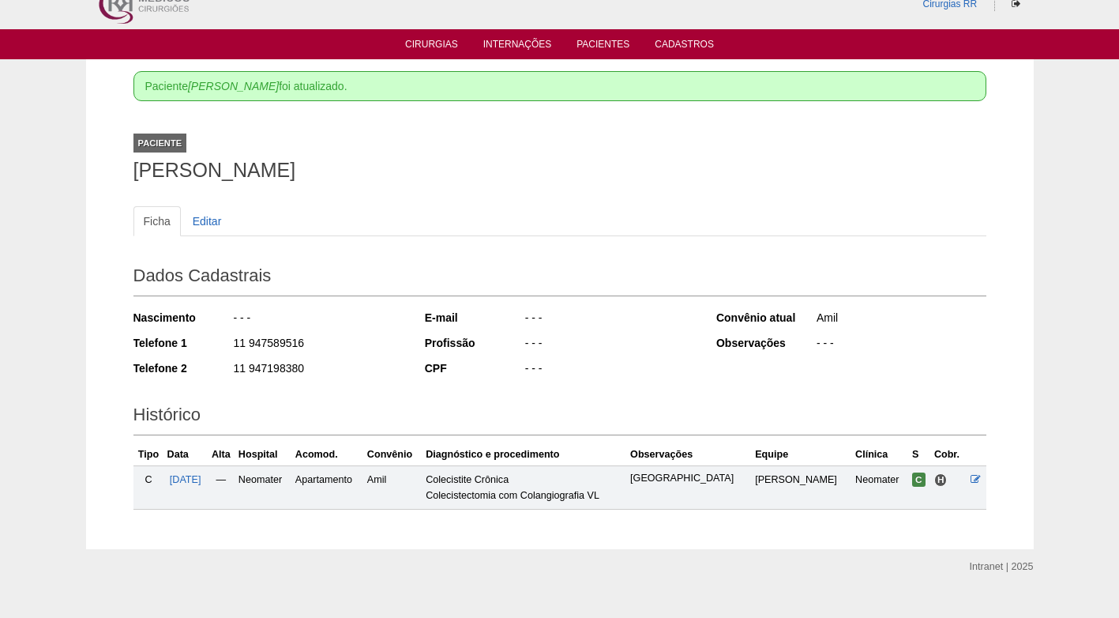
scroll to position [49, 0]
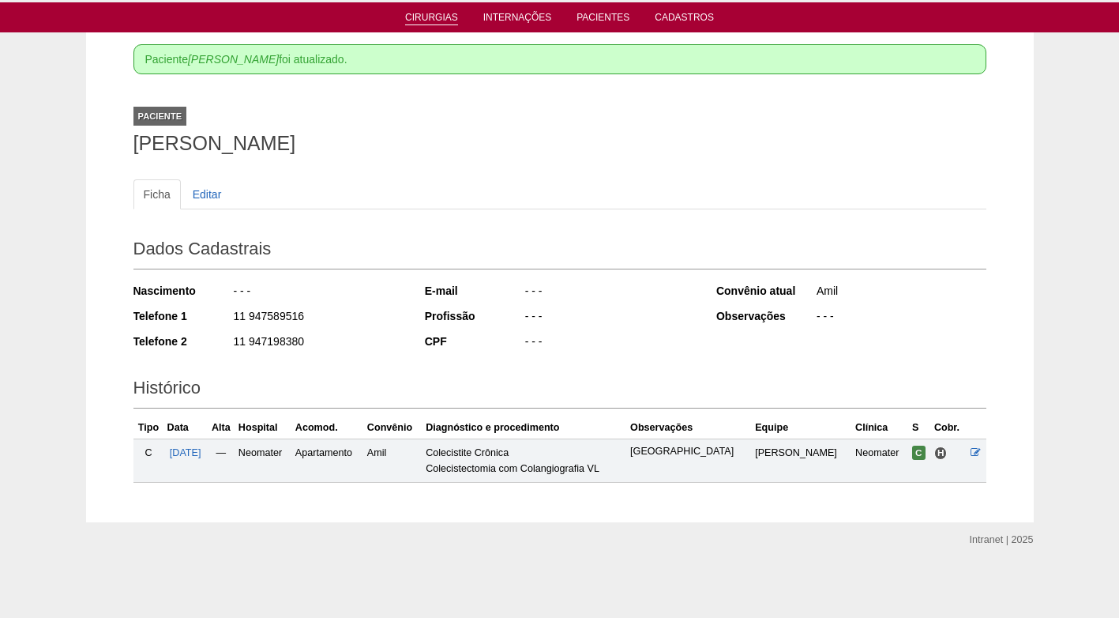
click at [433, 13] on link "Cirurgias" at bounding box center [431, 18] width 53 height 13
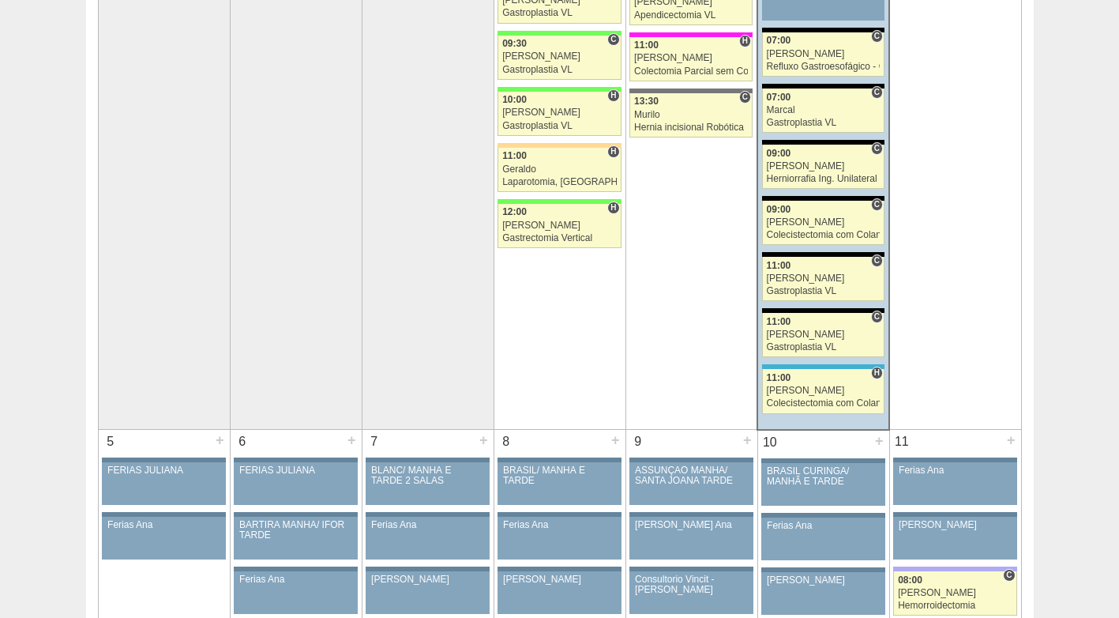
scroll to position [474, 0]
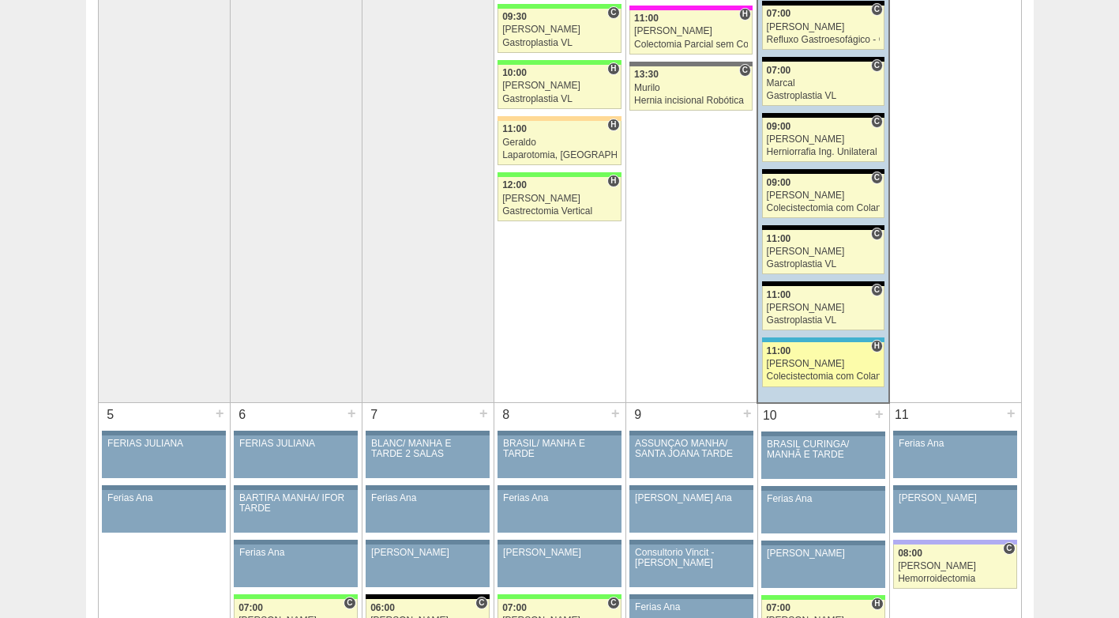
click at [802, 366] on div "Ricardo Fernandes" at bounding box center [824, 364] width 114 height 10
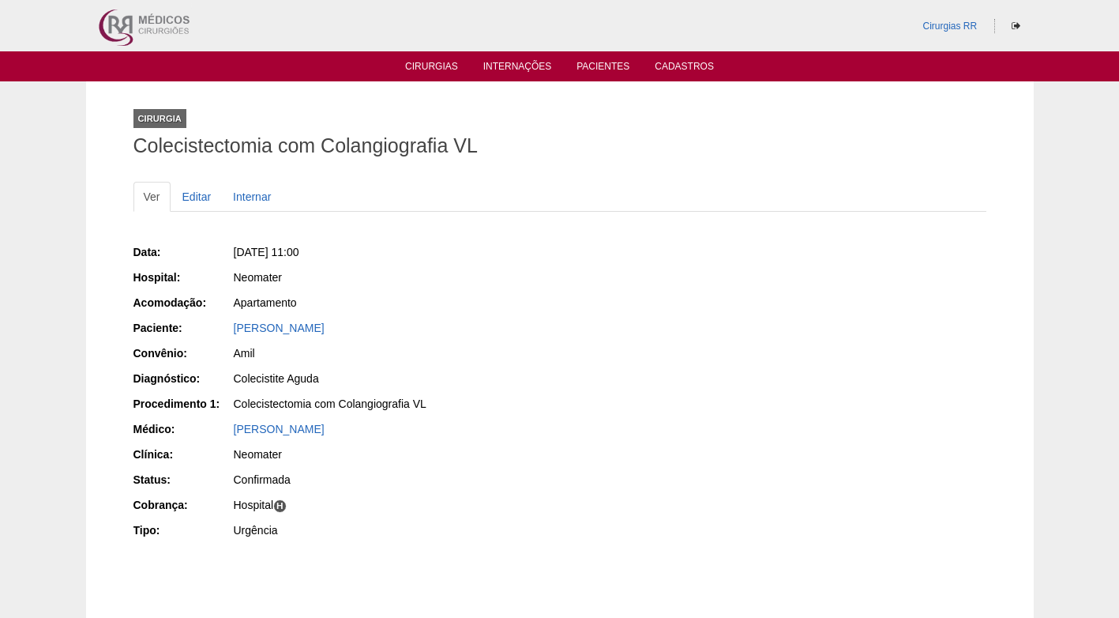
drag, startPoint x: 358, startPoint y: 329, endPoint x: 227, endPoint y: 333, distance: 130.4
click at [227, 333] on div "Paciente: Lilian Alves Pars Souza" at bounding box center [340, 330] width 415 height 20
copy div "Paciente: Lilian Alves Pars Souza"
click at [549, 329] on div "Data: Sex, 03/10/2025 - 11:00 Hospital: Neomater Acomodação: Apartamento Pacien…" at bounding box center [559, 392] width 853 height 309
drag, startPoint x: 524, startPoint y: 371, endPoint x: 513, endPoint y: 324, distance: 48.7
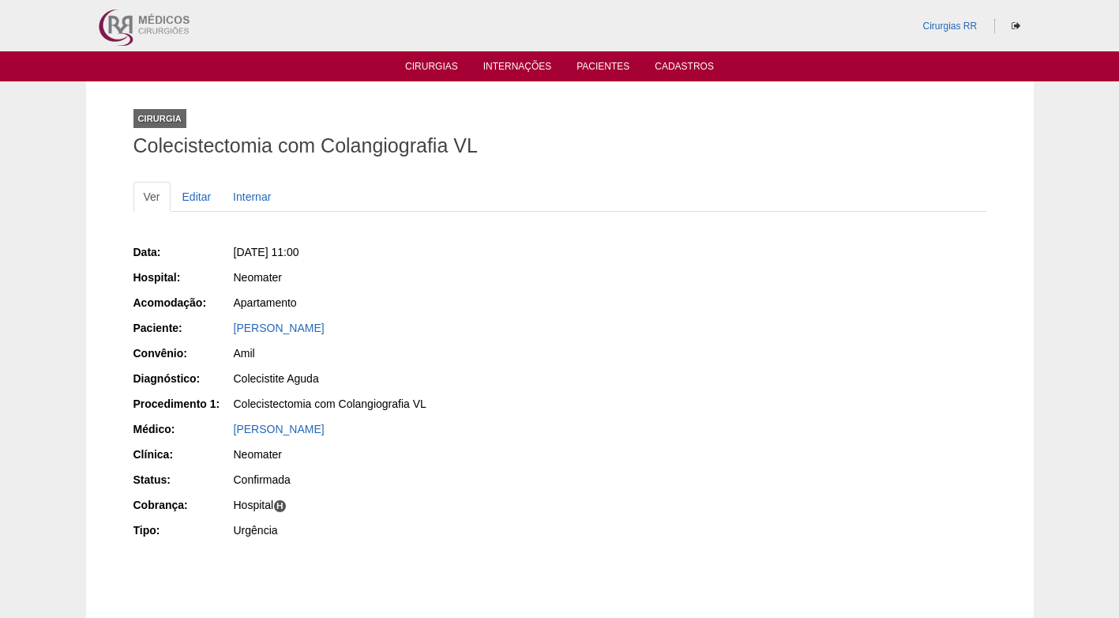
click at [524, 365] on div "Data: Sex, 03/10/2025 - 11:00 Hospital: Neomater Acomodação: Apartamento Pacien…" at bounding box center [340, 392] width 415 height 309
click at [431, 69] on link "Cirurgias" at bounding box center [431, 67] width 53 height 13
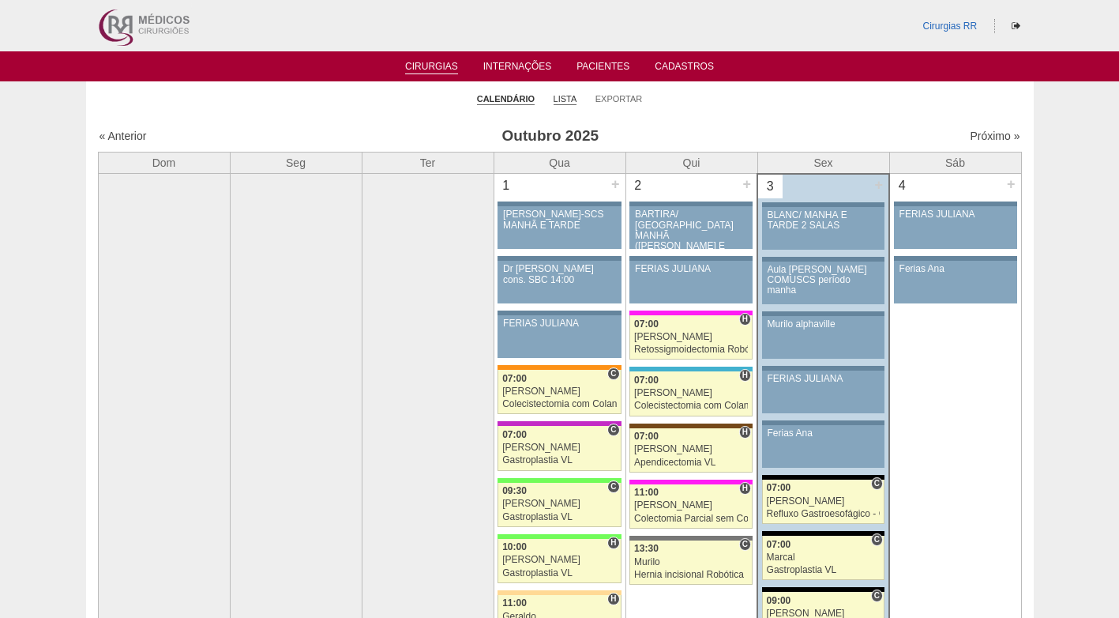
click at [567, 98] on link "Lista" at bounding box center [566, 99] width 24 height 12
click at [341, 106] on ul "Calendário Lista Exportar" at bounding box center [560, 97] width 948 height 33
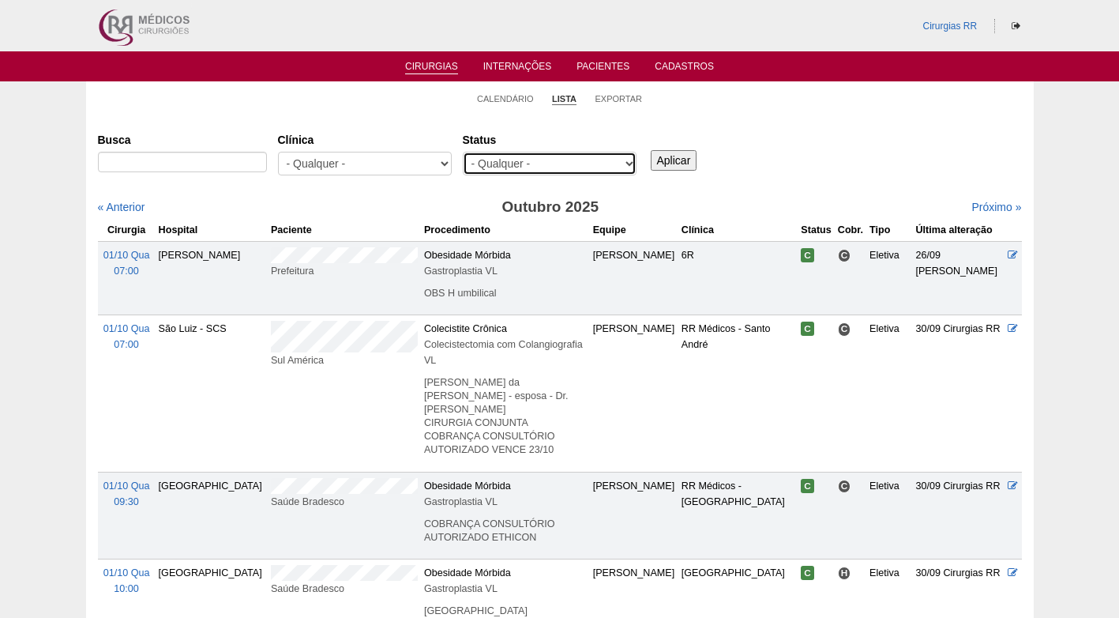
click at [549, 156] on select "- Qualquer - Reservada Confirmada Suspensa Cancelada" at bounding box center [550, 164] width 174 height 24
select select "resr"
click at [463, 152] on select "- Qualquer - Reservada Confirmada Suspensa Cancelada" at bounding box center [550, 164] width 174 height 24
click at [665, 158] on input "Aplicar" at bounding box center [674, 160] width 47 height 21
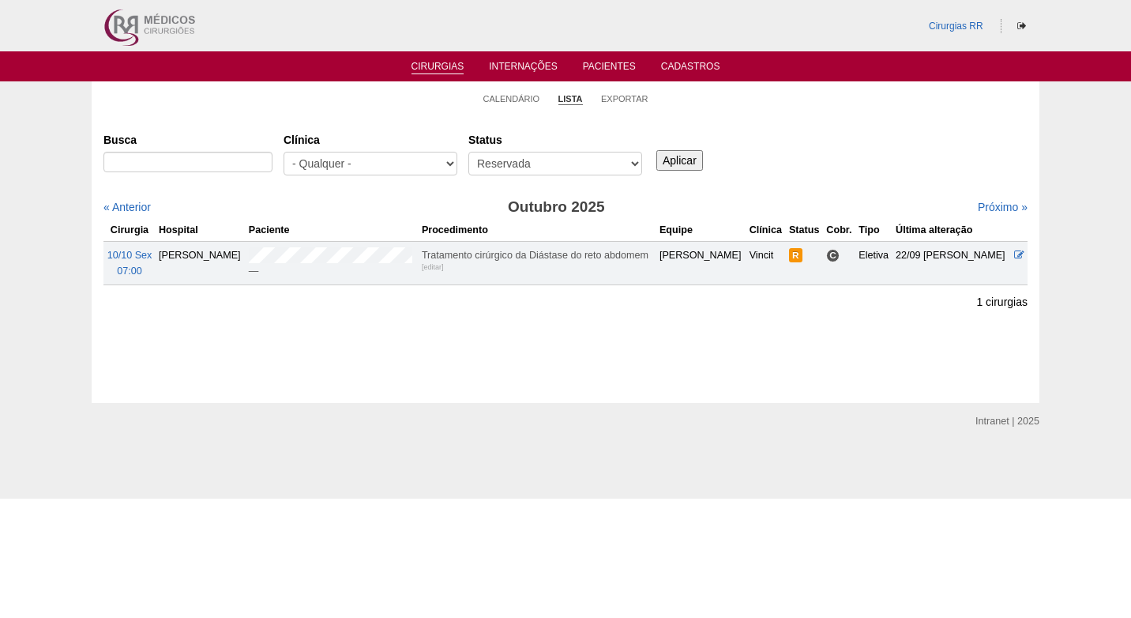
click at [950, 142] on div "Busca [GEOGRAPHIC_DATA] - Qualquer - 6R Alphaville Assunção Bartira Brasil Chri…" at bounding box center [565, 154] width 924 height 57
click at [993, 205] on link "Próximo »" at bounding box center [1003, 207] width 50 height 13
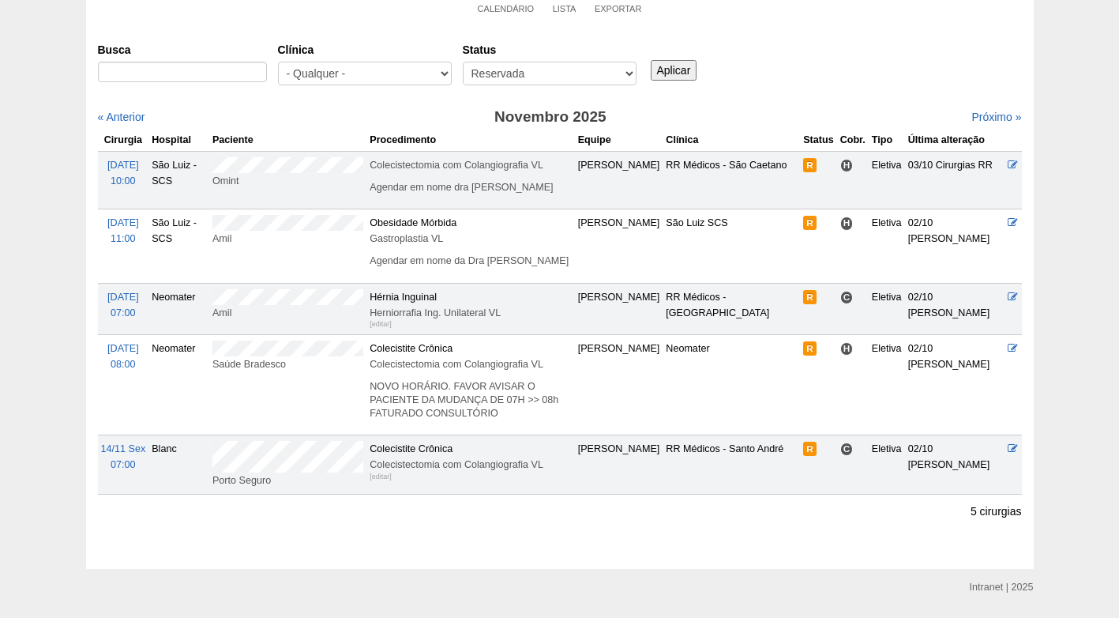
scroll to position [152, 0]
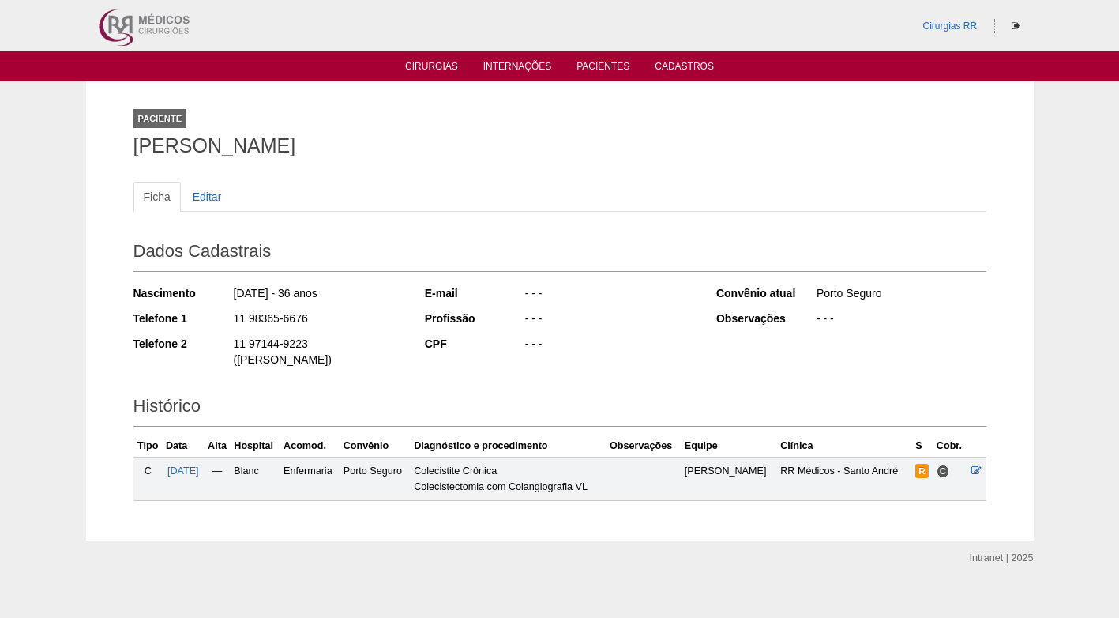
drag, startPoint x: 126, startPoint y: 148, endPoint x: 595, endPoint y: 145, distance: 469.1
click at [595, 145] on div "Paciente [PERSON_NAME] Ficha Editar Dados Cadastrais Nascimento [DATE] - 36 ano…" at bounding box center [560, 310] width 877 height 459
copy h1 "[PERSON_NAME]"
click at [588, 345] on div "- - -" at bounding box center [609, 346] width 171 height 20
drag, startPoint x: 138, startPoint y: 145, endPoint x: 565, endPoint y: 142, distance: 426.5
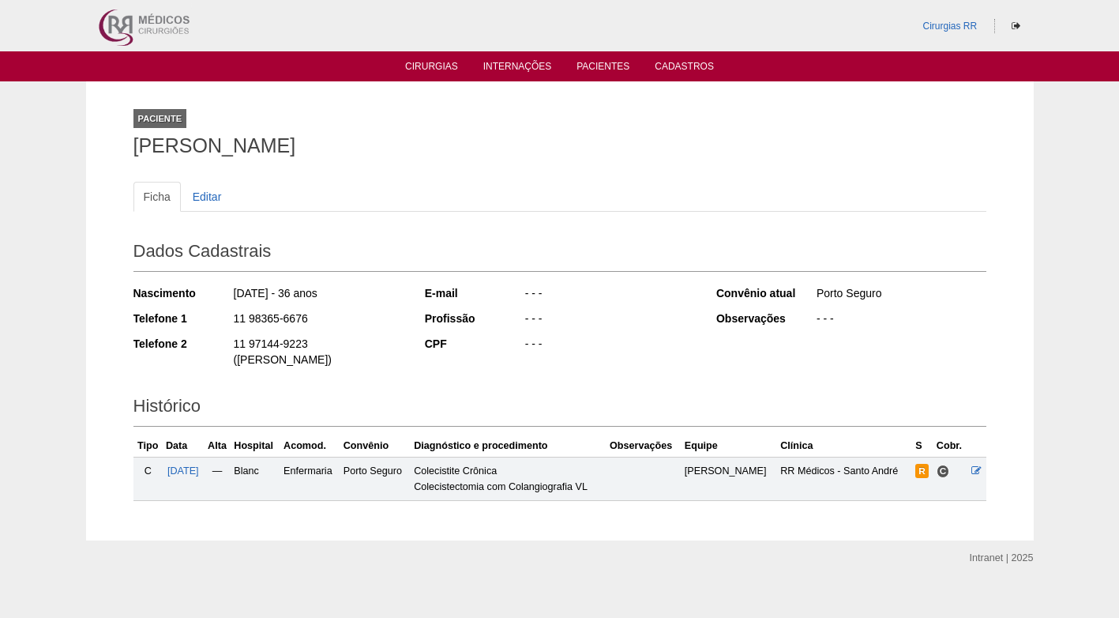
click at [565, 142] on h1 "SHIRLEY GONÇALVES BRANDÃO FERREIRA" at bounding box center [559, 146] width 853 height 20
copy h1 "SHIRLEY GONÇALVES BRANDÃO FERREIRA"
click at [420, 172] on div "Ficha Editar Dados Cadastrais Nascimento 04/02/1989 - 36 anos Telefone 1 11 983…" at bounding box center [559, 333] width 853 height 335
drag, startPoint x: 558, startPoint y: 139, endPoint x: 126, endPoint y: 147, distance: 432.0
click at [126, 147] on div "Paciente SHIRLEY GONÇALVES BRANDÃO FERREIRA Ficha Editar Dados Cadastrais Nasci…" at bounding box center [560, 310] width 877 height 459
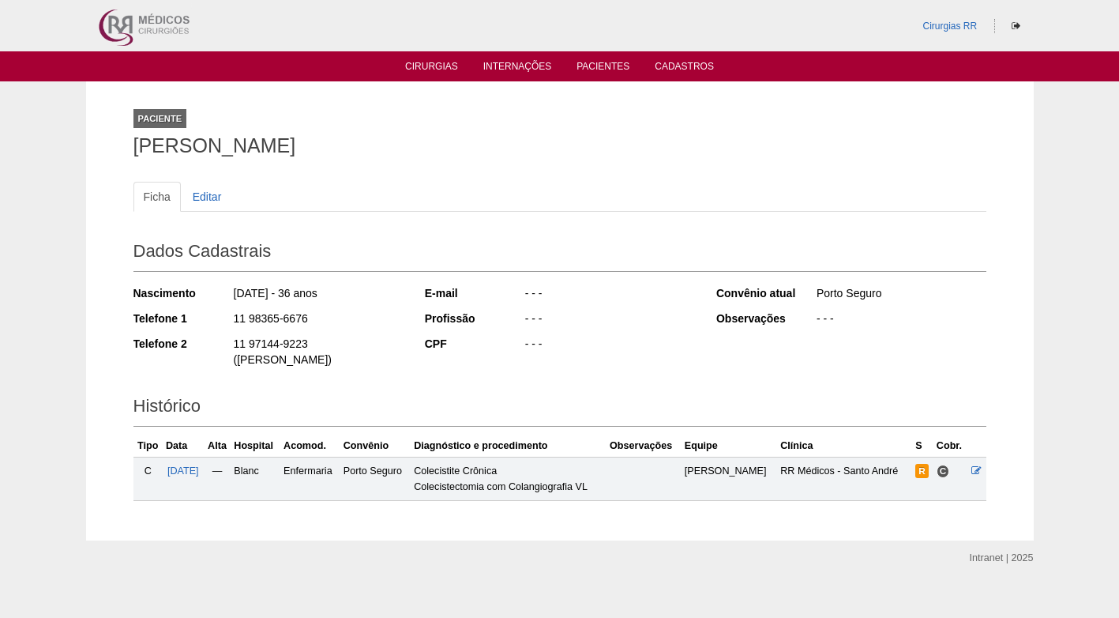
copy h1 "SHIRLEY GONÇALVES BRANDÃO FERREIRA"
click at [648, 171] on div "Ficha Editar Dados Cadastrais Nascimento 04/02/1989 - 36 anos Telefone 1 11 983…" at bounding box center [559, 333] width 853 height 335
click at [536, 345] on div "- - -" at bounding box center [609, 346] width 171 height 20
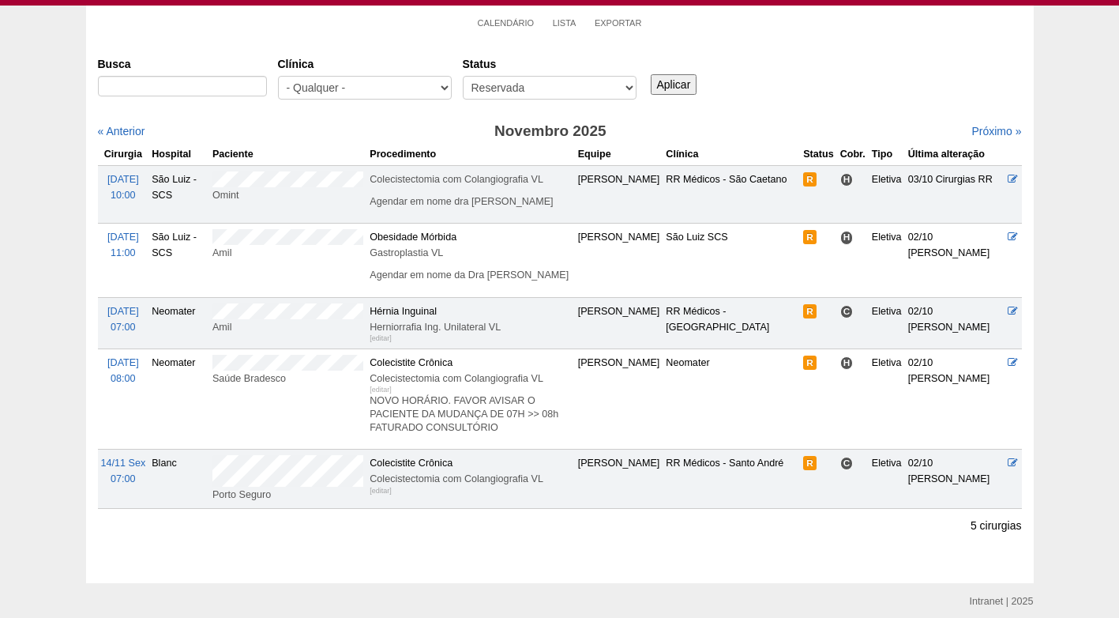
scroll to position [73, 0]
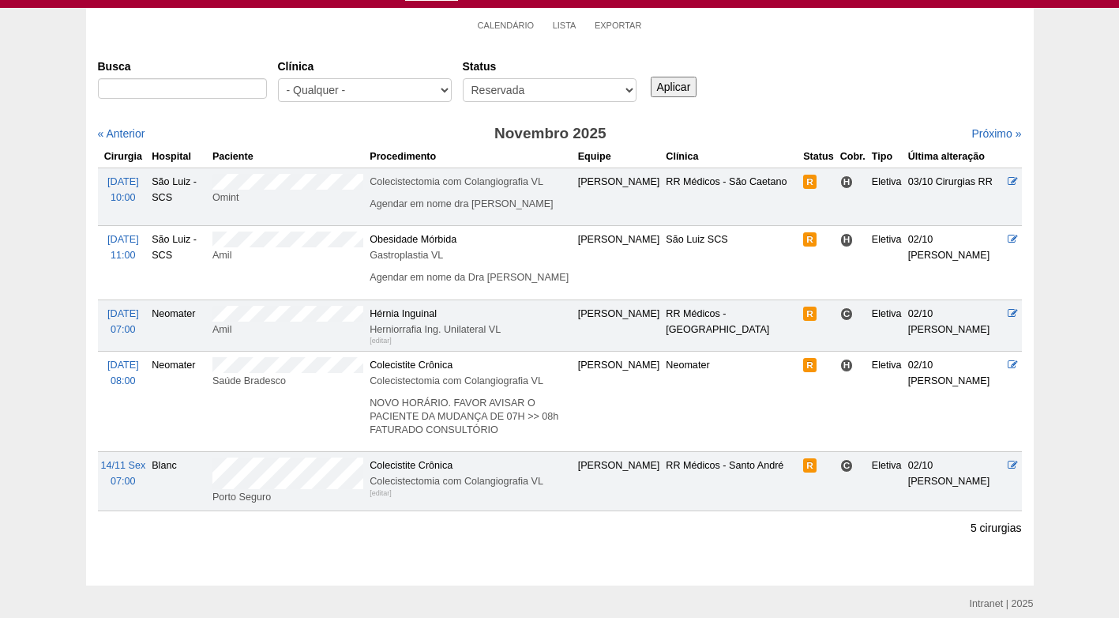
click at [804, 72] on div "Busca [GEOGRAPHIC_DATA] - Qualquer - 6R Alphaville Assunção Bartira Brasil Chri…" at bounding box center [560, 81] width 924 height 57
click at [985, 129] on link "Próximo »" at bounding box center [996, 133] width 50 height 13
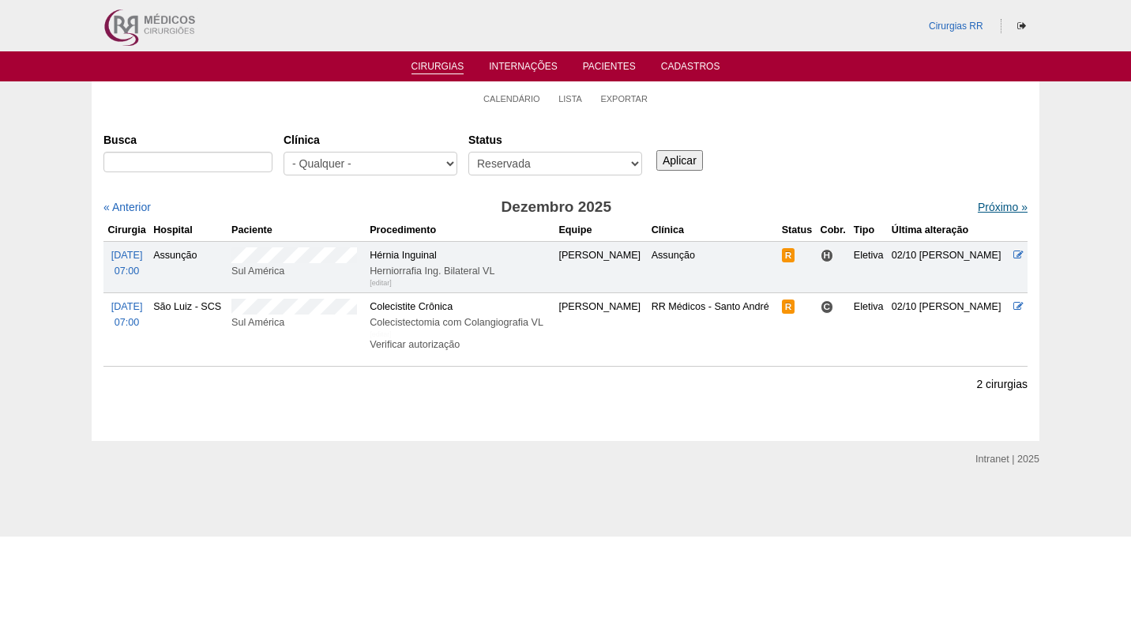
click at [990, 210] on link "Próximo »" at bounding box center [1003, 207] width 50 height 13
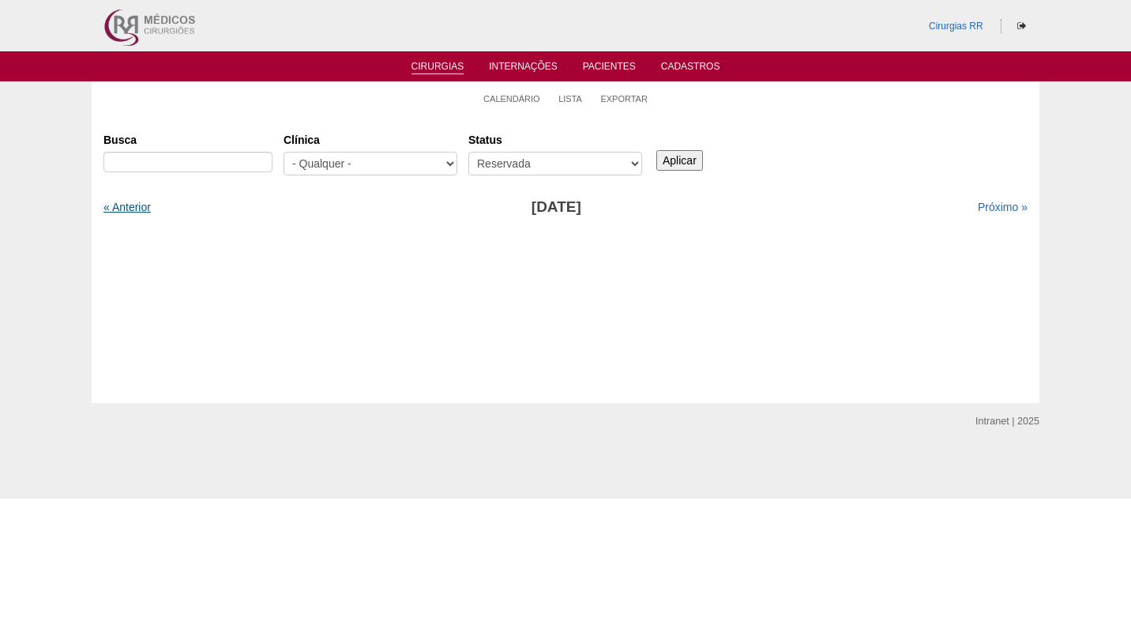
click at [126, 202] on link "« Anterior" at bounding box center [126, 207] width 47 height 13
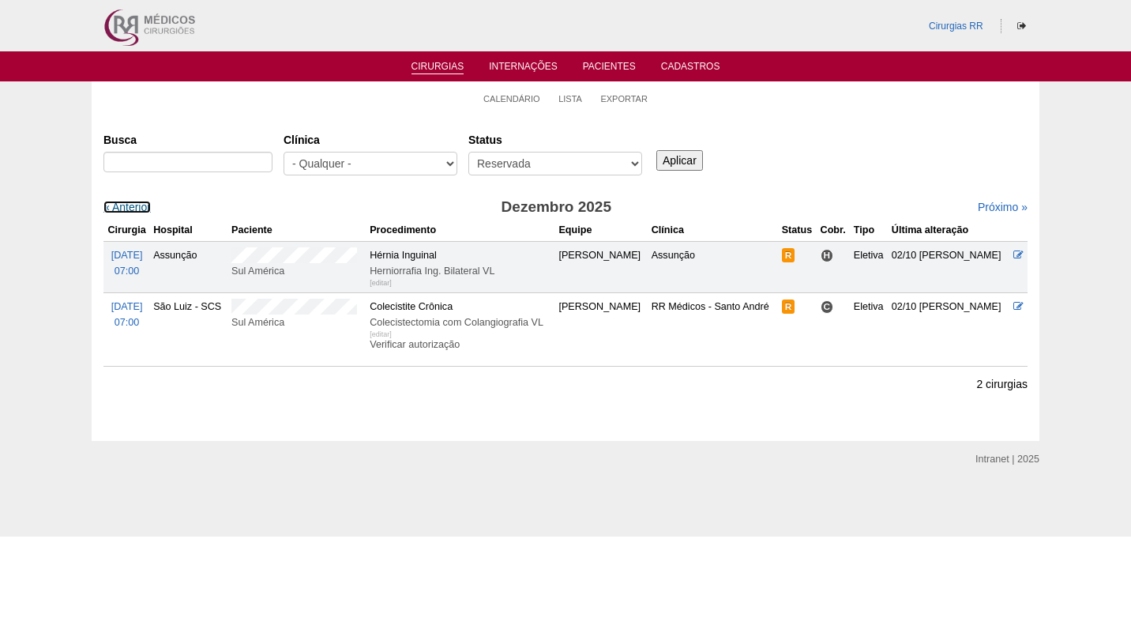
click at [126, 202] on link "« Anterior" at bounding box center [126, 207] width 47 height 13
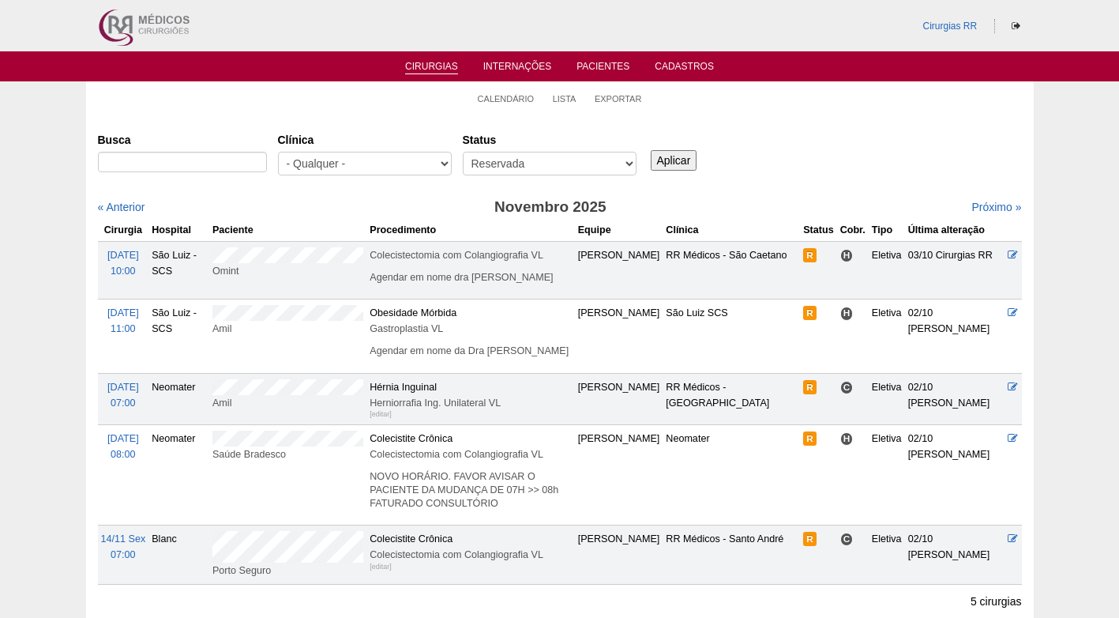
click at [793, 157] on div "Busca Clínica - Qualquer - 6R Alphaville Assunção Bartira Brasil Christovão da …" at bounding box center [560, 154] width 924 height 57
click at [817, 184] on div "Busca Clínica - Qualquer - 6R Alphaville Assunção Bartira Brasil Christovão da …" at bounding box center [560, 354] width 924 height 457
click at [802, 148] on div "Busca Clínica - Qualquer - 6R Alphaville Assunção Bartira Brasil Christovão da …" at bounding box center [560, 154] width 924 height 57
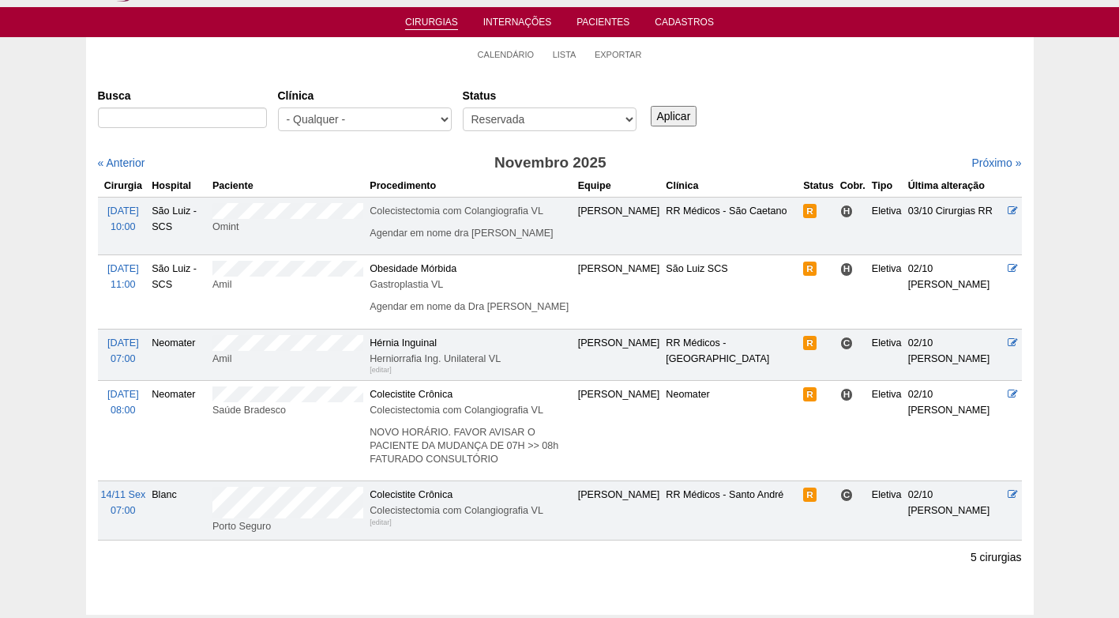
scroll to position [79, 0]
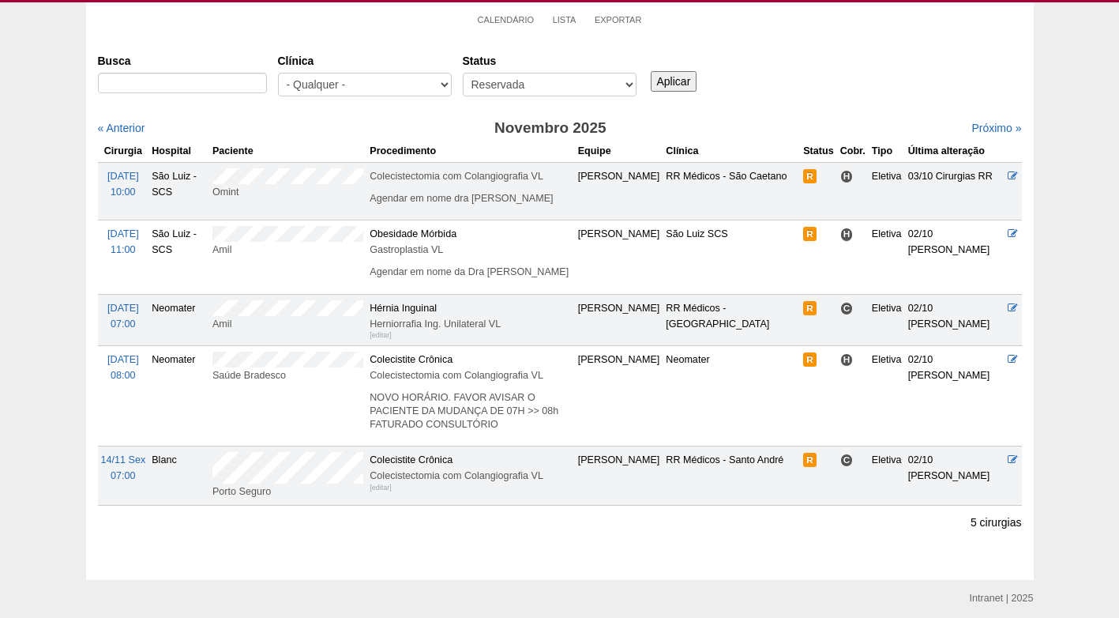
click at [824, 32] on ul "Calendário Lista Exportar" at bounding box center [560, 18] width 948 height 33
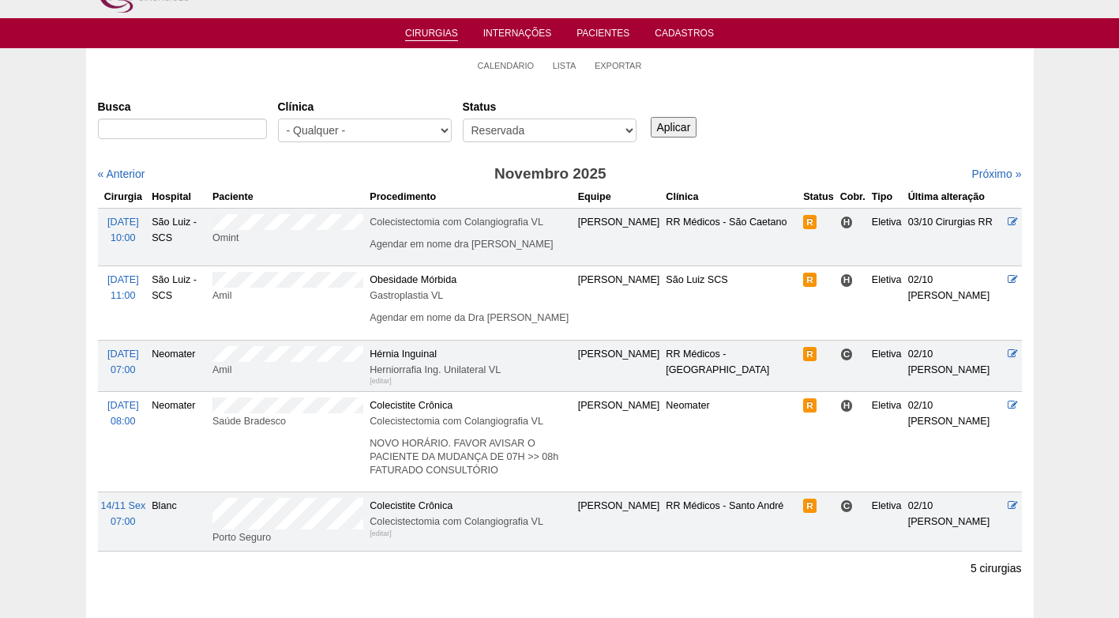
scroll to position [0, 0]
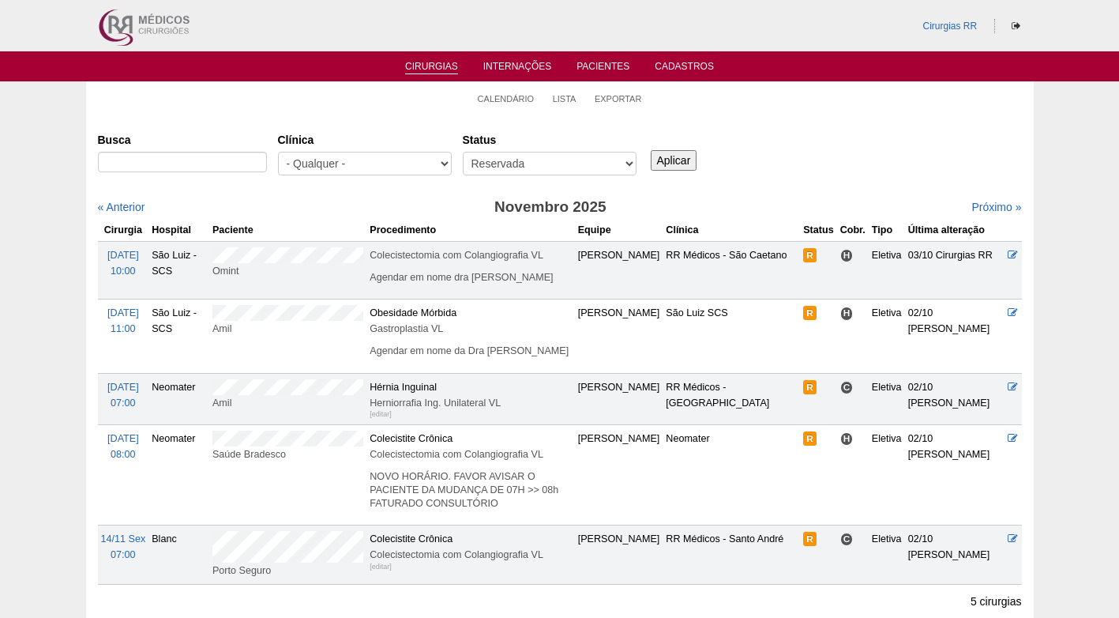
click at [773, 139] on div "Busca Clínica - Qualquer - 6R Alphaville Assunção Bartira Brasil Christovão da …" at bounding box center [560, 154] width 924 height 57
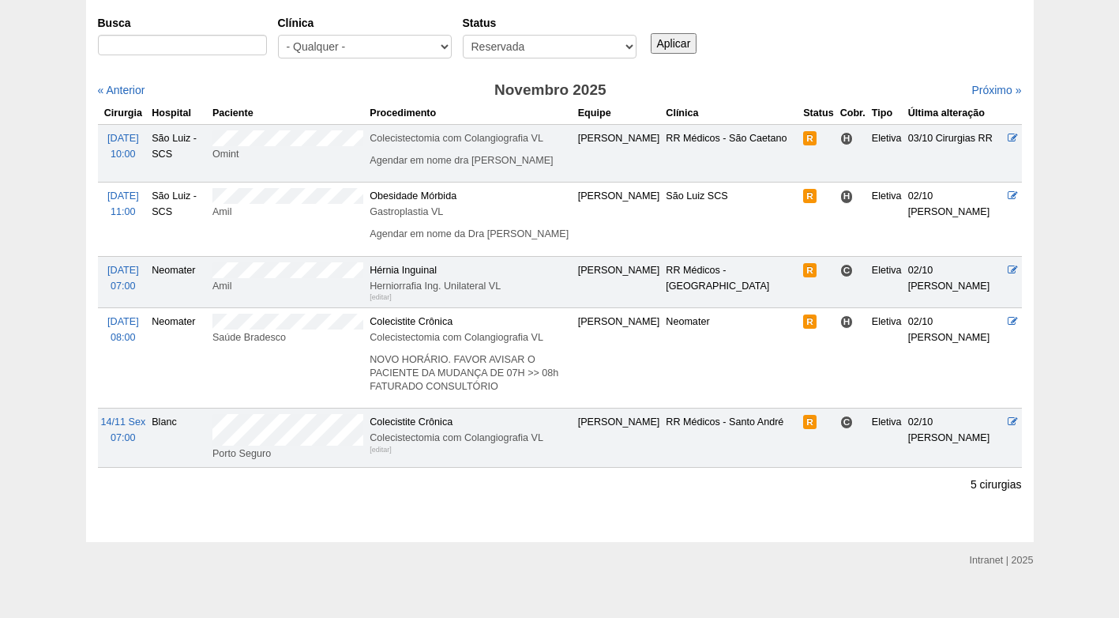
scroll to position [73, 0]
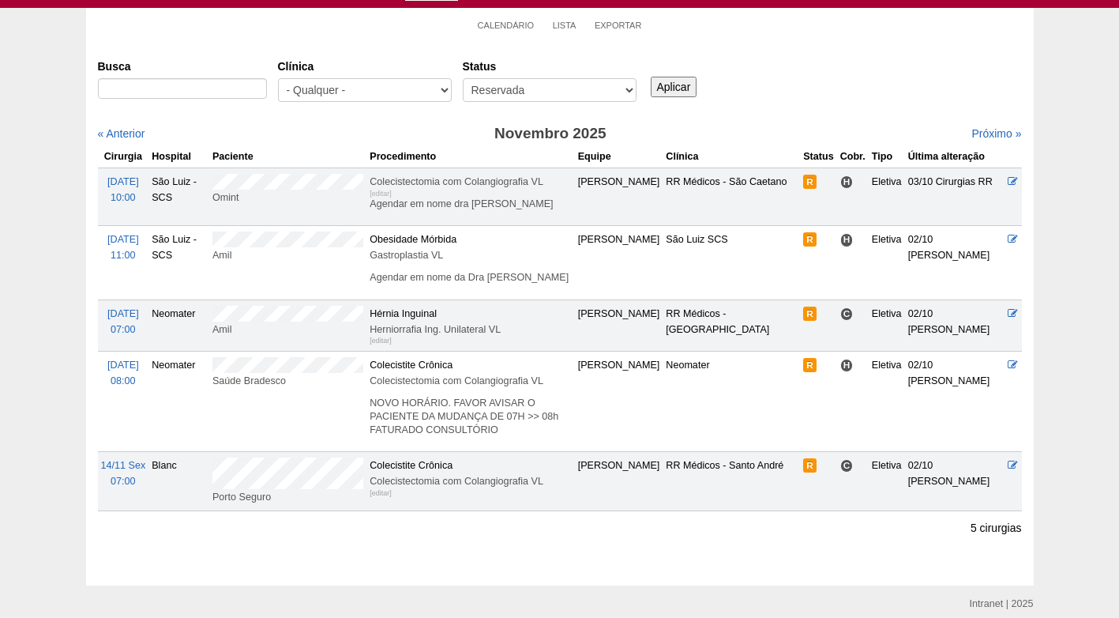
click at [774, 53] on div "Busca Clínica - Qualquer - 6R Alphaville Assunção Bartira Brasil Christovão da …" at bounding box center [560, 81] width 924 height 57
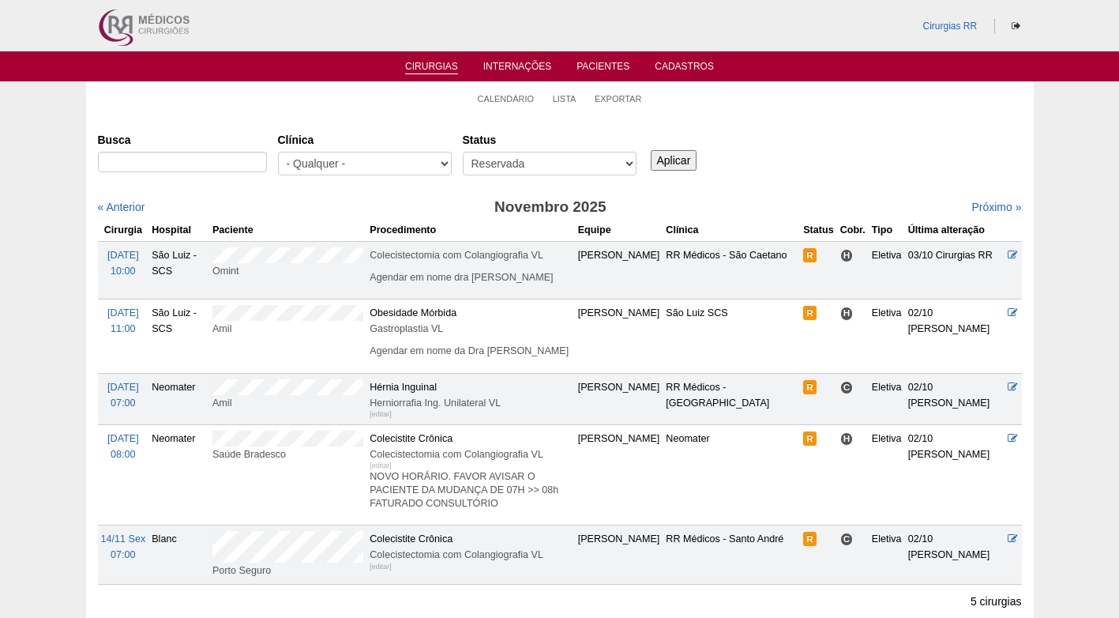
scroll to position [79, 0]
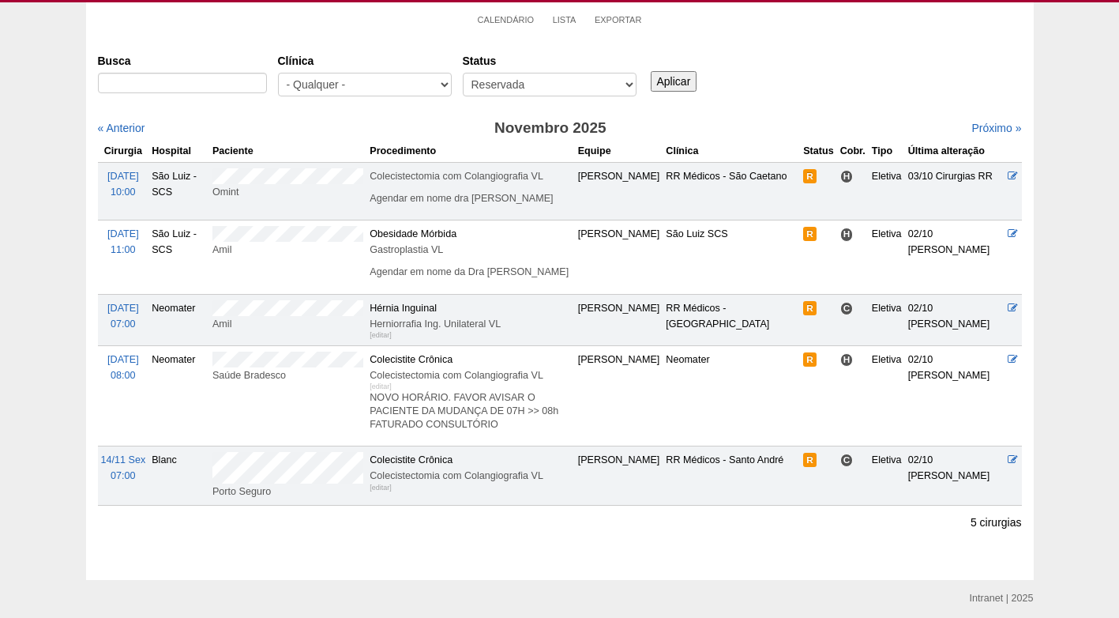
click at [768, 86] on div "Busca Clínica - Qualquer - 6R Alphaville Assunção Bartira Brasil Christovão da …" at bounding box center [560, 75] width 924 height 57
click at [770, 86] on div "Busca Clínica - Qualquer - 6R Alphaville Assunção Bartira Brasil Christovão da …" at bounding box center [560, 75] width 924 height 57
click at [581, 92] on select "- Qualquer - Reservada Confirmada Suspensa Cancelada" at bounding box center [550, 85] width 174 height 24
click at [463, 73] on select "- Qualquer - Reservada Confirmada Suspensa Cancelada" at bounding box center [550, 85] width 174 height 24
click at [793, 92] on div "Busca Clínica - Qualquer - 6R Alphaville Assunção Bartira Brasil Christovão da …" at bounding box center [560, 75] width 924 height 57
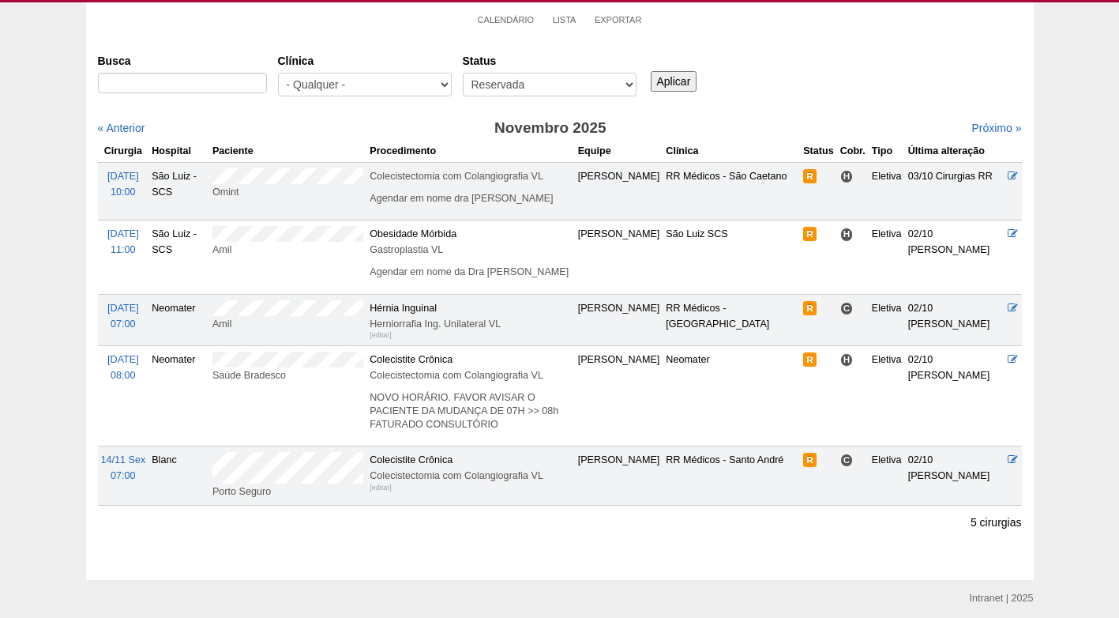
click at [806, 85] on div "Busca Clínica - Qualquer - 6R Alphaville Assunção Bartira Brasil Christovão da …" at bounding box center [560, 75] width 924 height 57
click at [801, 77] on div "Busca Clínica - Qualquer - 6R Alphaville Assunção Bartira Brasil Christovão da …" at bounding box center [560, 75] width 924 height 57
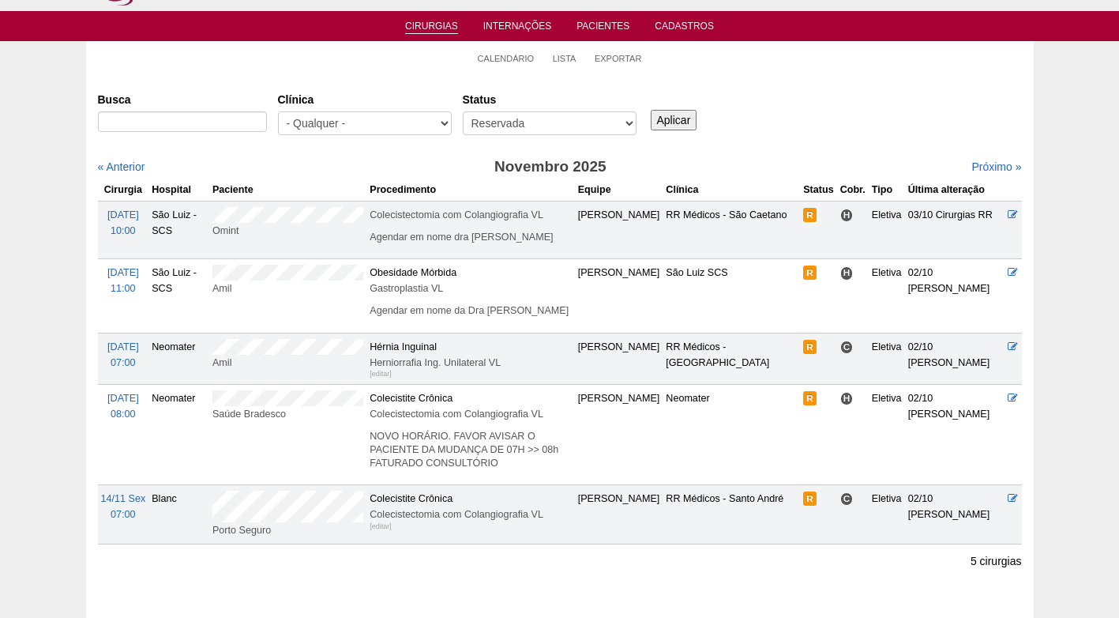
scroll to position [0, 0]
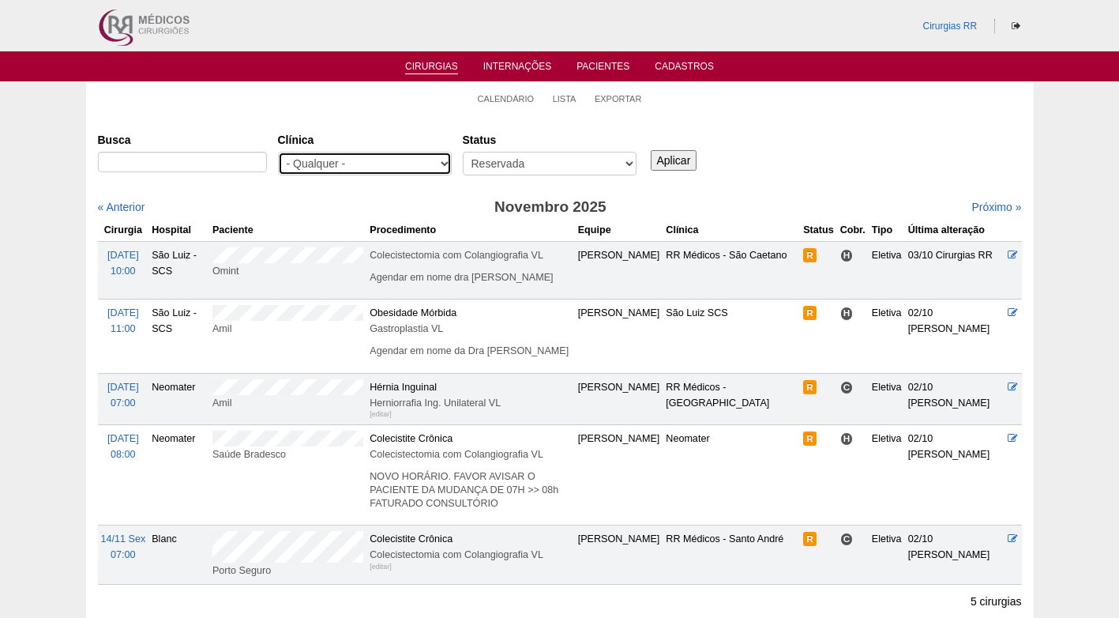
click at [330, 163] on select "- Qualquer - 6R Alphaville Assunção Bartira Brasil Christovão da Gama Cruz Azul…" at bounding box center [365, 164] width 174 height 24
click at [822, 156] on div "Busca Clínica - Qualquer - 6R Alphaville Assunção Bartira Brasil Christovão da …" at bounding box center [560, 154] width 924 height 57
click at [490, 93] on li "Calendário" at bounding box center [506, 98] width 57 height 22
click at [495, 97] on link "Calendário" at bounding box center [506, 99] width 57 height 12
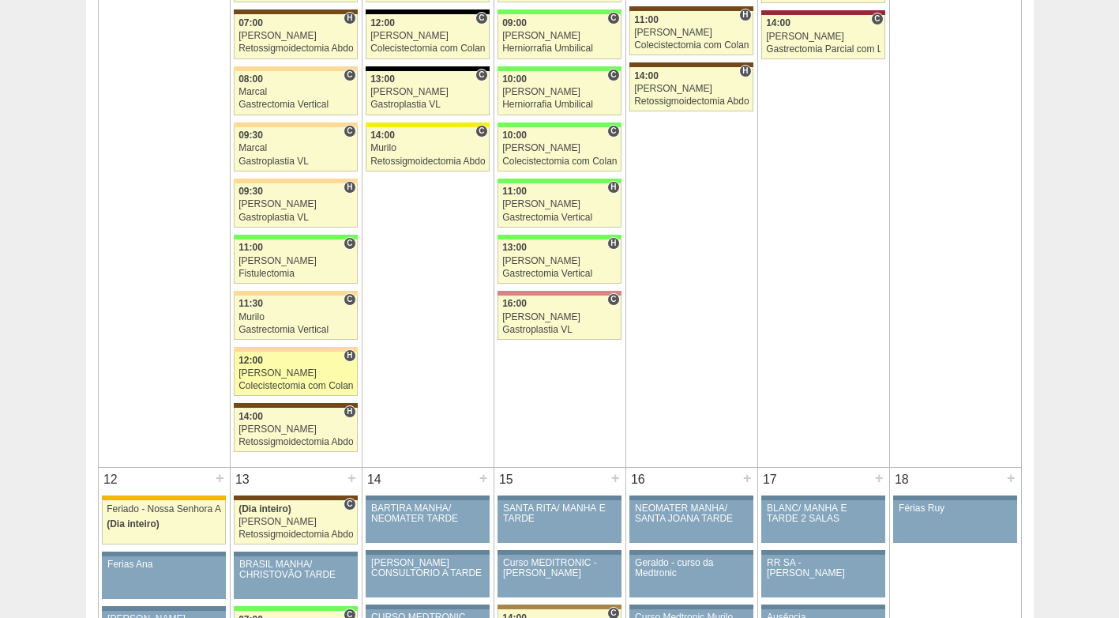
scroll to position [1361, 0]
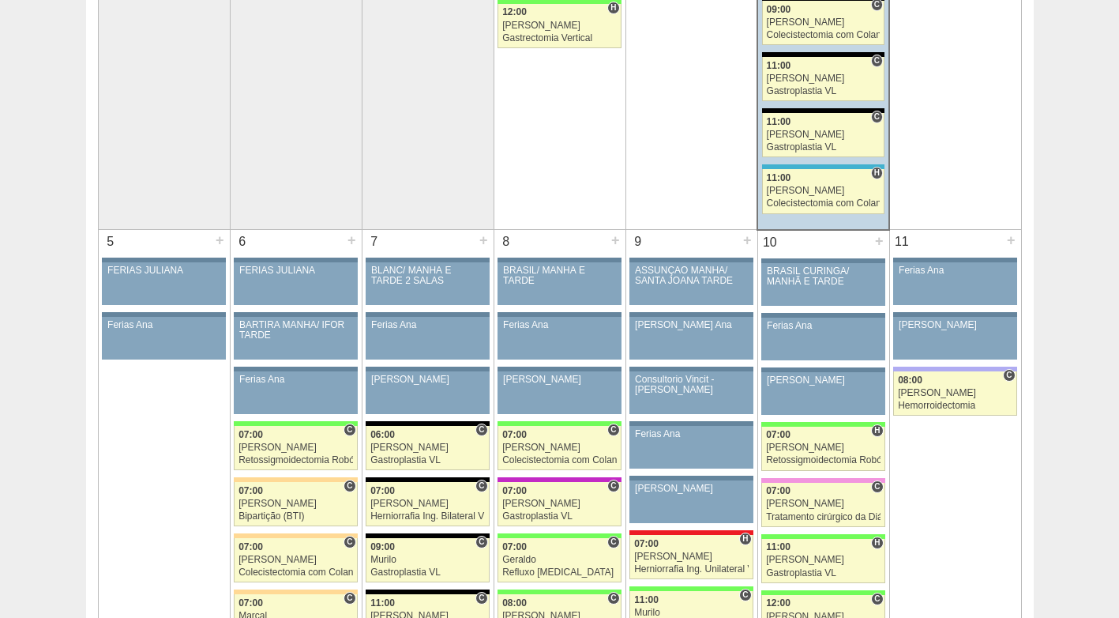
scroll to position [467, 0]
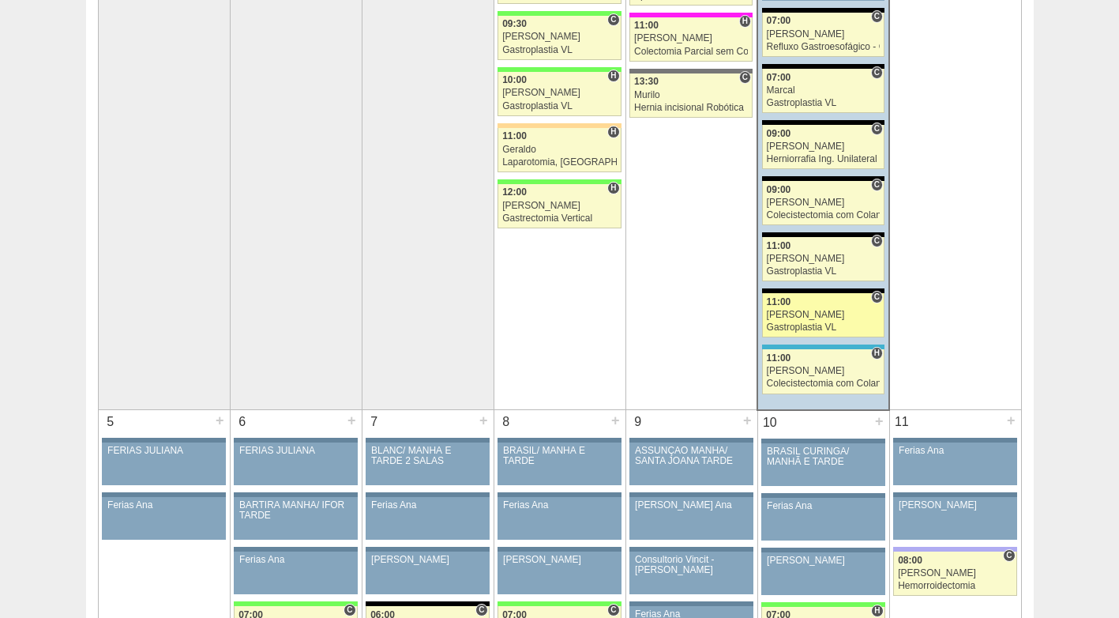
click at [829, 316] on div "[PERSON_NAME]" at bounding box center [824, 315] width 114 height 10
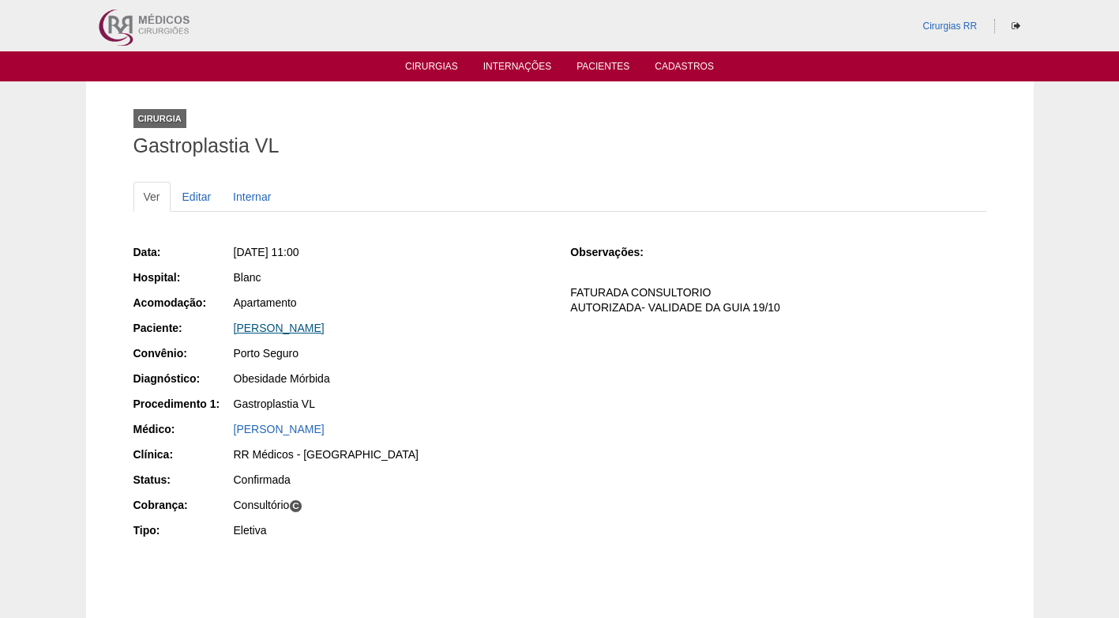
click at [325, 326] on link "[PERSON_NAME]" at bounding box center [279, 327] width 91 height 13
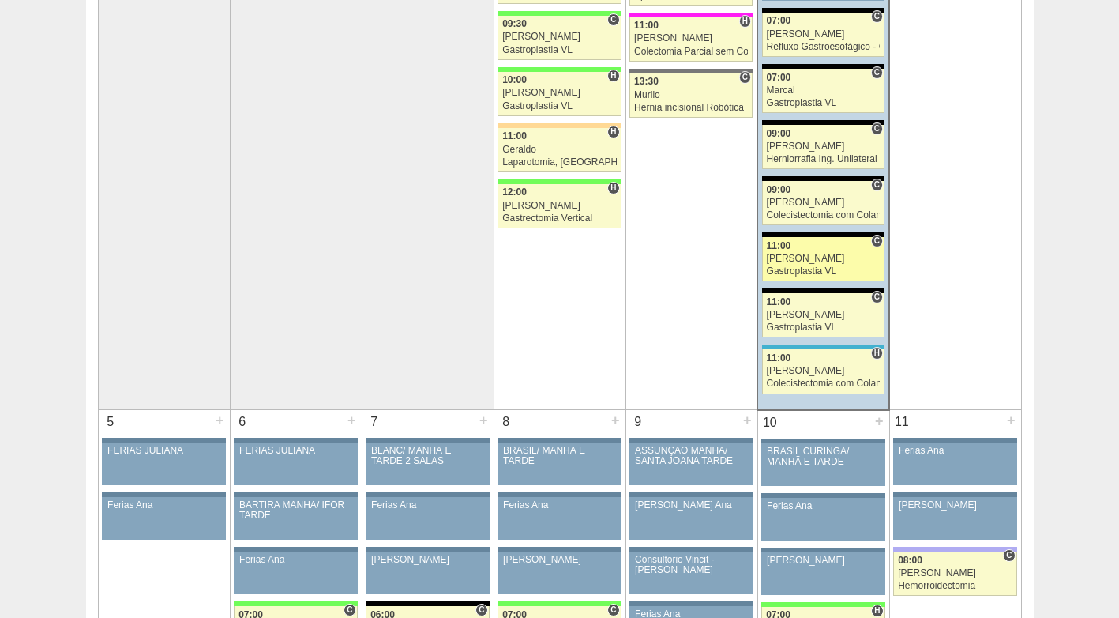
scroll to position [467, 0]
click at [797, 254] on div "[PERSON_NAME]" at bounding box center [824, 258] width 114 height 10
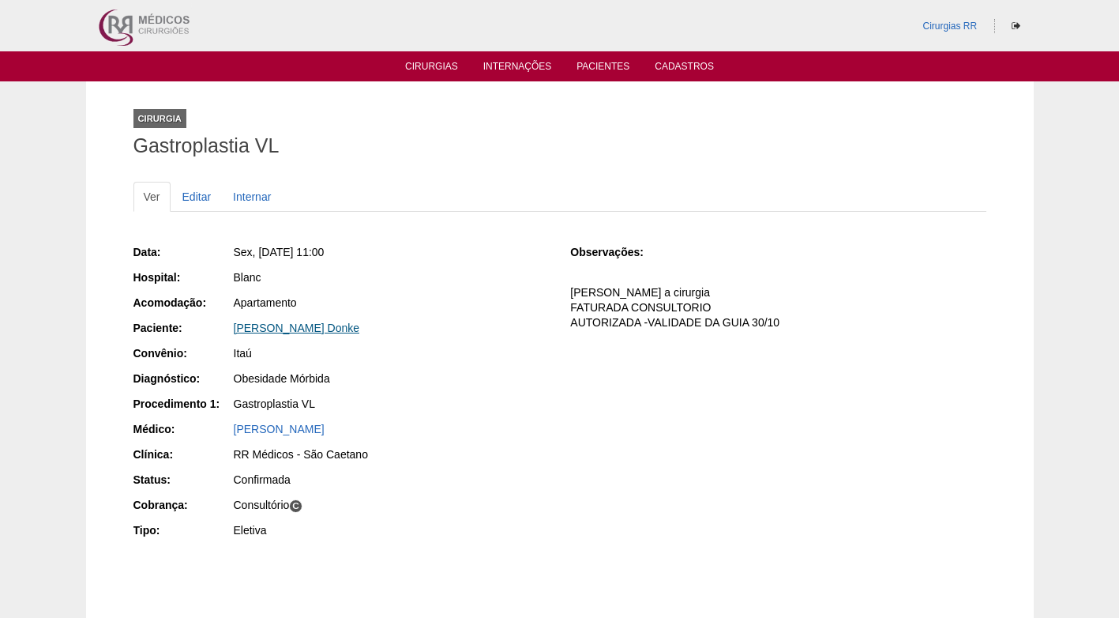
click at [284, 327] on link "[PERSON_NAME] Donke" at bounding box center [297, 327] width 126 height 13
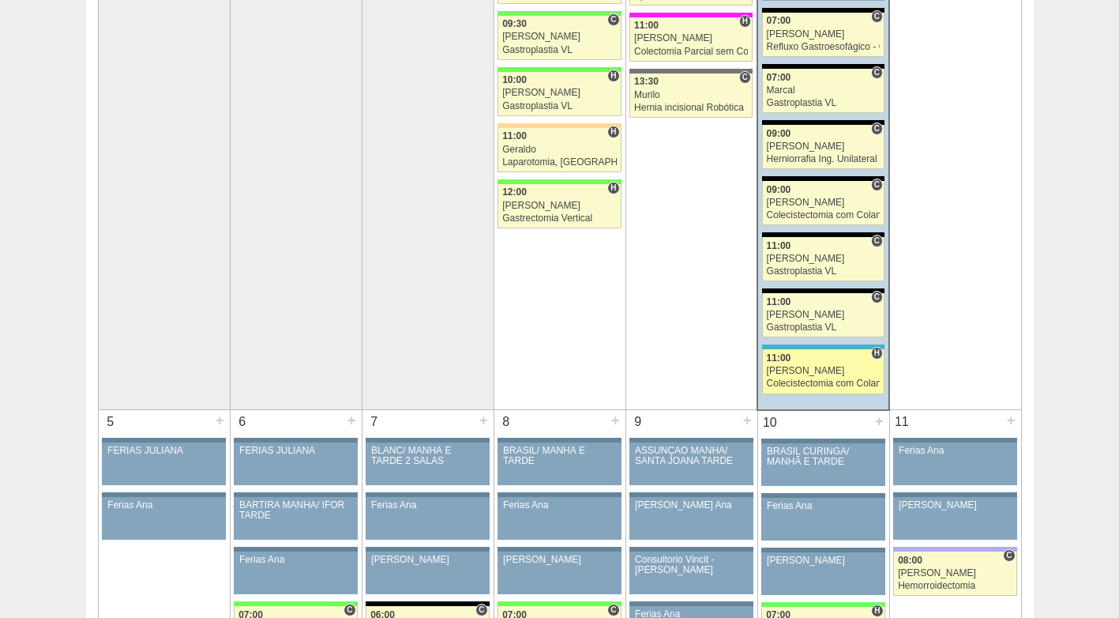
scroll to position [467, 0]
click at [829, 367] on div "[PERSON_NAME]" at bounding box center [824, 371] width 114 height 10
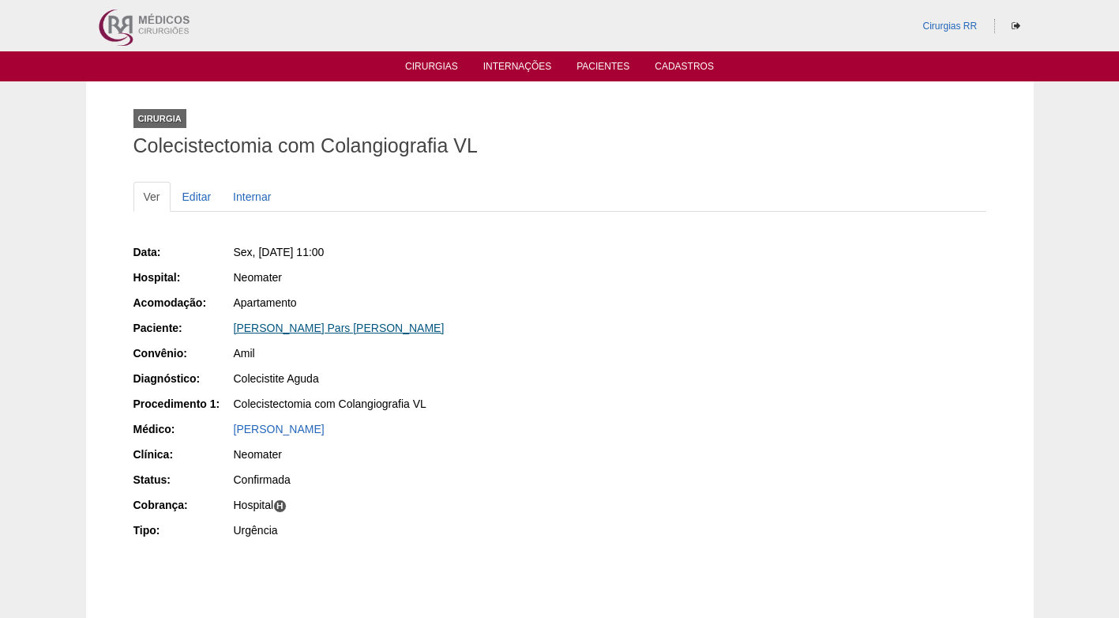
click at [282, 324] on link "Lilian Alves Pars Souza" at bounding box center [339, 327] width 211 height 13
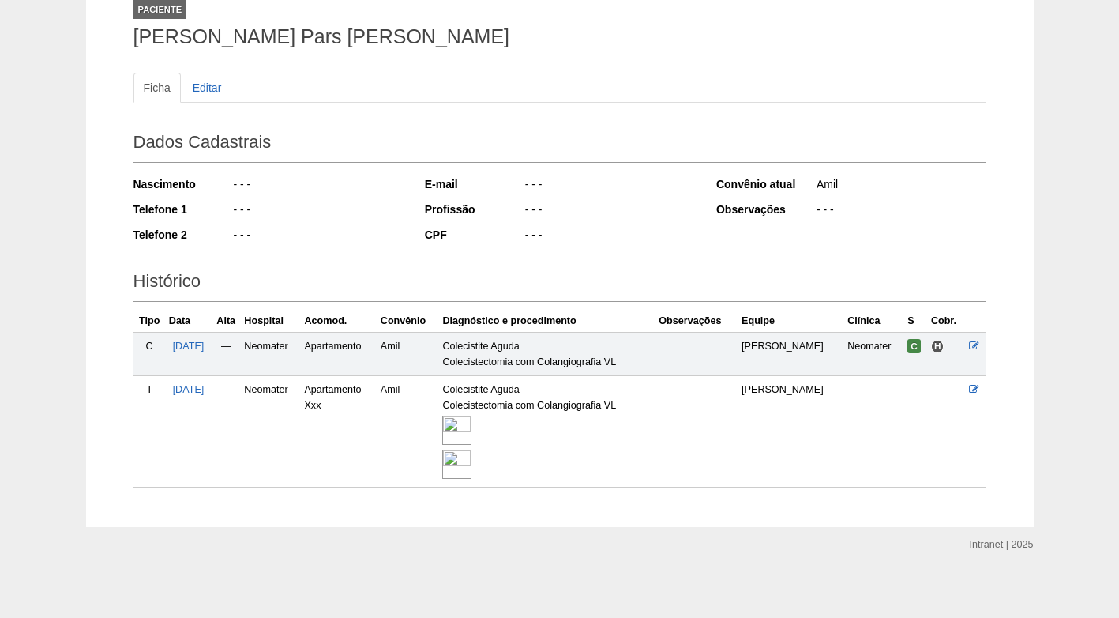
scroll to position [114, 0]
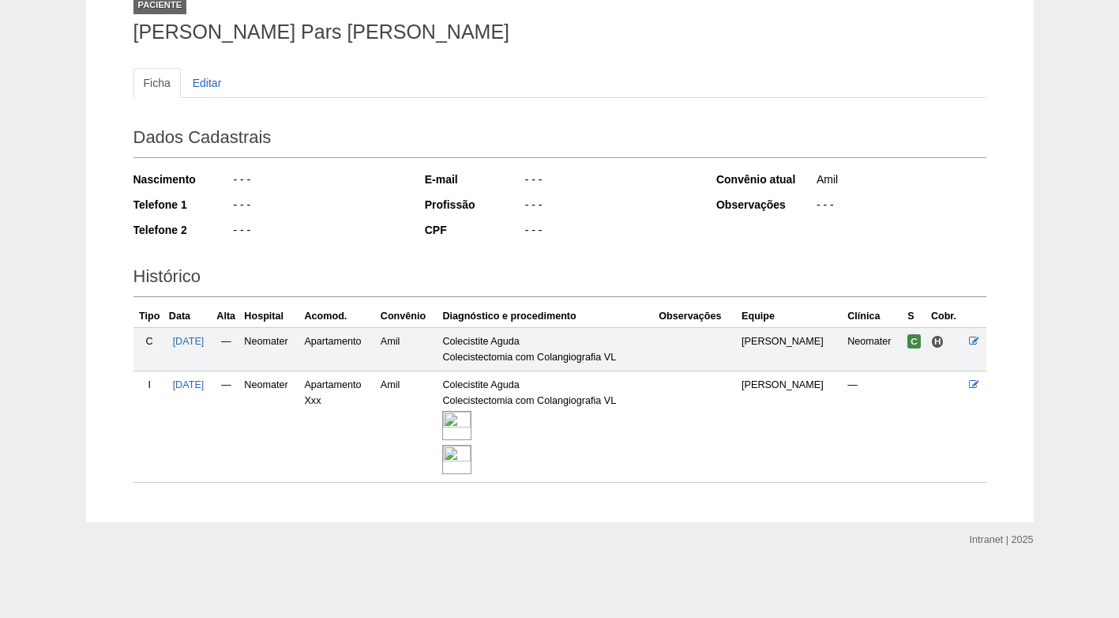
click at [467, 422] on img at bounding box center [456, 425] width 29 height 29
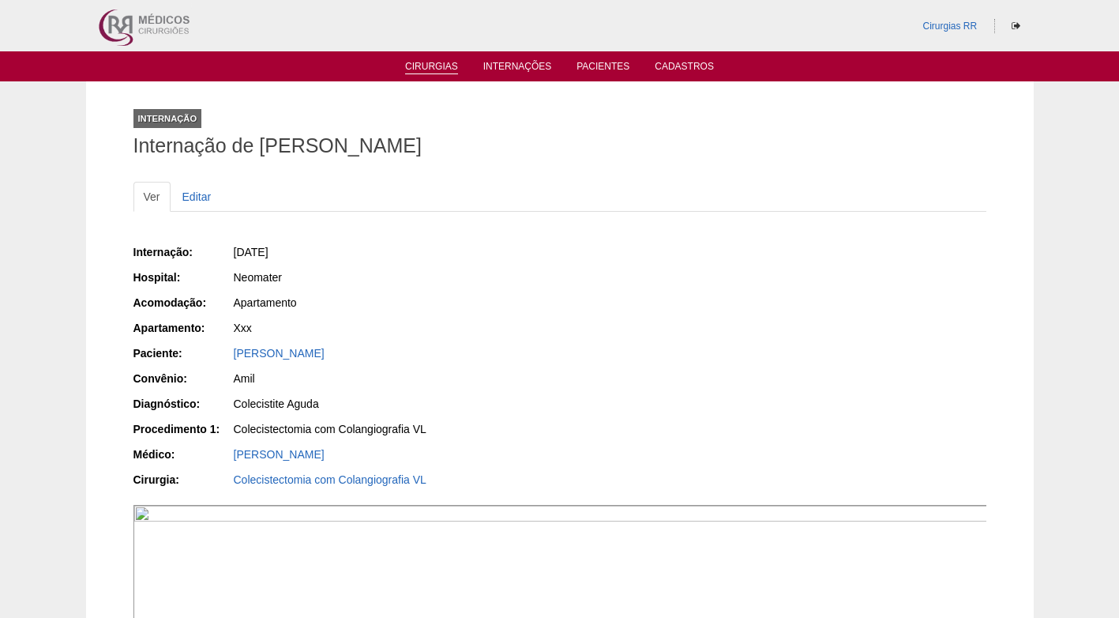
click at [419, 63] on link "Cirurgias" at bounding box center [431, 67] width 53 height 13
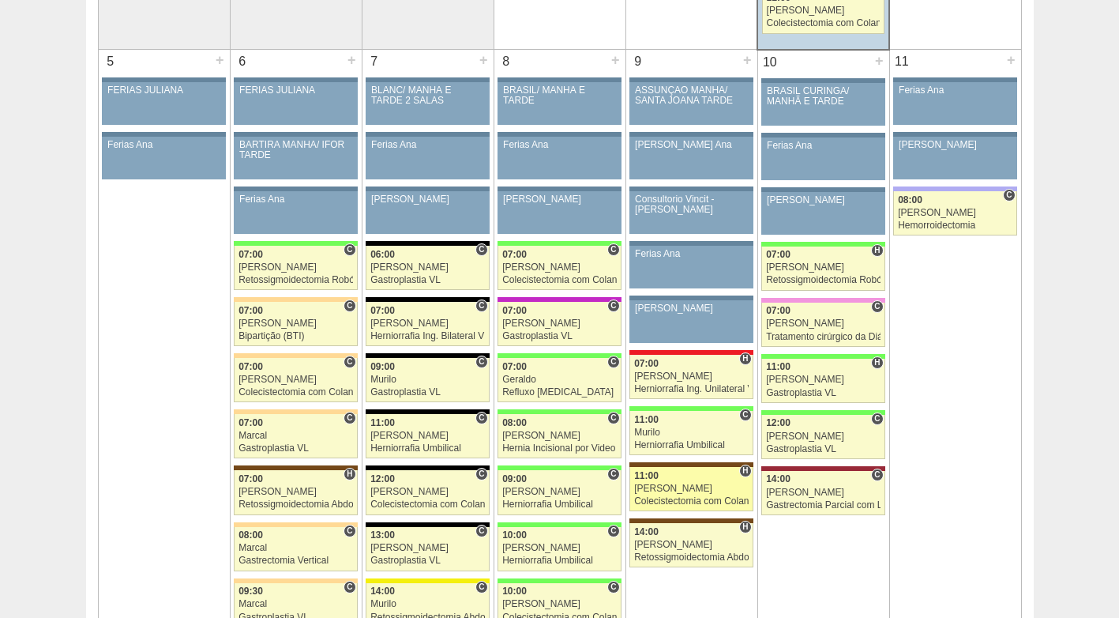
scroll to position [790, 0]
